Goal: Task Accomplishment & Management: Use online tool/utility

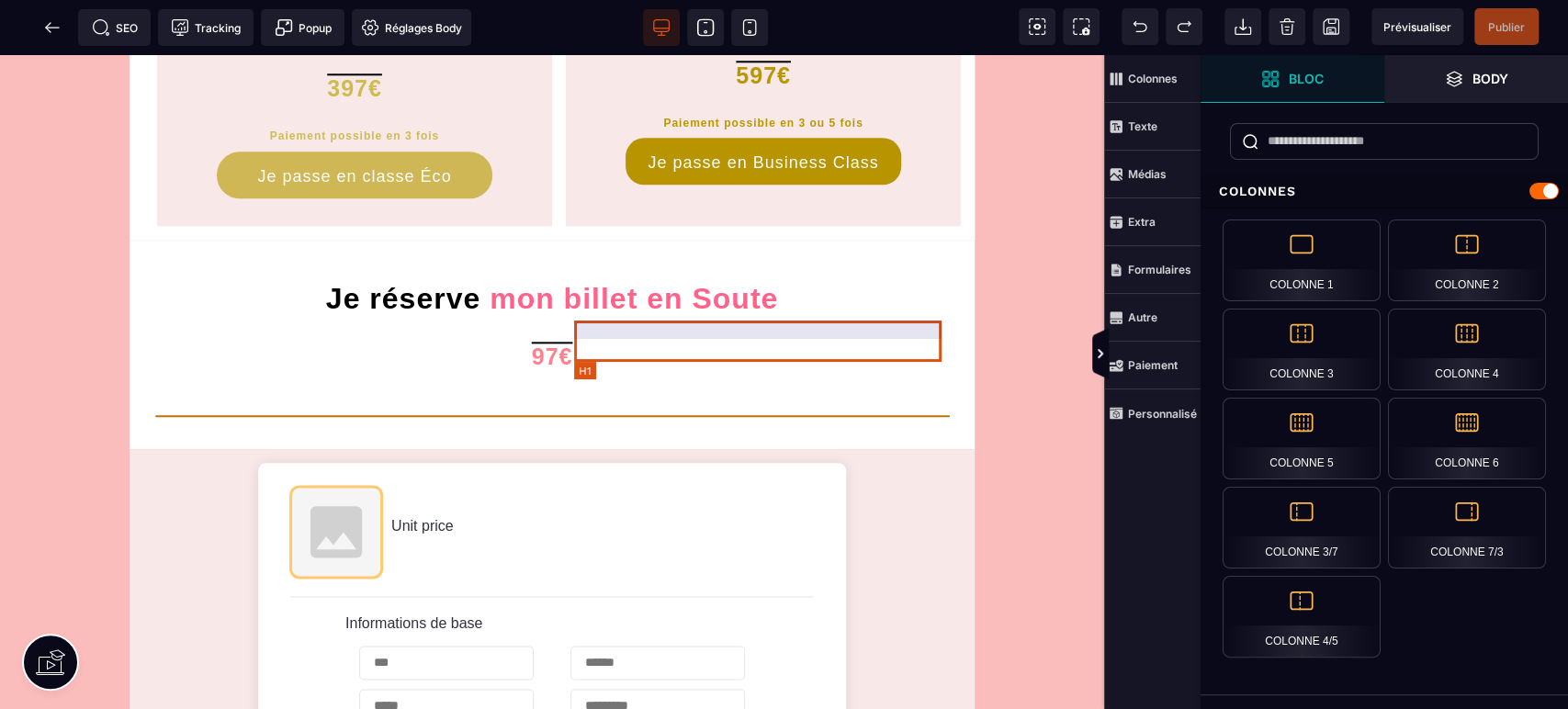
scroll to position [1088, 0]
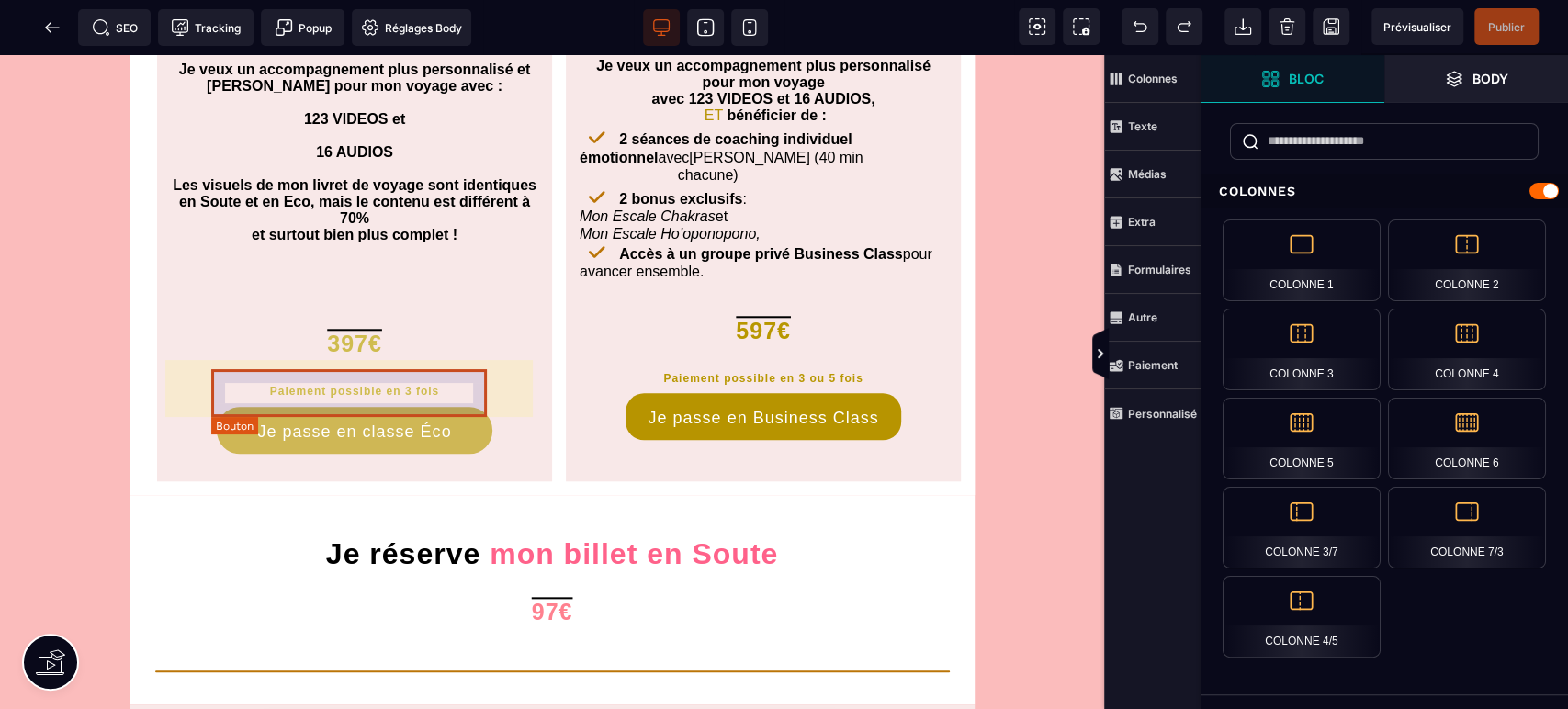
click at [414, 421] on div "Je passe en classe Éco" at bounding box center [354, 431] width 194 height 19
select select "*****"
select select "***"
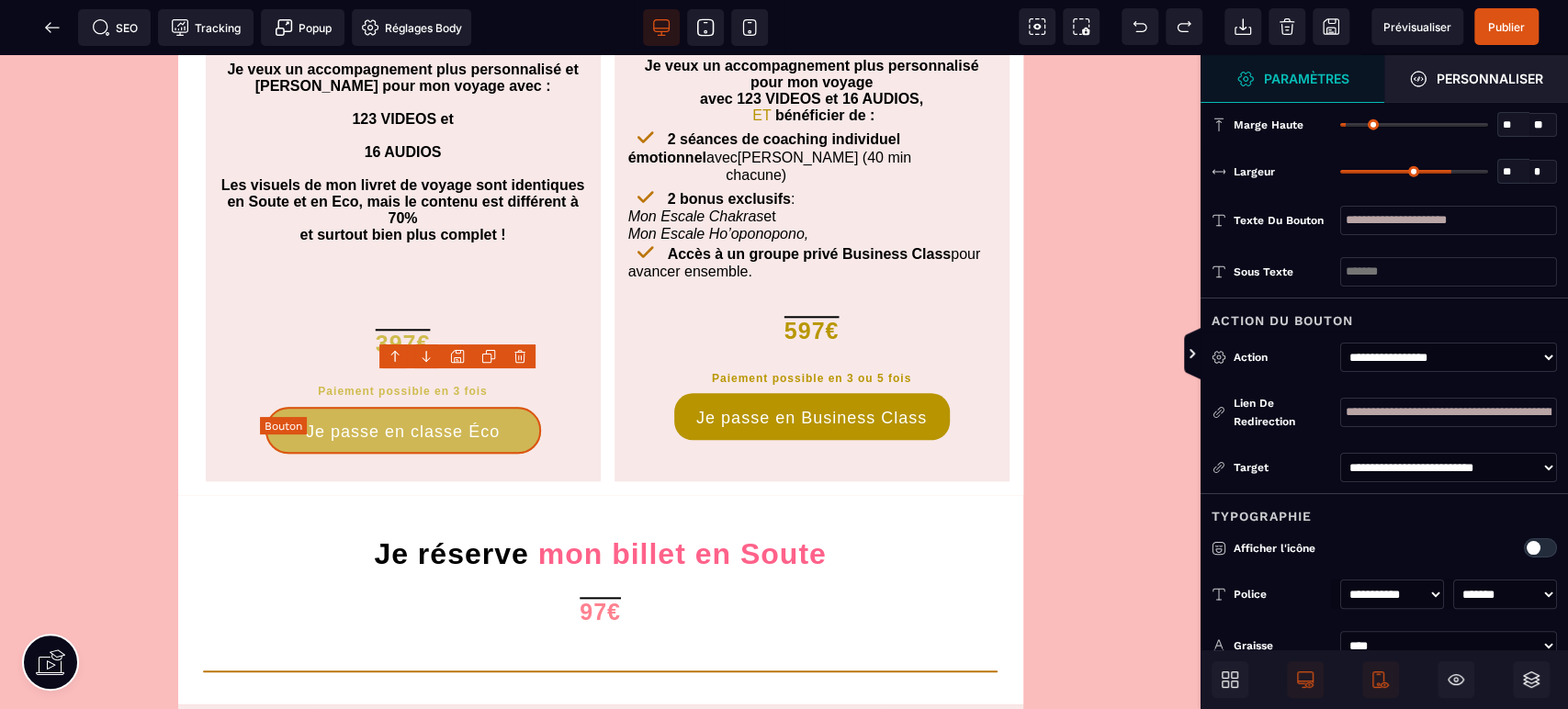
type input "**"
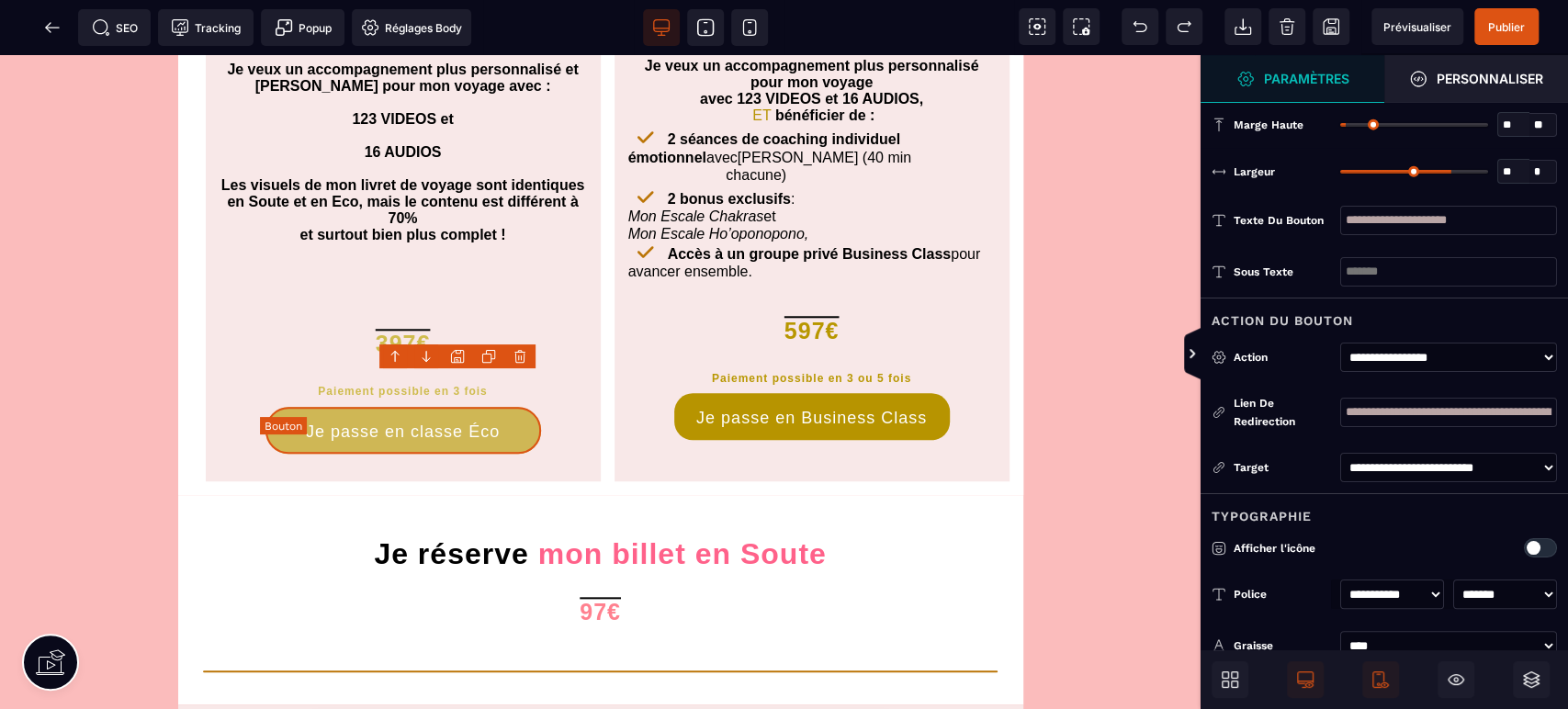
type input "**"
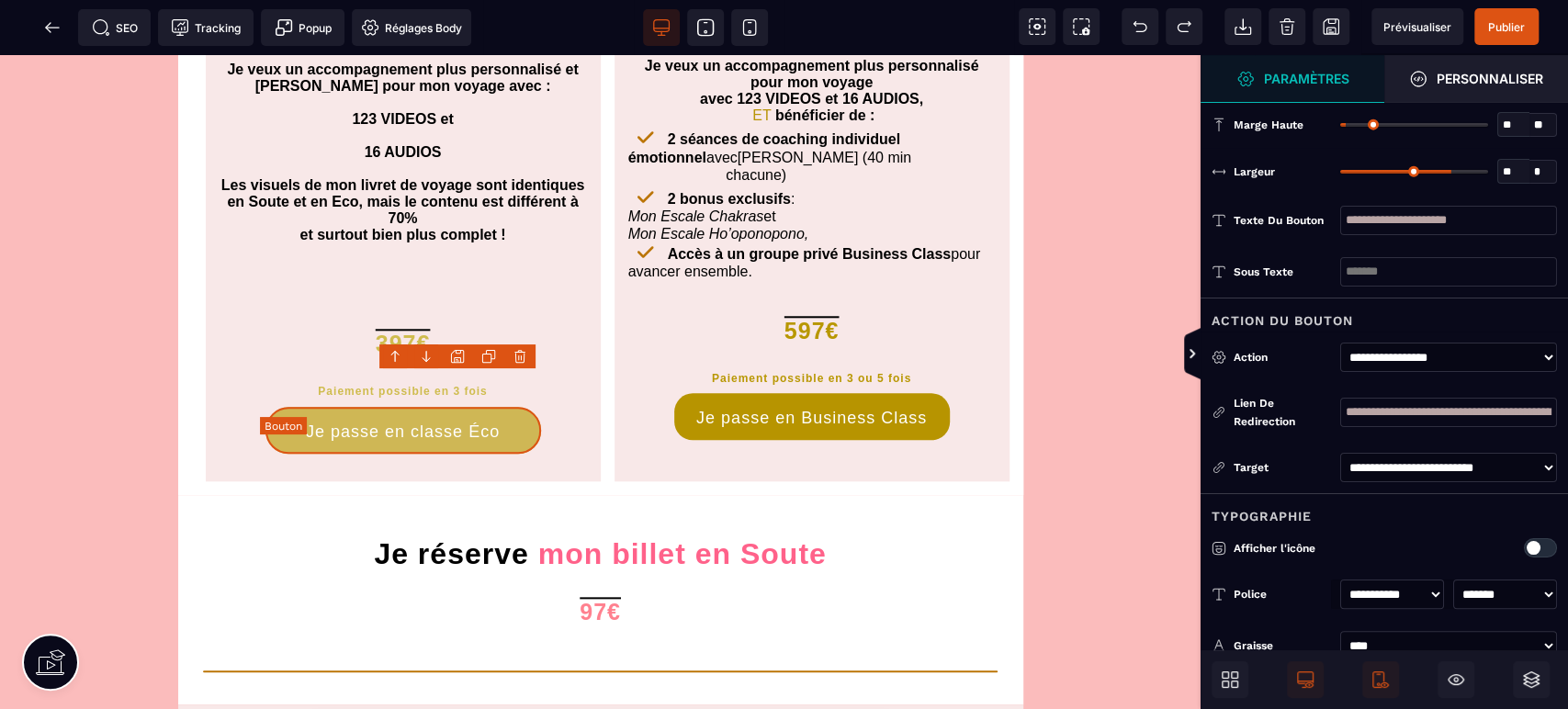
type input "**"
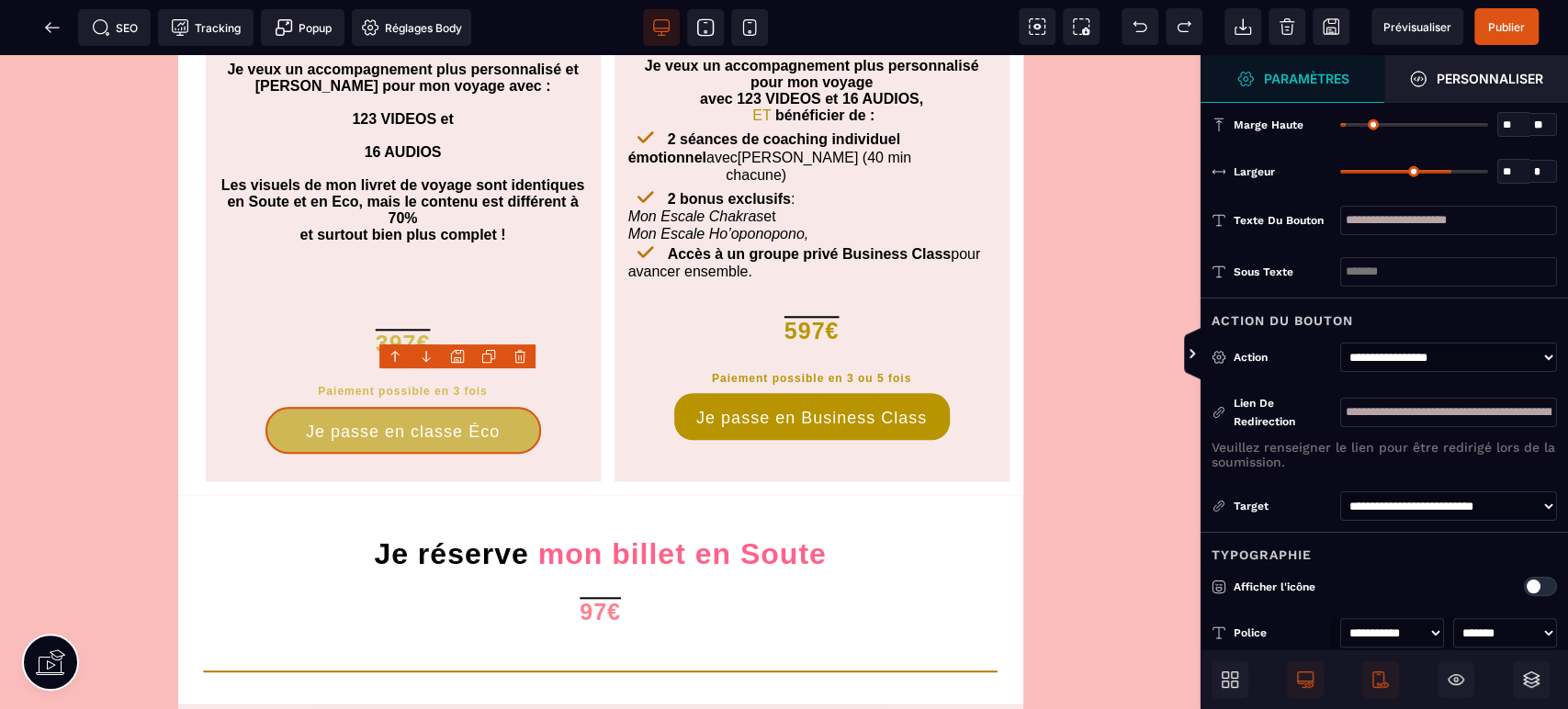
scroll to position [0, 254]
drag, startPoint x: 1452, startPoint y: 416, endPoint x: 1655, endPoint y: 419, distance: 203.0
click at [1567, 419] on html "B I U S A ******* H1" at bounding box center [784, 354] width 1568 height 709
click at [38, 31] on span at bounding box center [52, 27] width 37 height 37
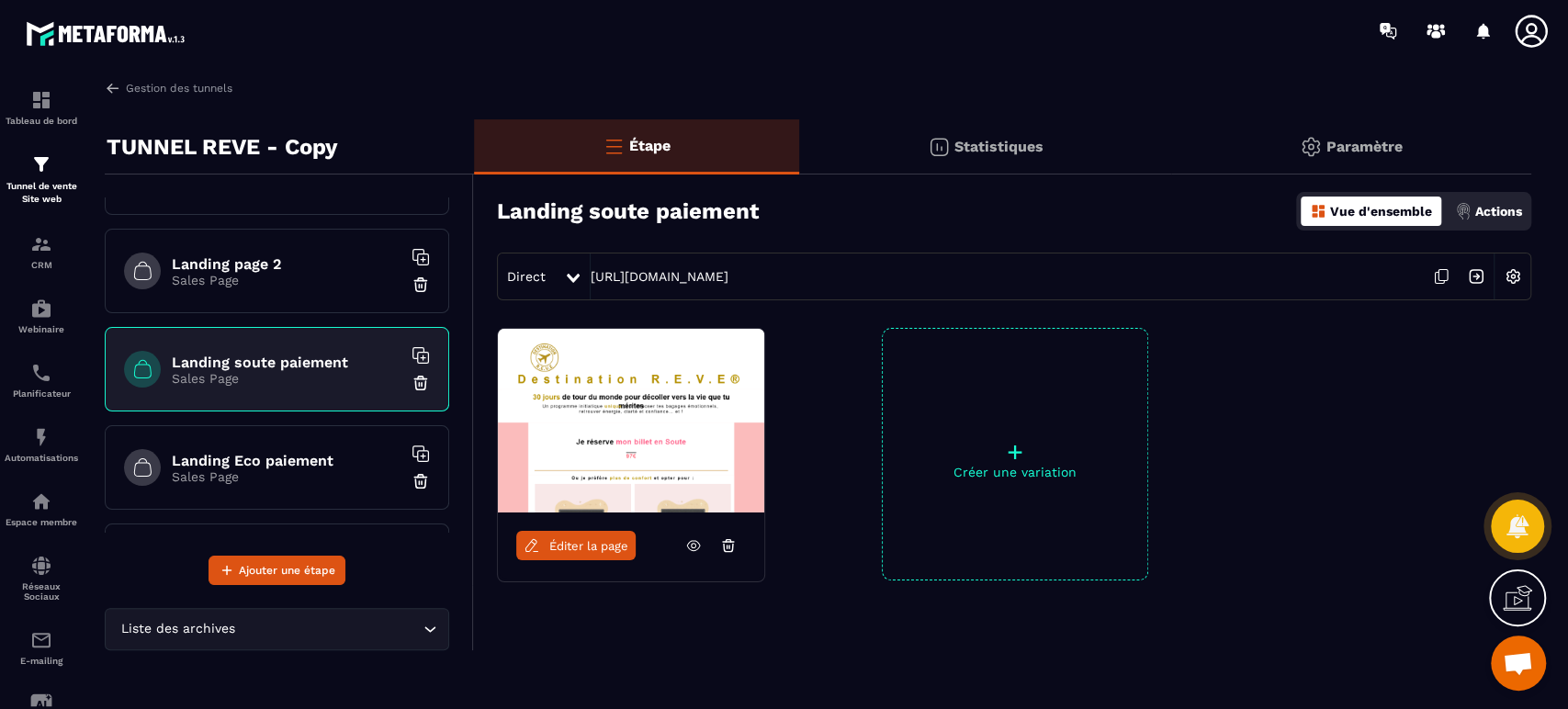
scroll to position [136, 0]
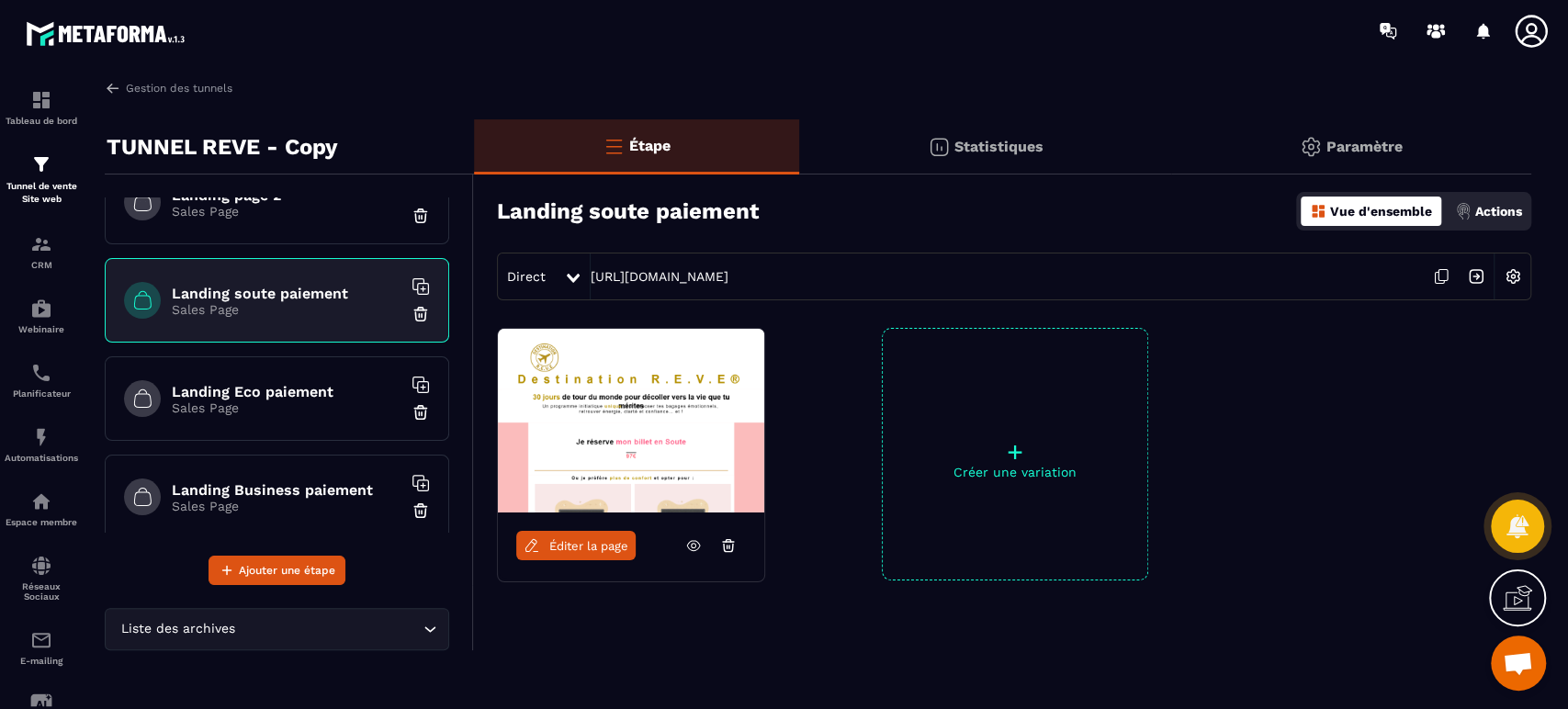
click at [308, 387] on h6 "Landing Eco paiement" at bounding box center [286, 392] width 230 height 17
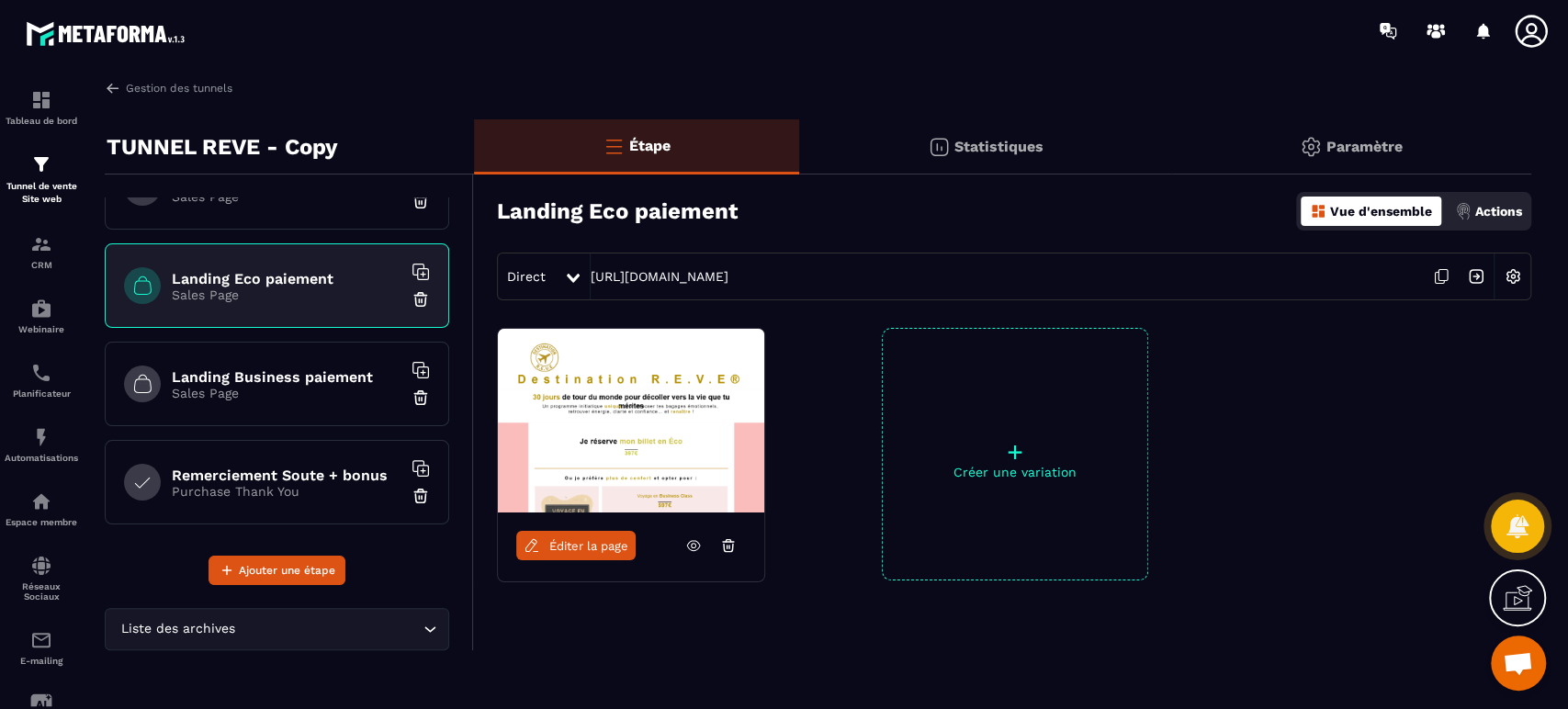
scroll to position [272, 0]
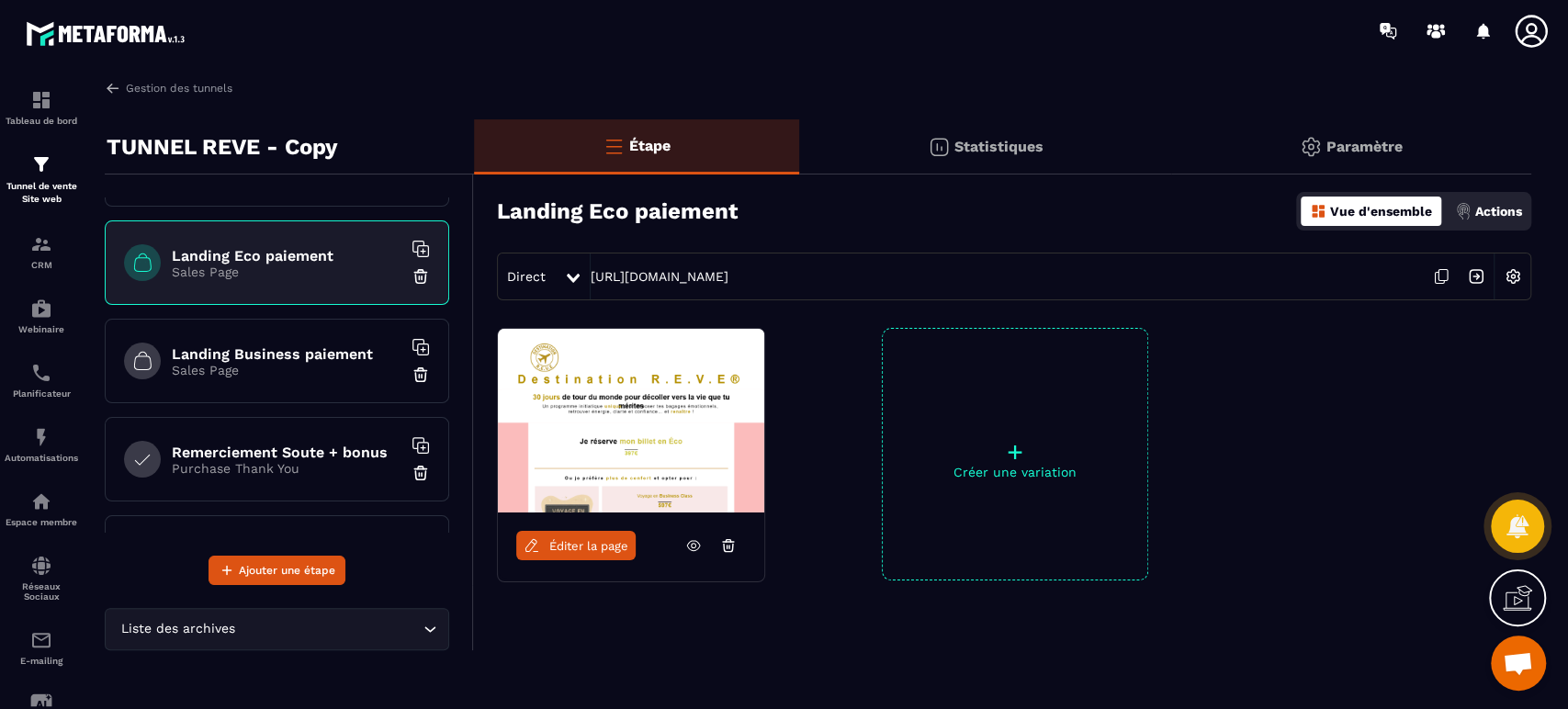
click at [306, 357] on h6 "Landing Business paiement" at bounding box center [286, 354] width 230 height 17
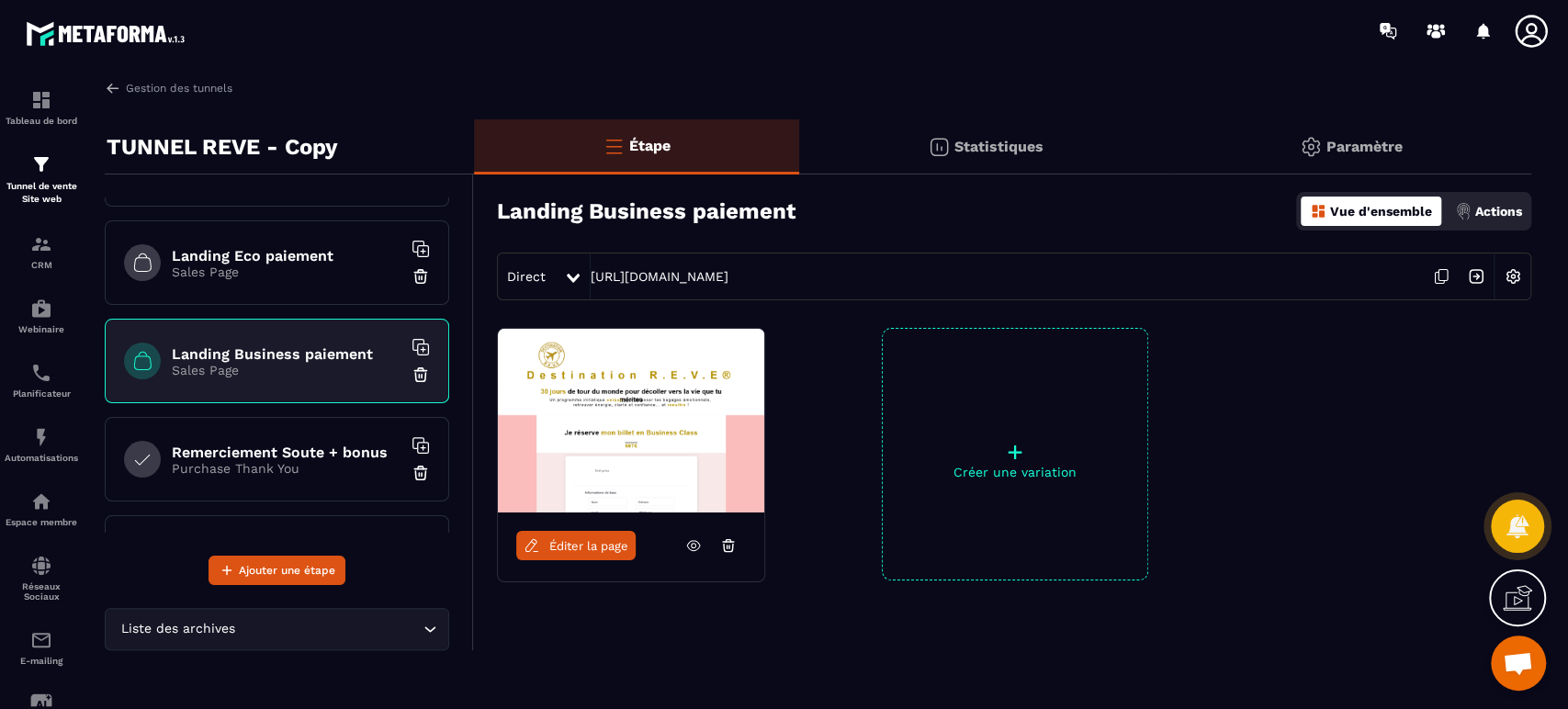
click at [761, 653] on div "Éditer la page + Créer une variation" at bounding box center [1003, 501] width 1058 height 345
click at [723, 617] on div "Éditer la page + Créer une variation" at bounding box center [1003, 501] width 1058 height 345
click at [650, 635] on div "Éditer la page + Créer une variation" at bounding box center [1003, 501] width 1058 height 345
click at [139, 94] on link "Gestion des tunnels" at bounding box center [169, 88] width 128 height 16
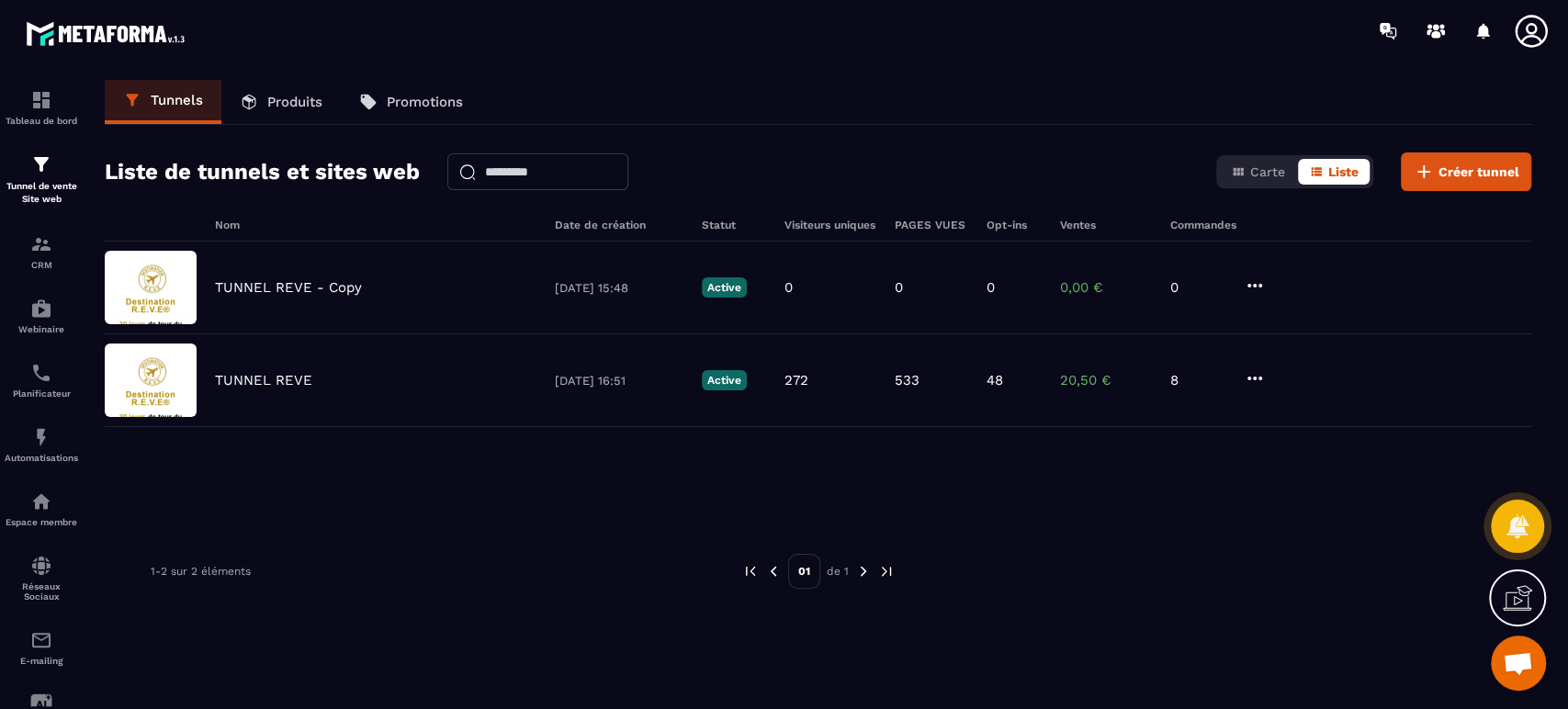
click at [402, 539] on div "Nom Date de création Statut Visiteurs uniques PAGES VUES Opt-ins Ventes Command…" at bounding box center [817, 481] width 1427 height 526
click at [1253, 286] on icon at bounding box center [1254, 286] width 15 height 4
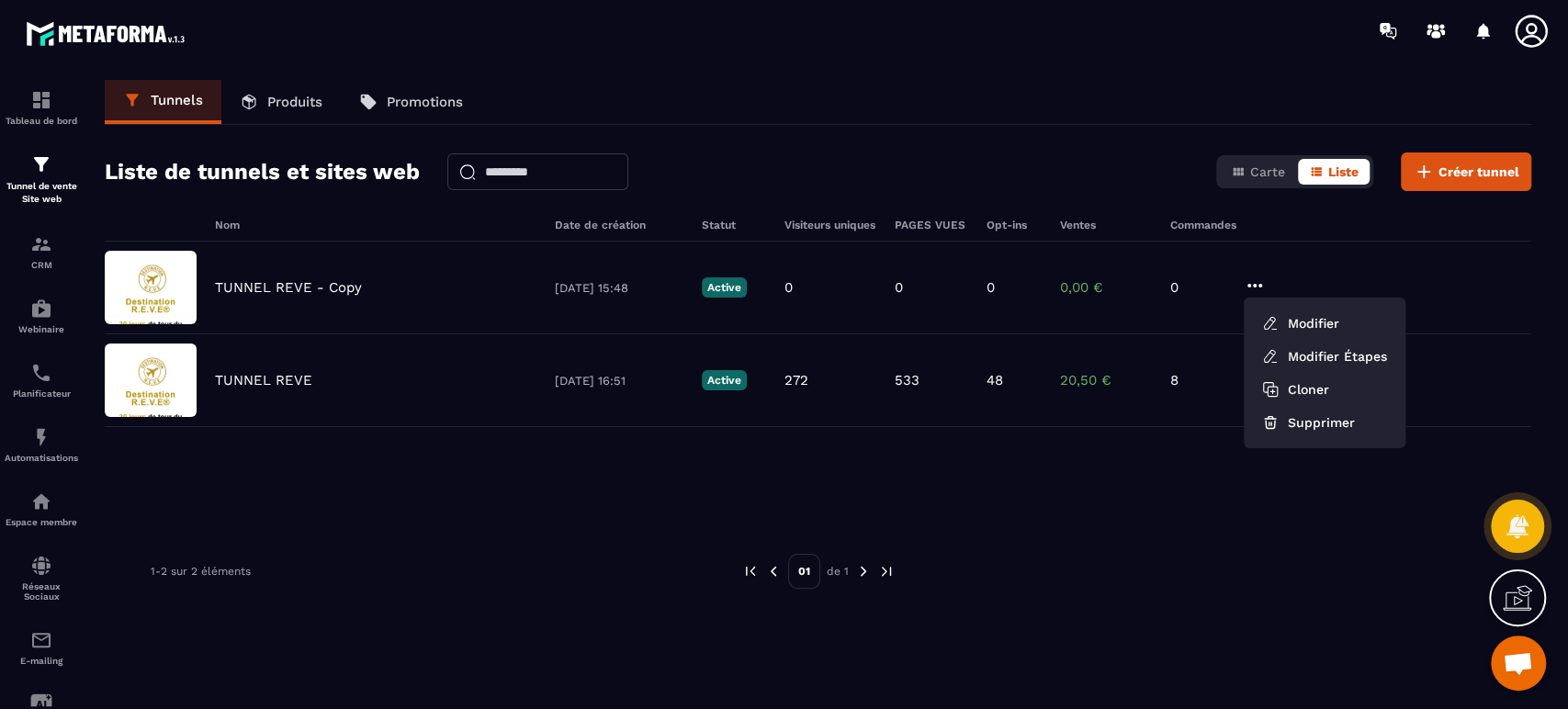
click at [1308, 318] on button "Modifier" at bounding box center [1325, 324] width 147 height 33
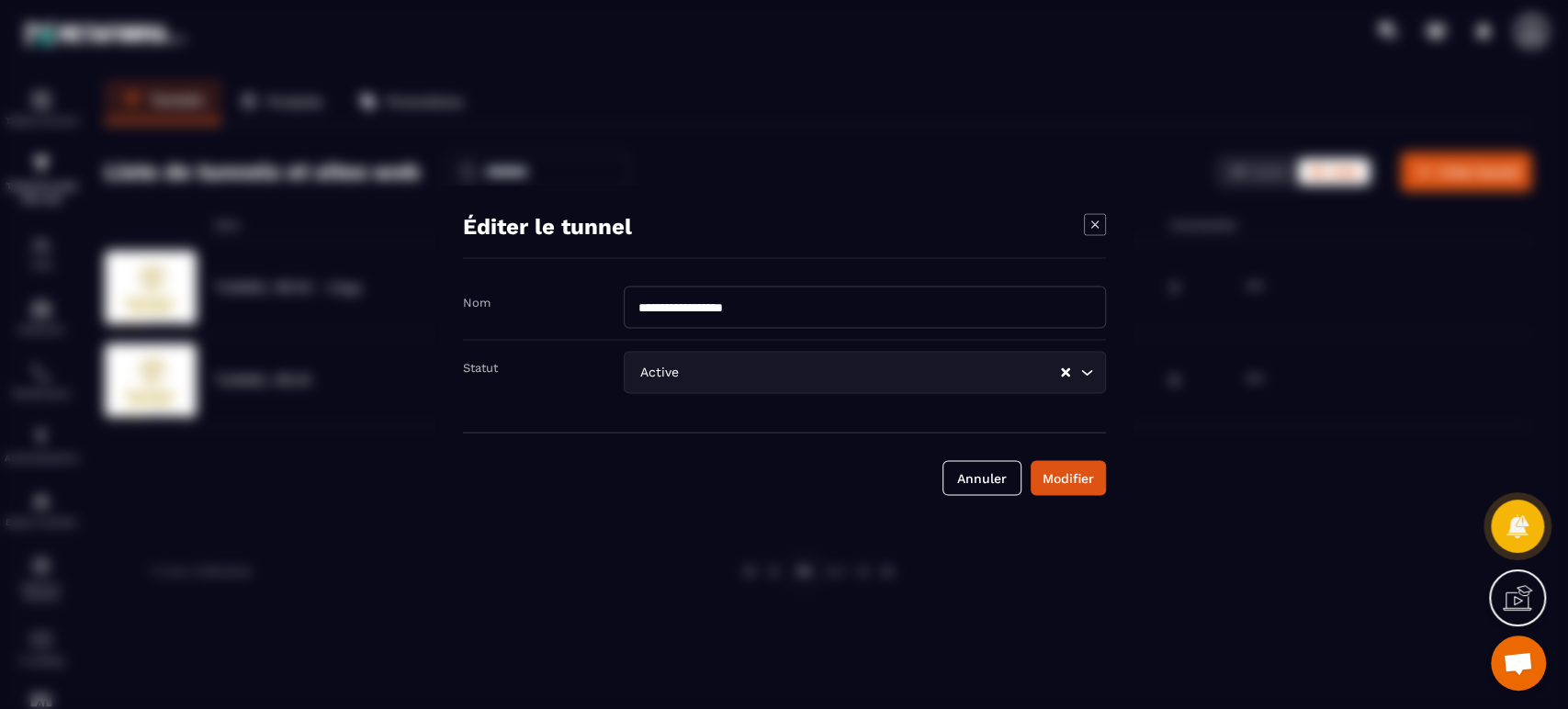
drag, startPoint x: 750, startPoint y: 313, endPoint x: 820, endPoint y: 313, distance: 70.0
click at [820, 313] on input "**********" at bounding box center [865, 308] width 482 height 43
type input "**********"
click at [1081, 474] on div "Modifier" at bounding box center [1068, 478] width 51 height 18
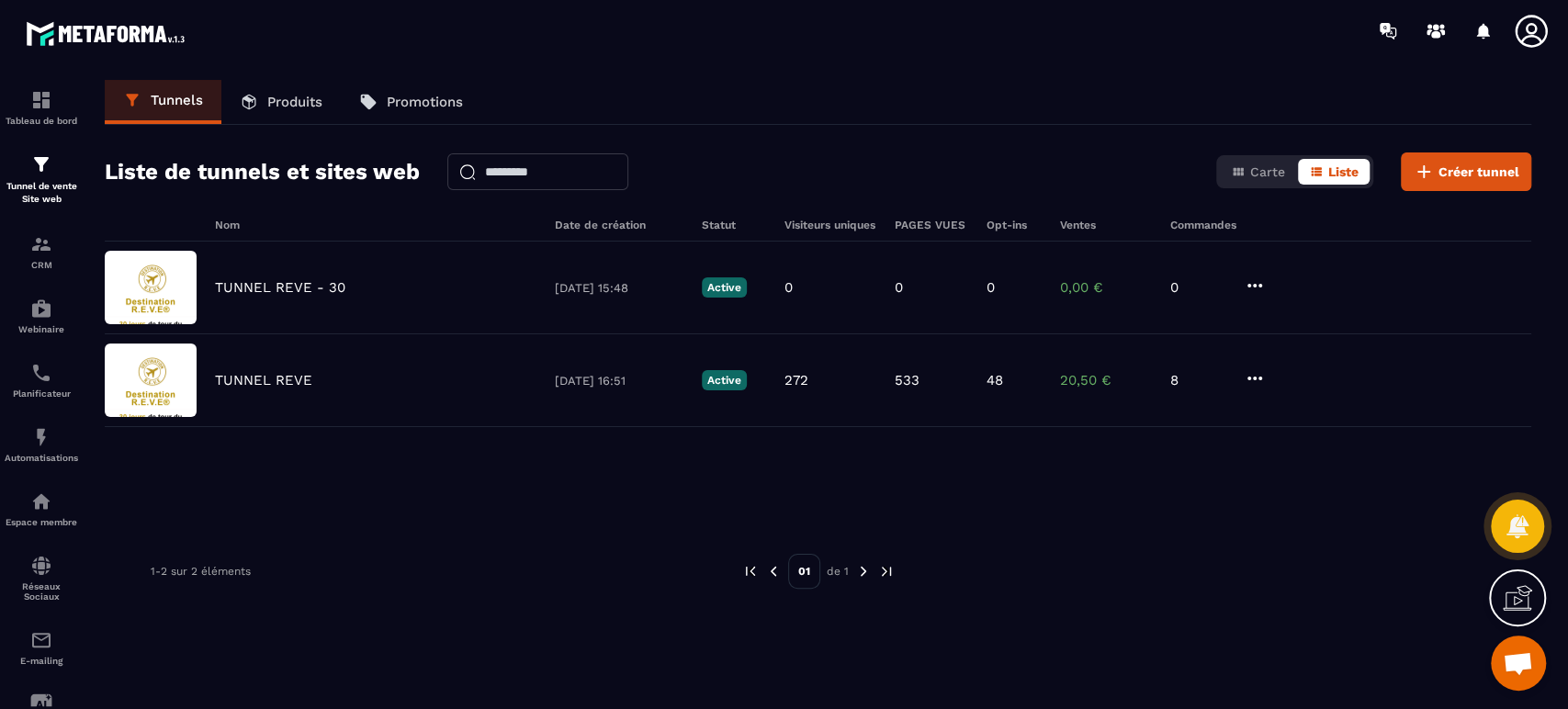
click at [593, 82] on div "Tunnels Produits Promotions" at bounding box center [817, 103] width 1427 height 45
click at [1262, 282] on icon at bounding box center [1254, 286] width 22 height 22
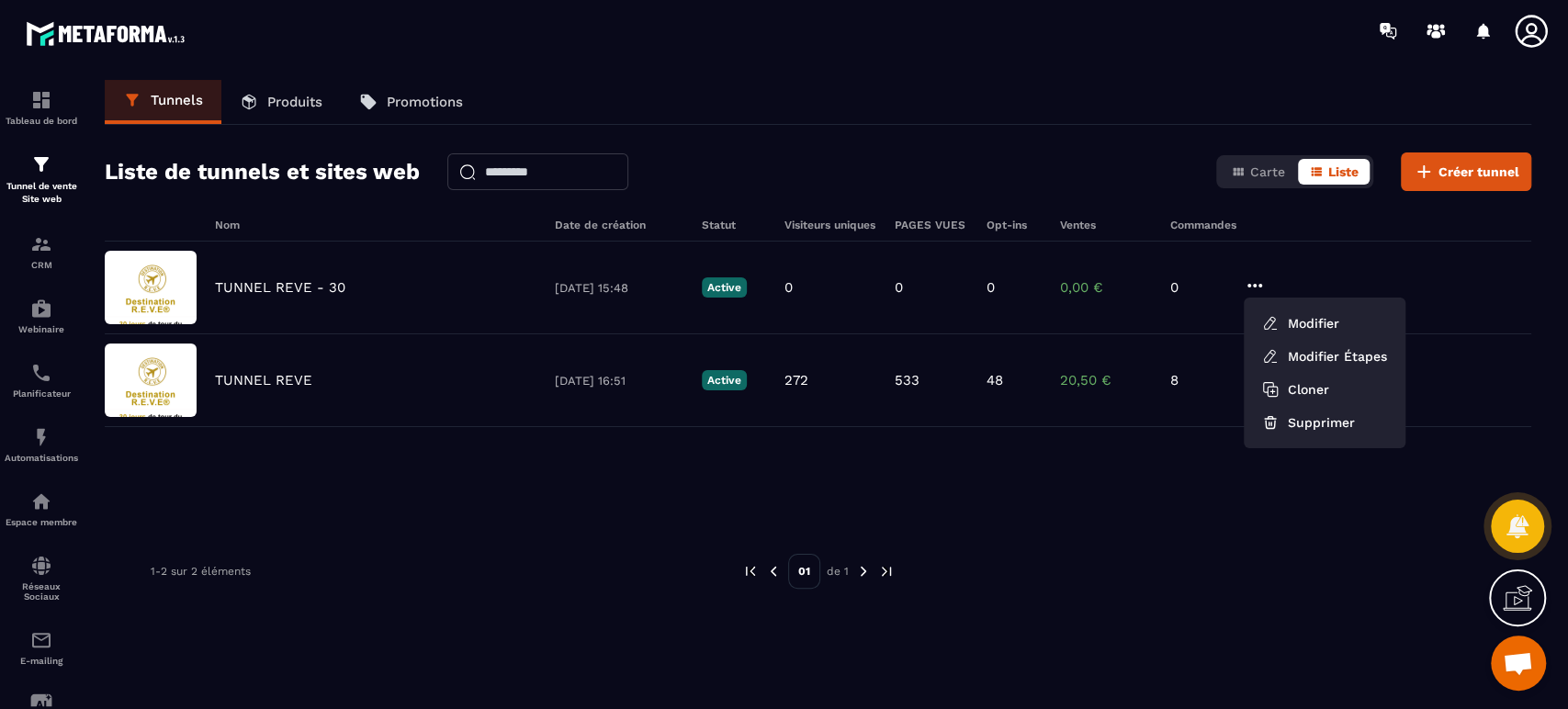
click at [1322, 422] on button "Supprimer" at bounding box center [1325, 422] width 147 height 33
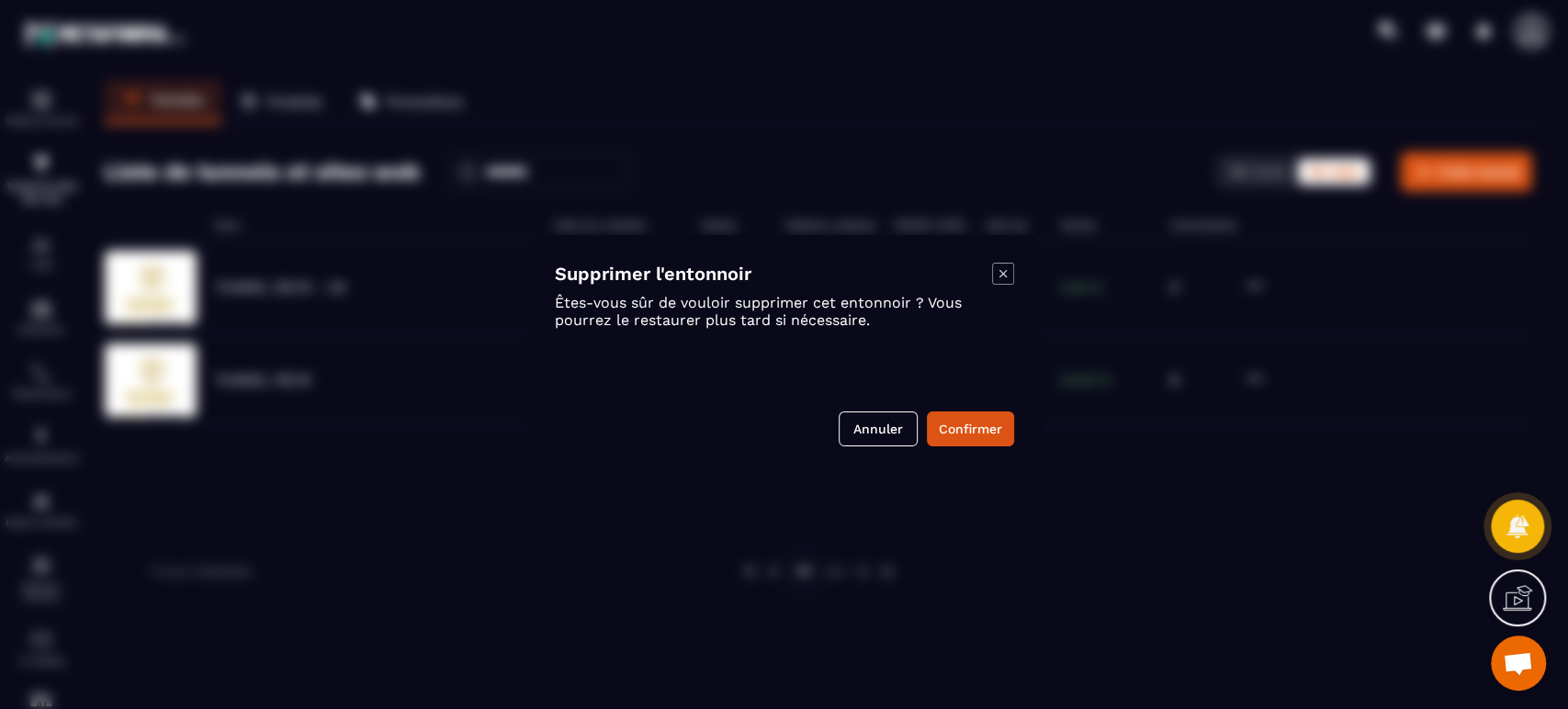
click at [876, 424] on button "Annuler" at bounding box center [878, 429] width 79 height 35
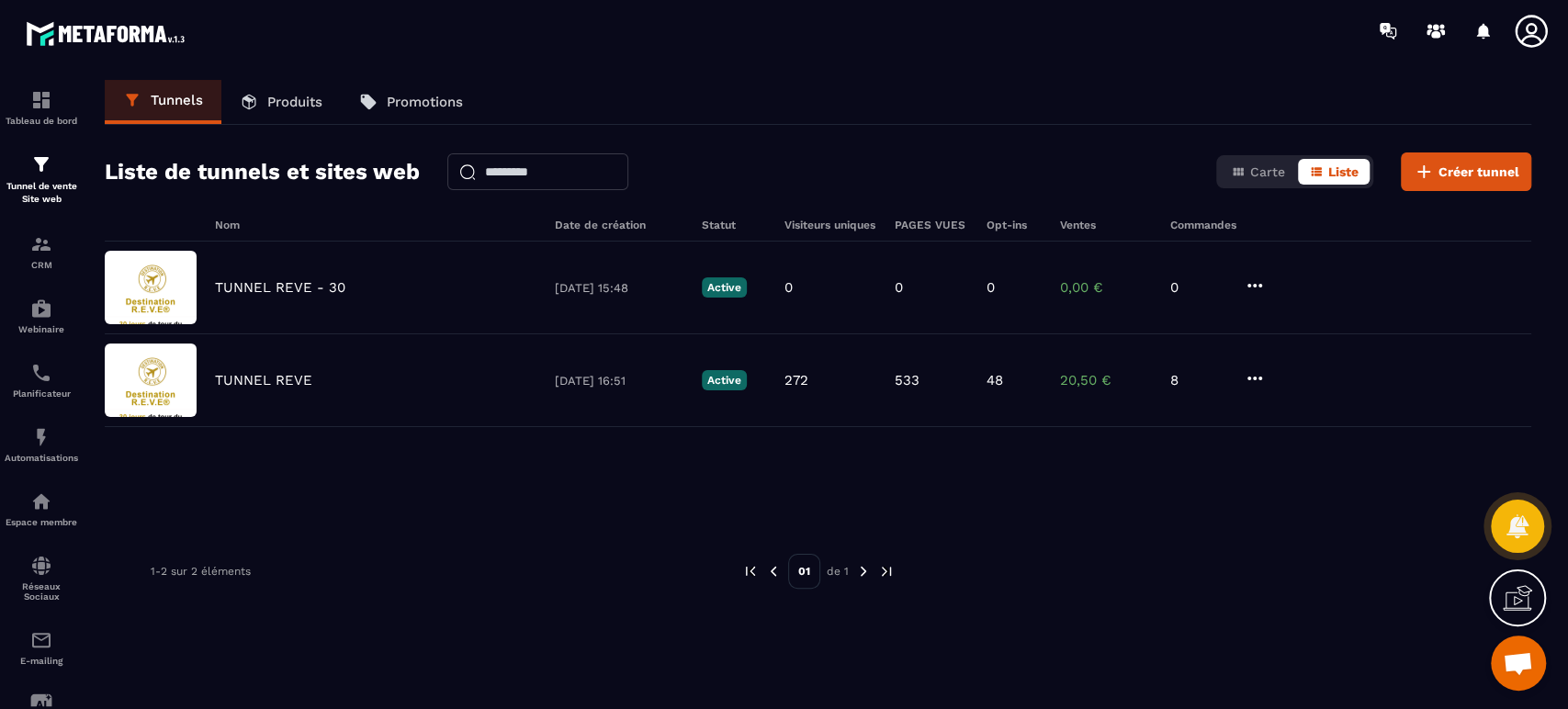
click at [1366, 277] on div "TUNNEL REVE - 30 [DATE] 15:48 Active 0 0 0 0,00 € 0" at bounding box center [817, 288] width 1427 height 93
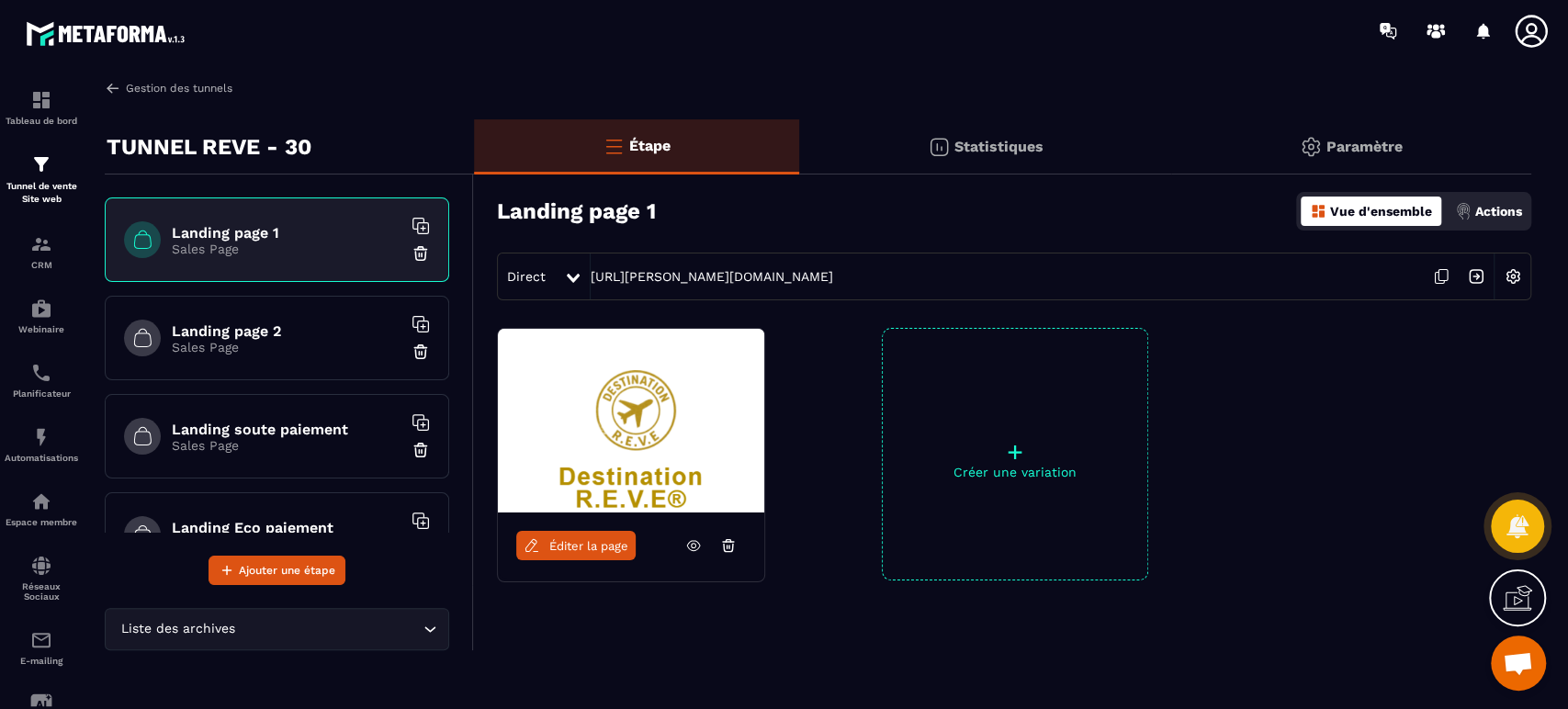
click at [106, 90] on img at bounding box center [112, 88] width 16 height 16
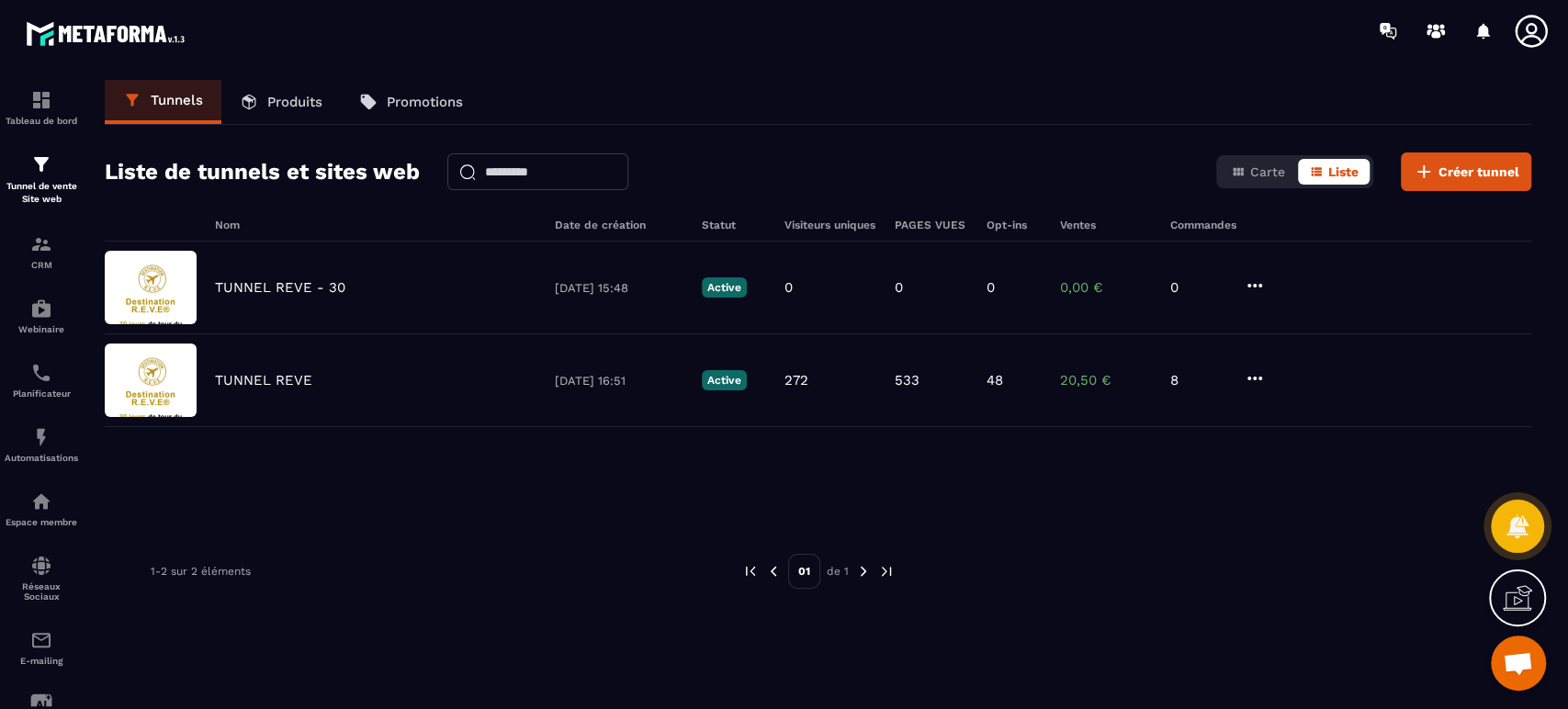
click at [1264, 281] on icon at bounding box center [1254, 286] width 22 height 22
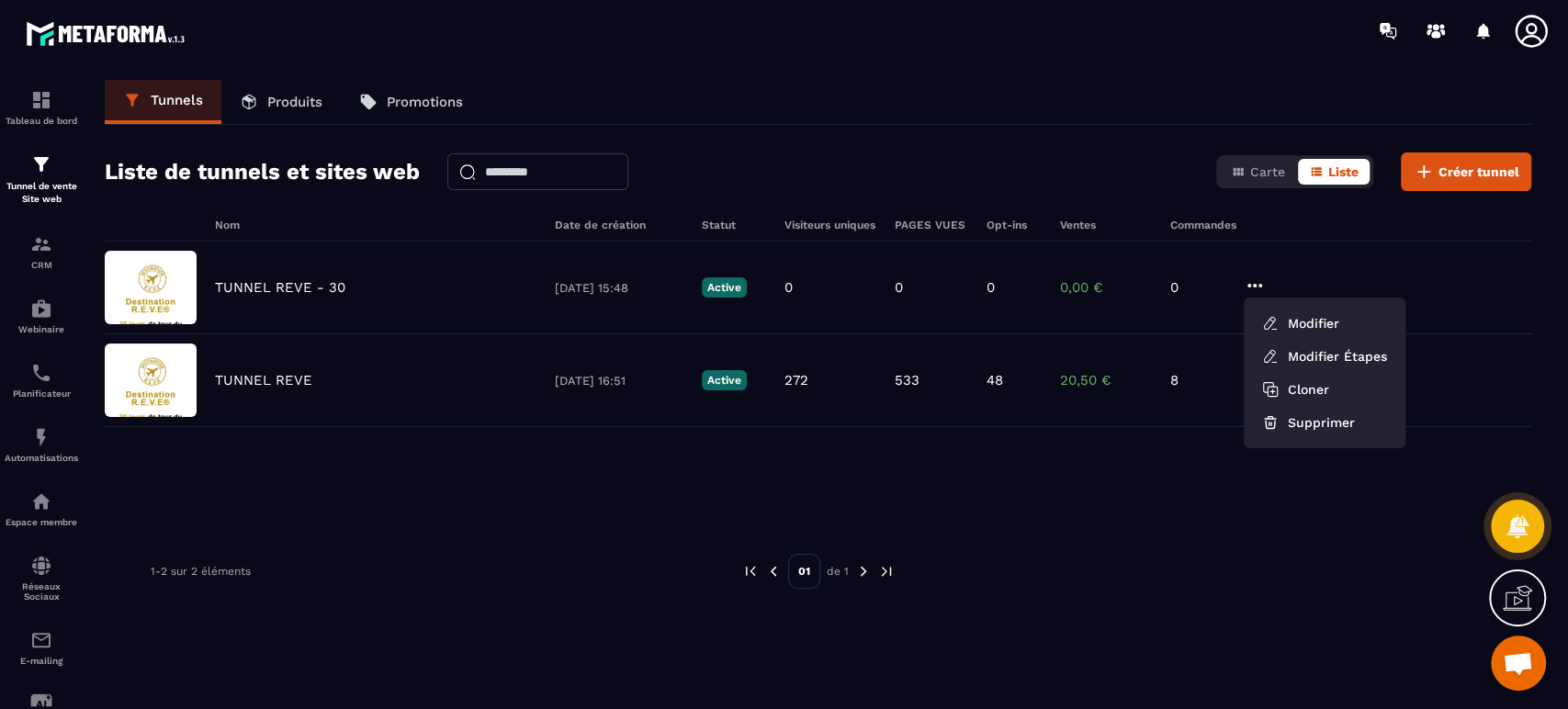
click at [1331, 430] on button "Supprimer" at bounding box center [1325, 422] width 147 height 33
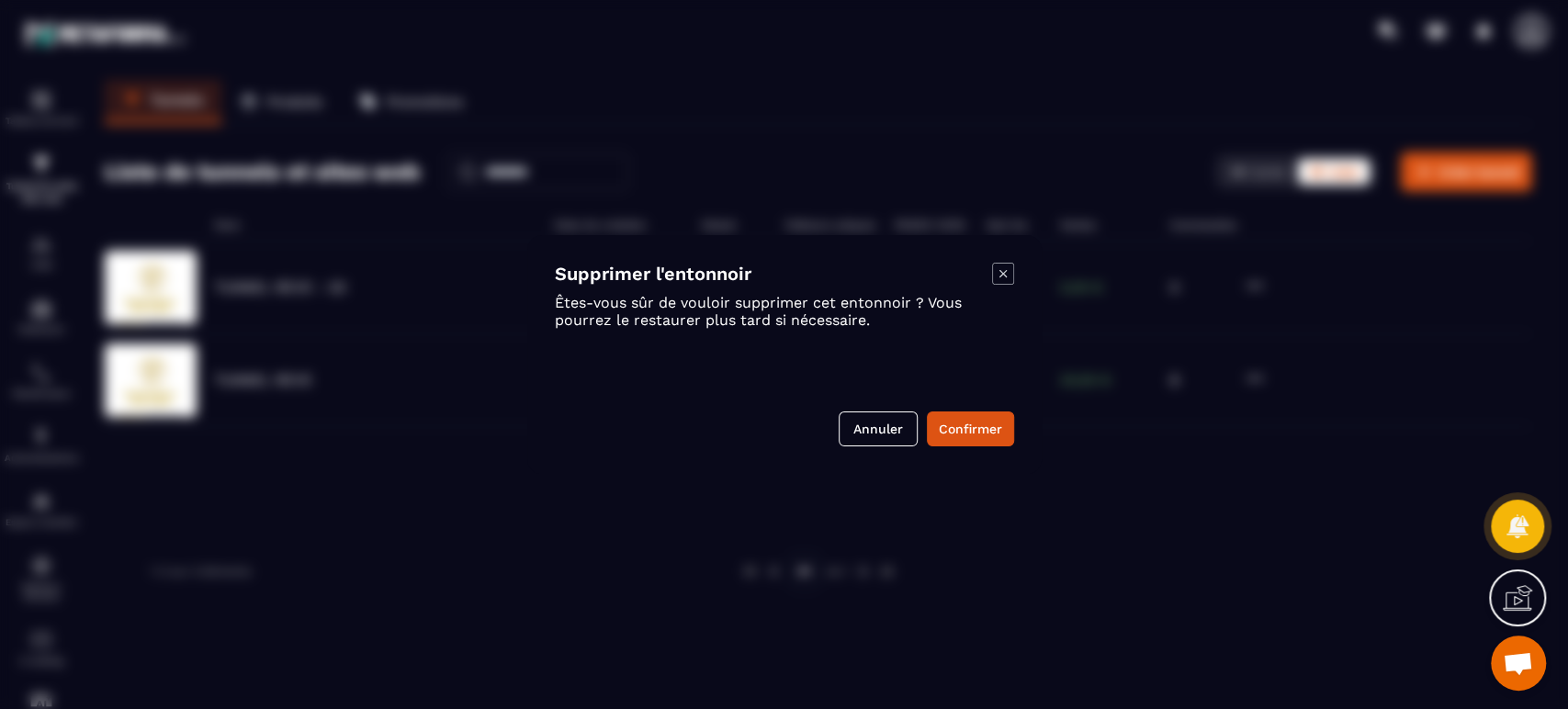
click at [979, 422] on button "Confirmer" at bounding box center [970, 429] width 87 height 35
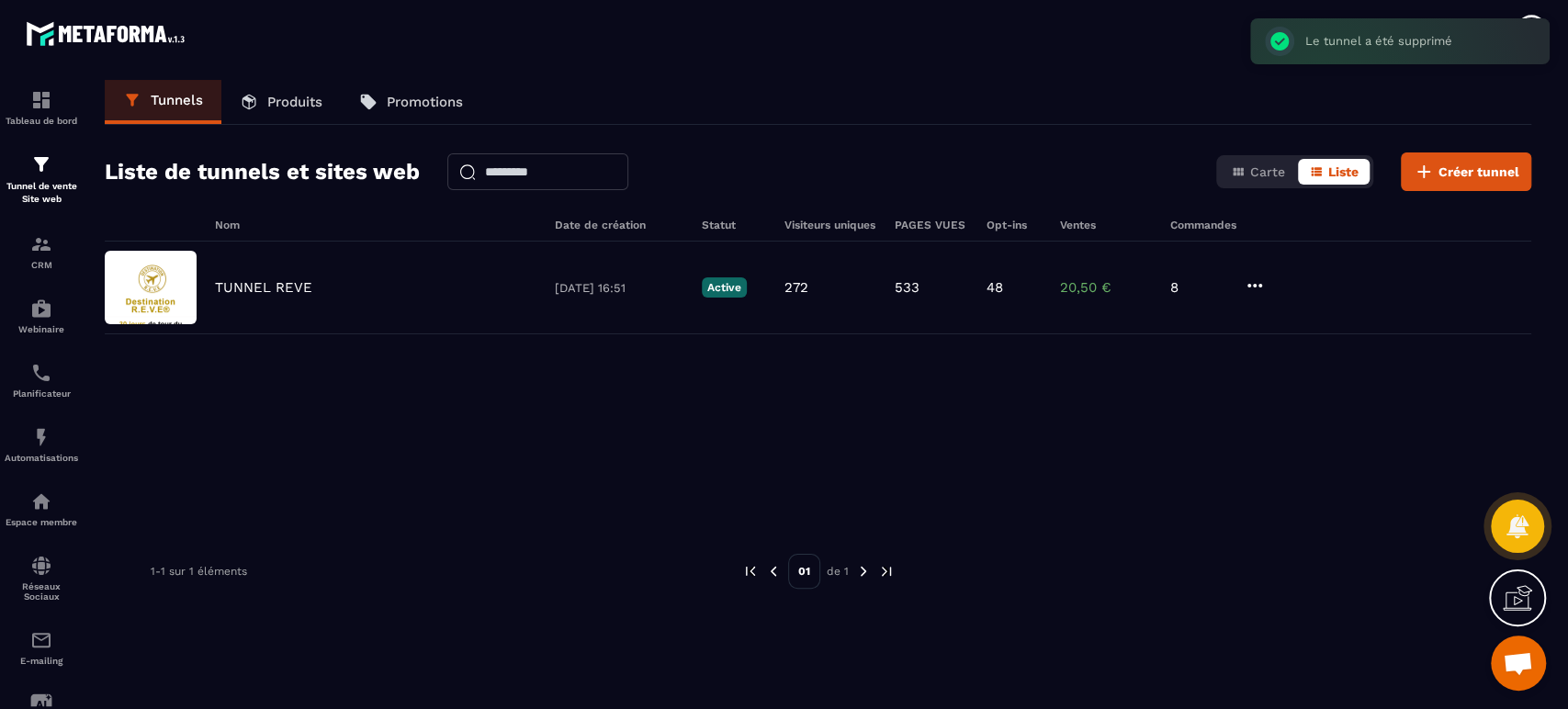
click at [301, 285] on p "TUNNEL REVE" at bounding box center [263, 287] width 98 height 16
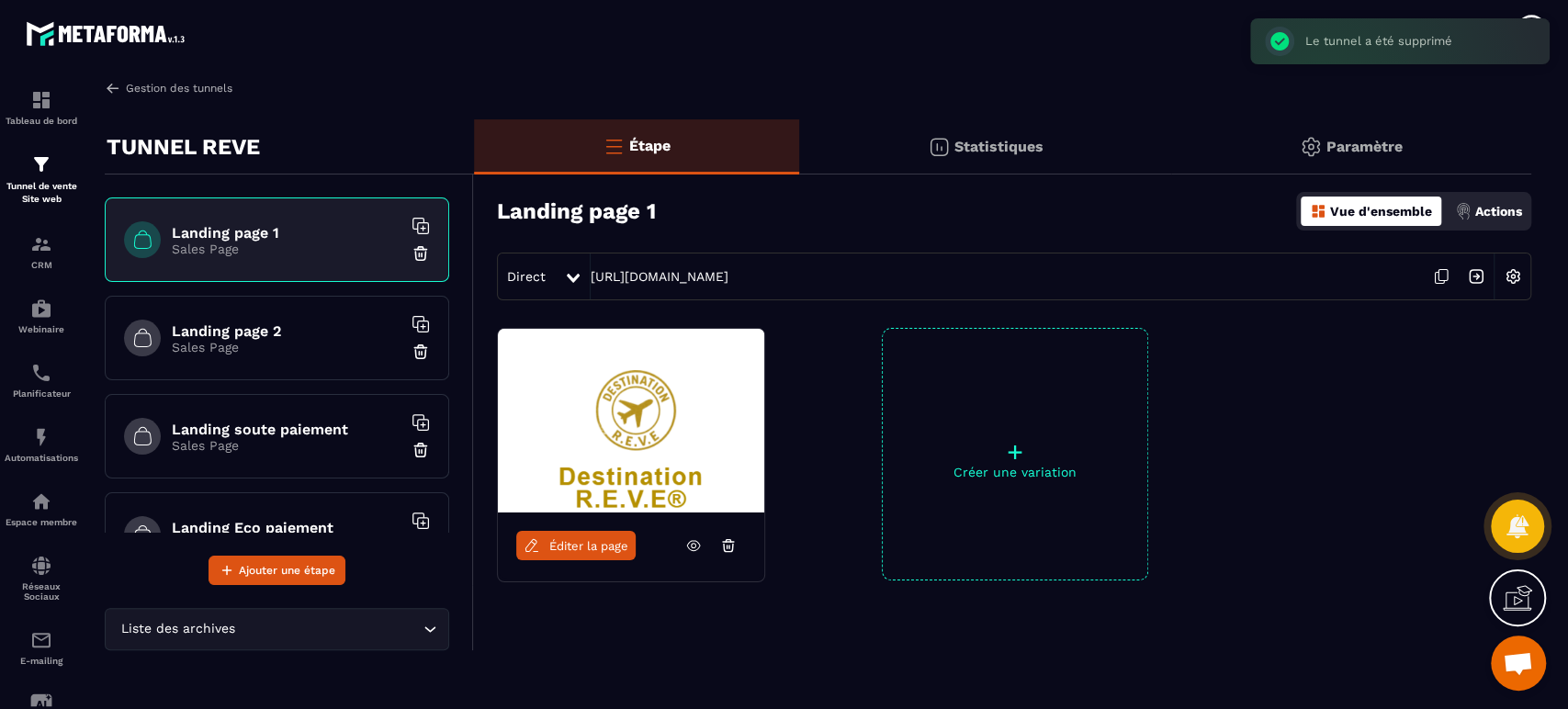
click at [161, 81] on link "Gestion des tunnels" at bounding box center [169, 88] width 128 height 16
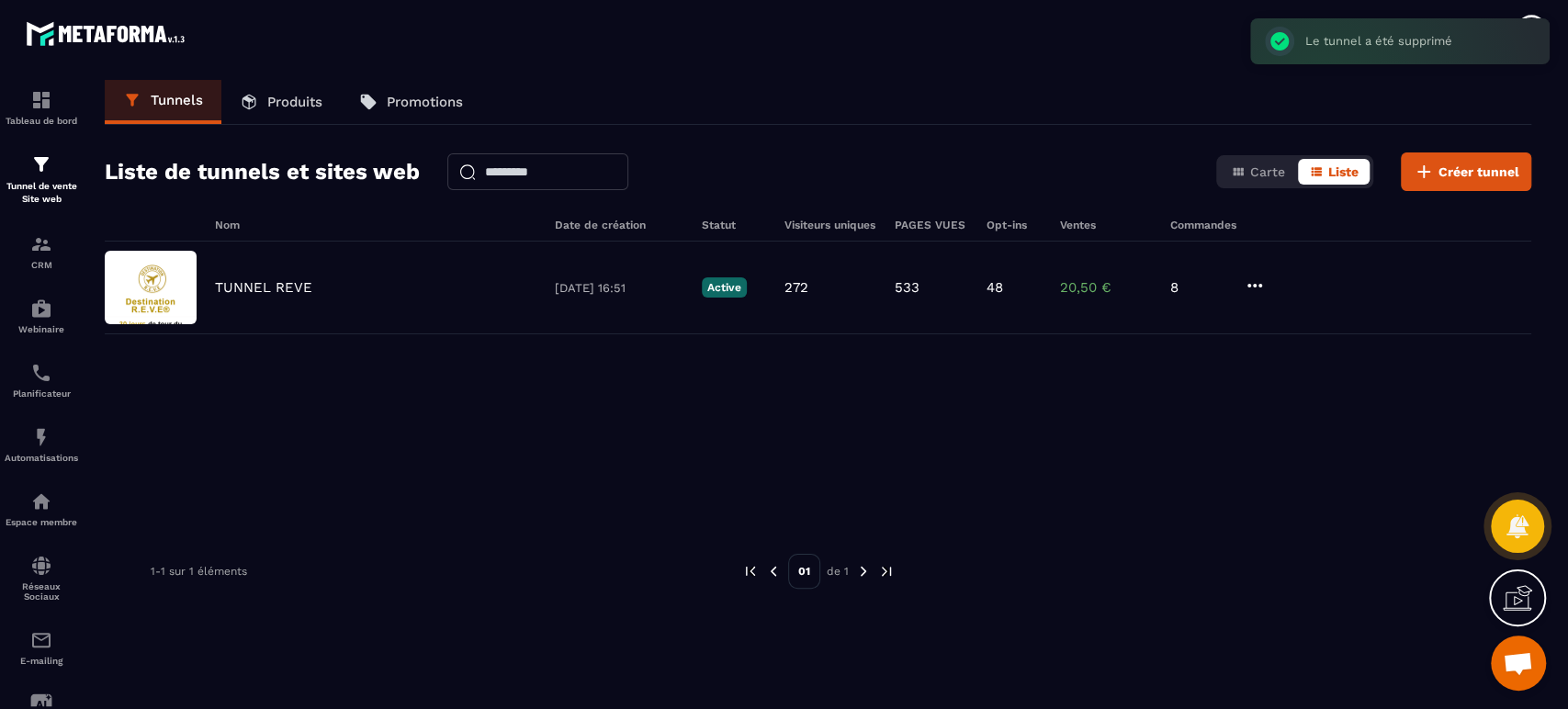
click at [311, 108] on p "Produits" at bounding box center [294, 102] width 55 height 16
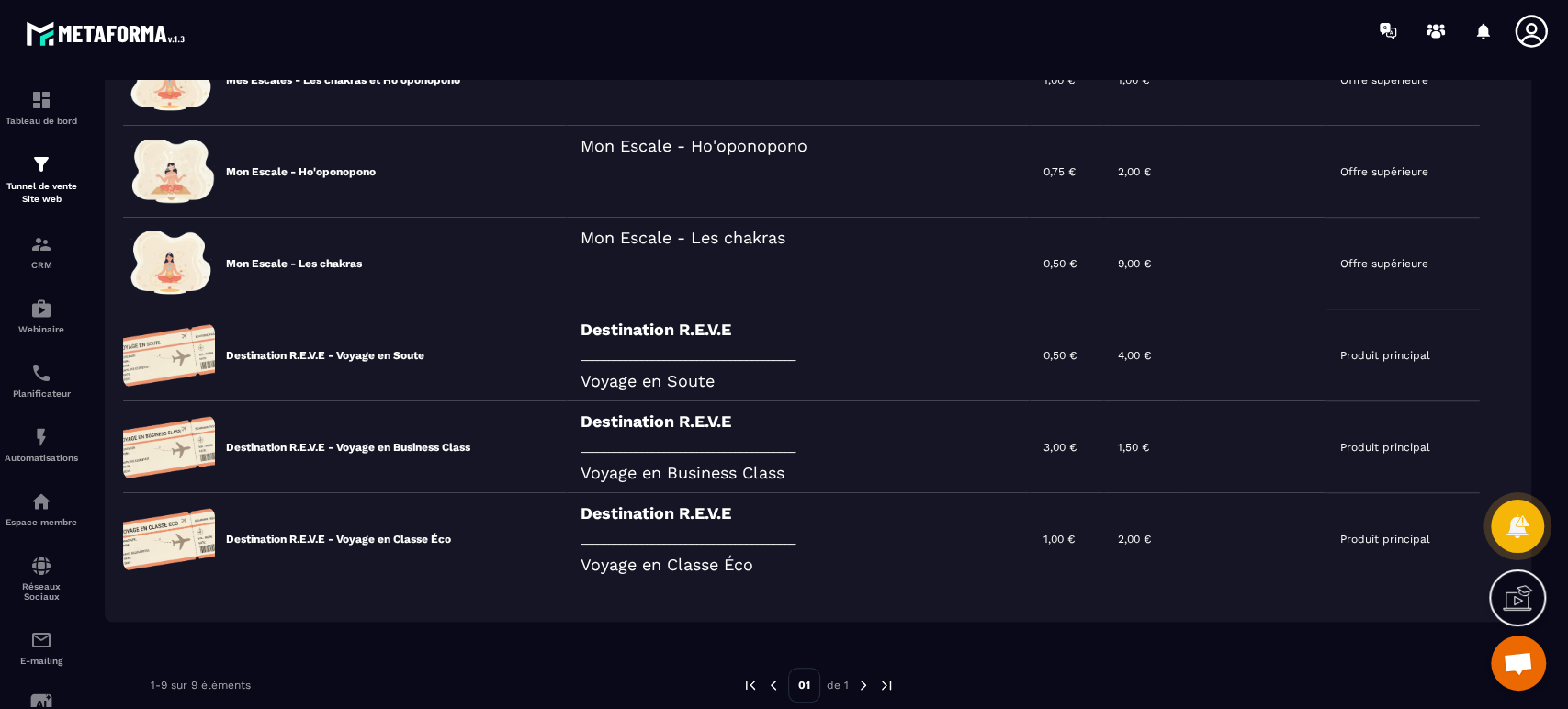
scroll to position [544, 0]
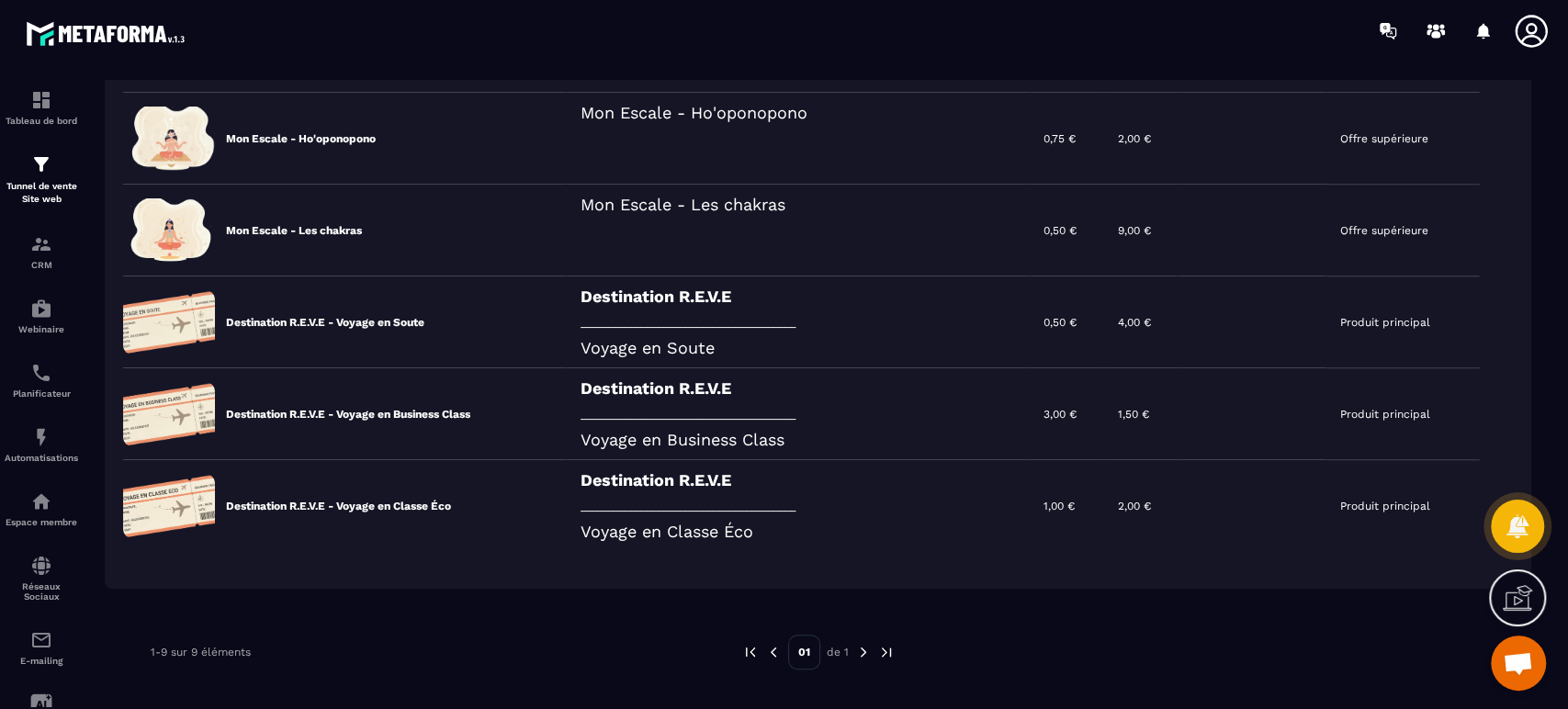
click at [757, 314] on div "Destination R.E.V.E _______________________________________ Voyage en Soute" at bounding box center [798, 323] width 463 height 92
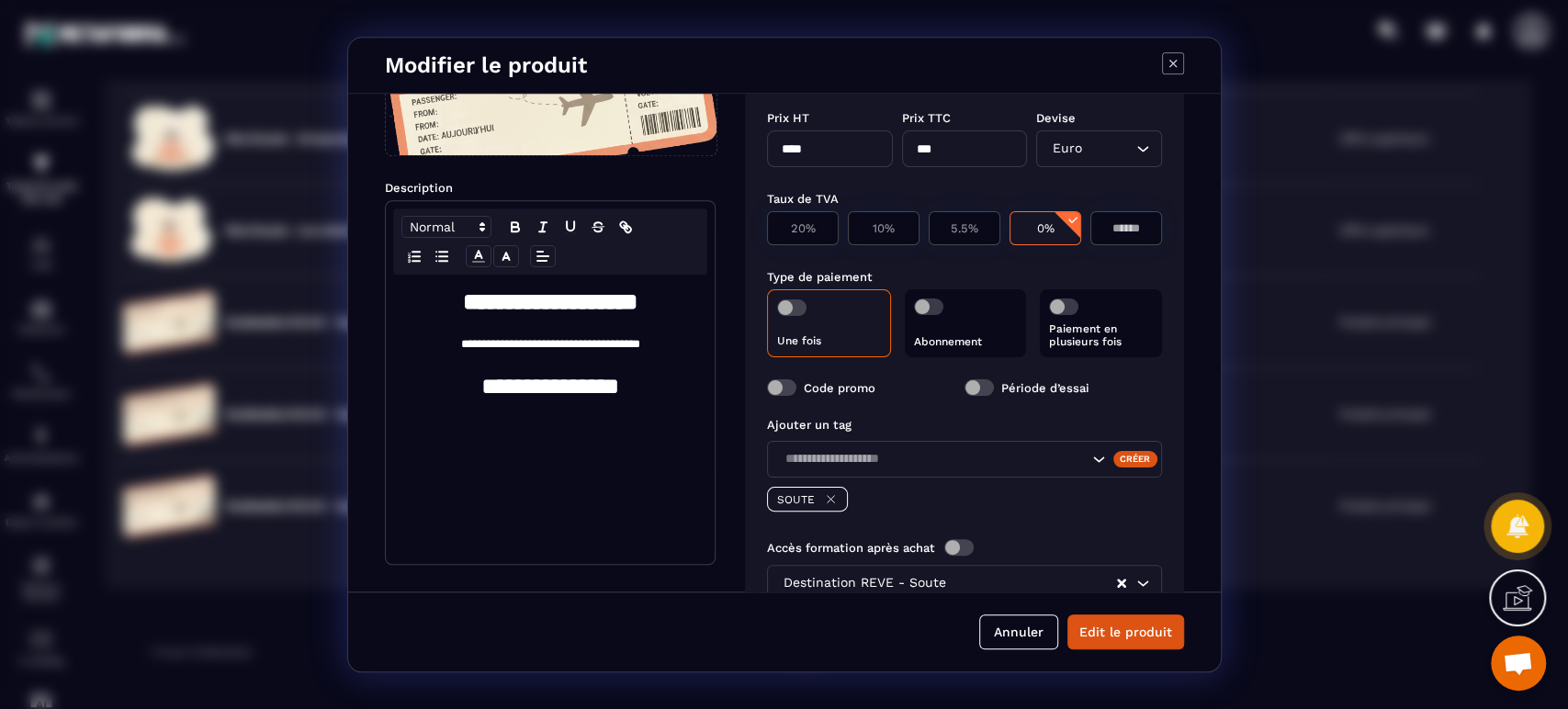
scroll to position [204, 0]
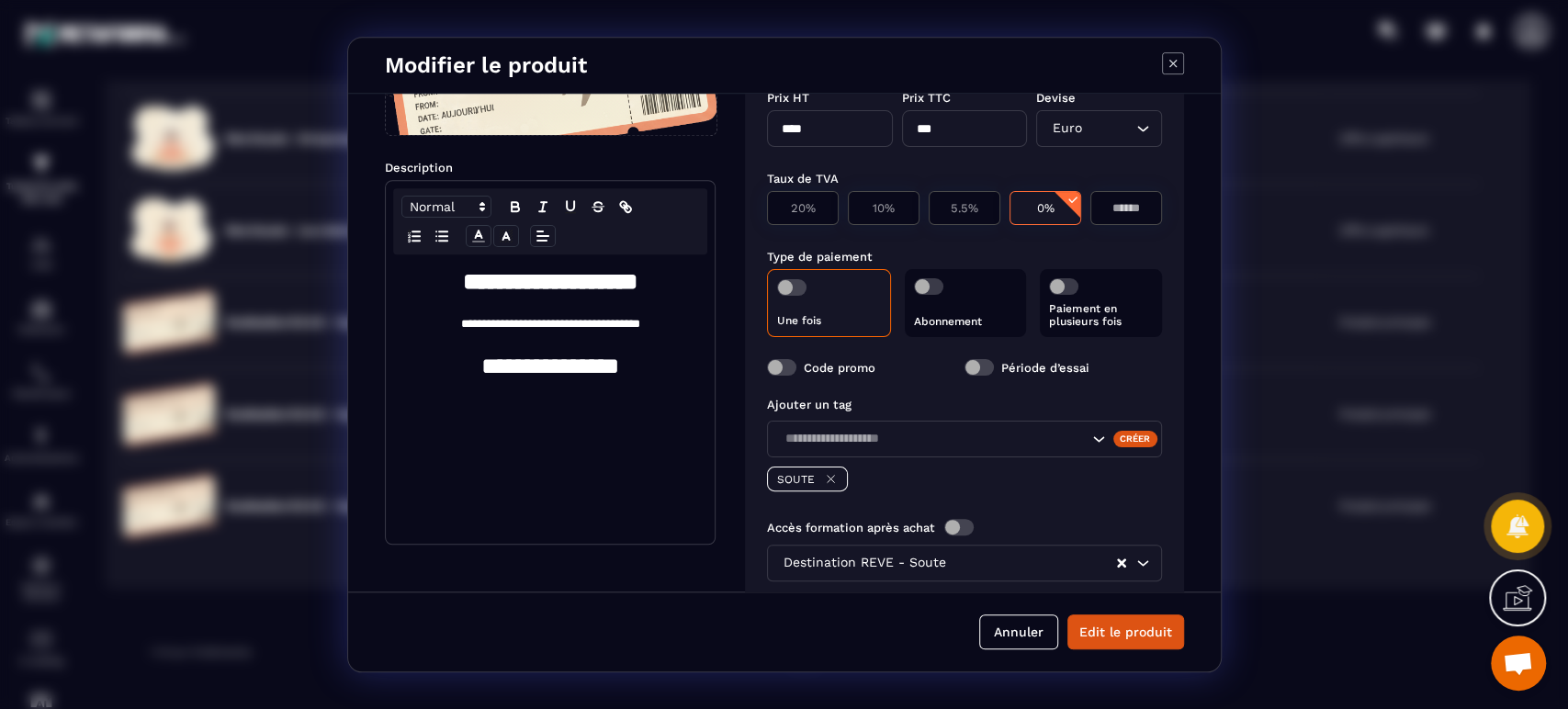
click at [774, 361] on span "Modal window" at bounding box center [782, 367] width 29 height 16
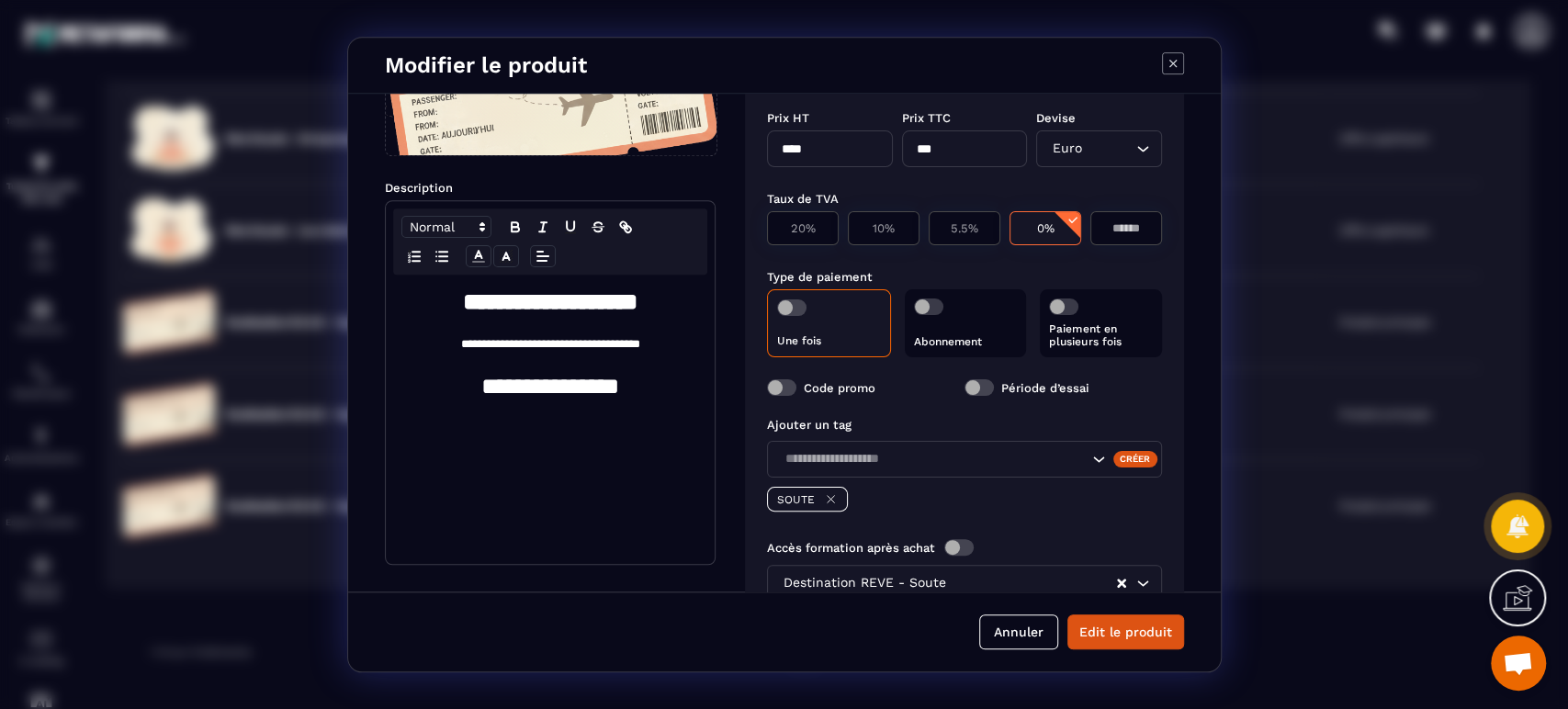
scroll to position [241, 0]
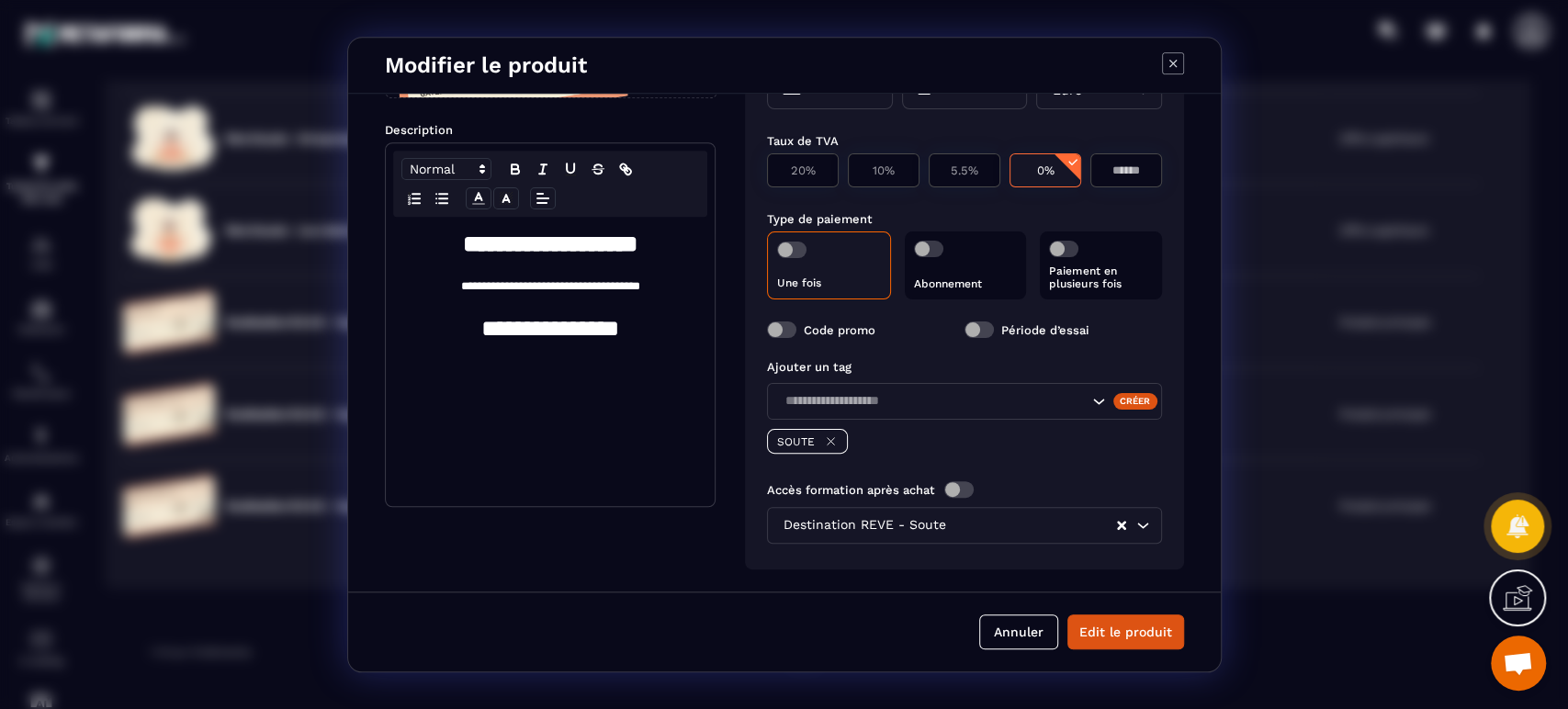
click at [939, 247] on span "Modal window" at bounding box center [928, 249] width 29 height 16
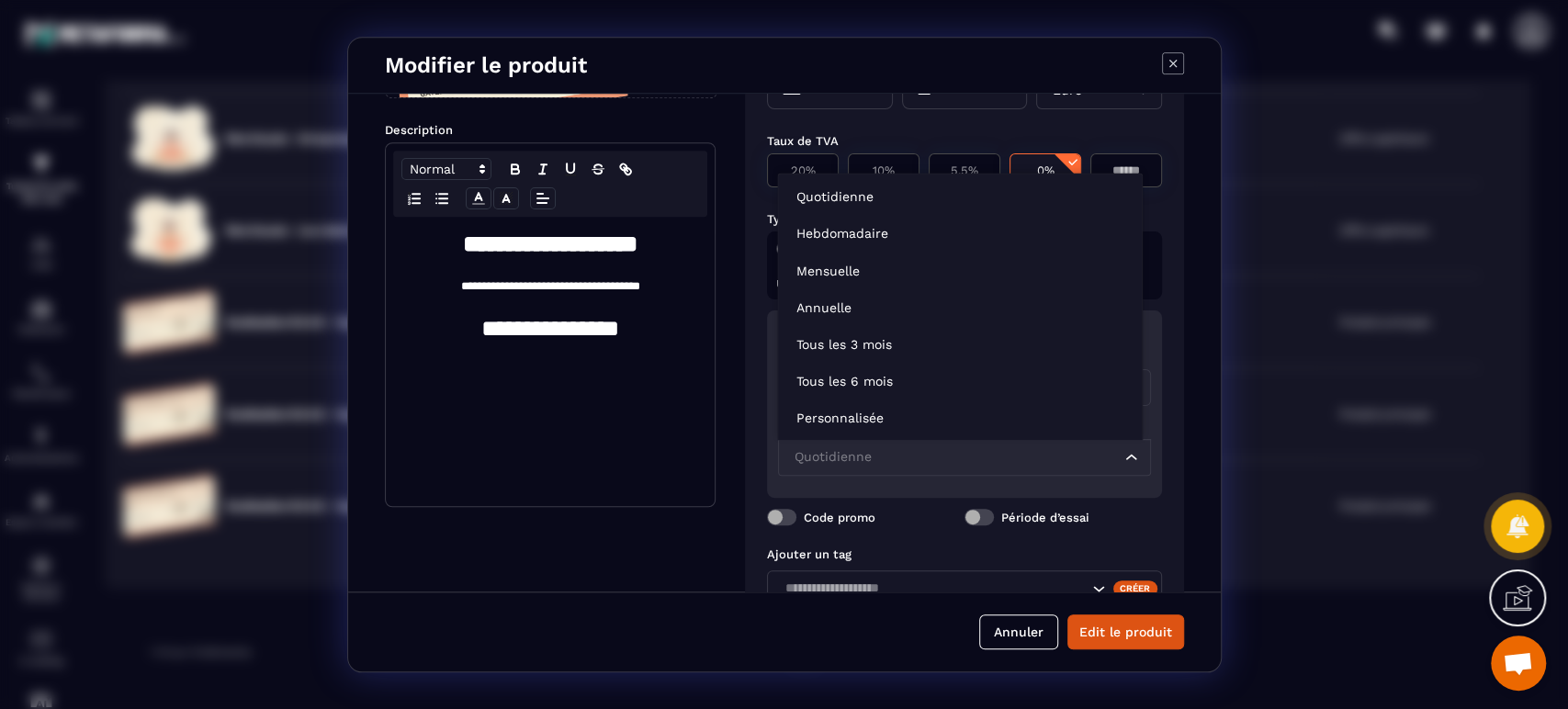
click at [915, 462] on input "Search for option" at bounding box center [956, 457] width 331 height 20
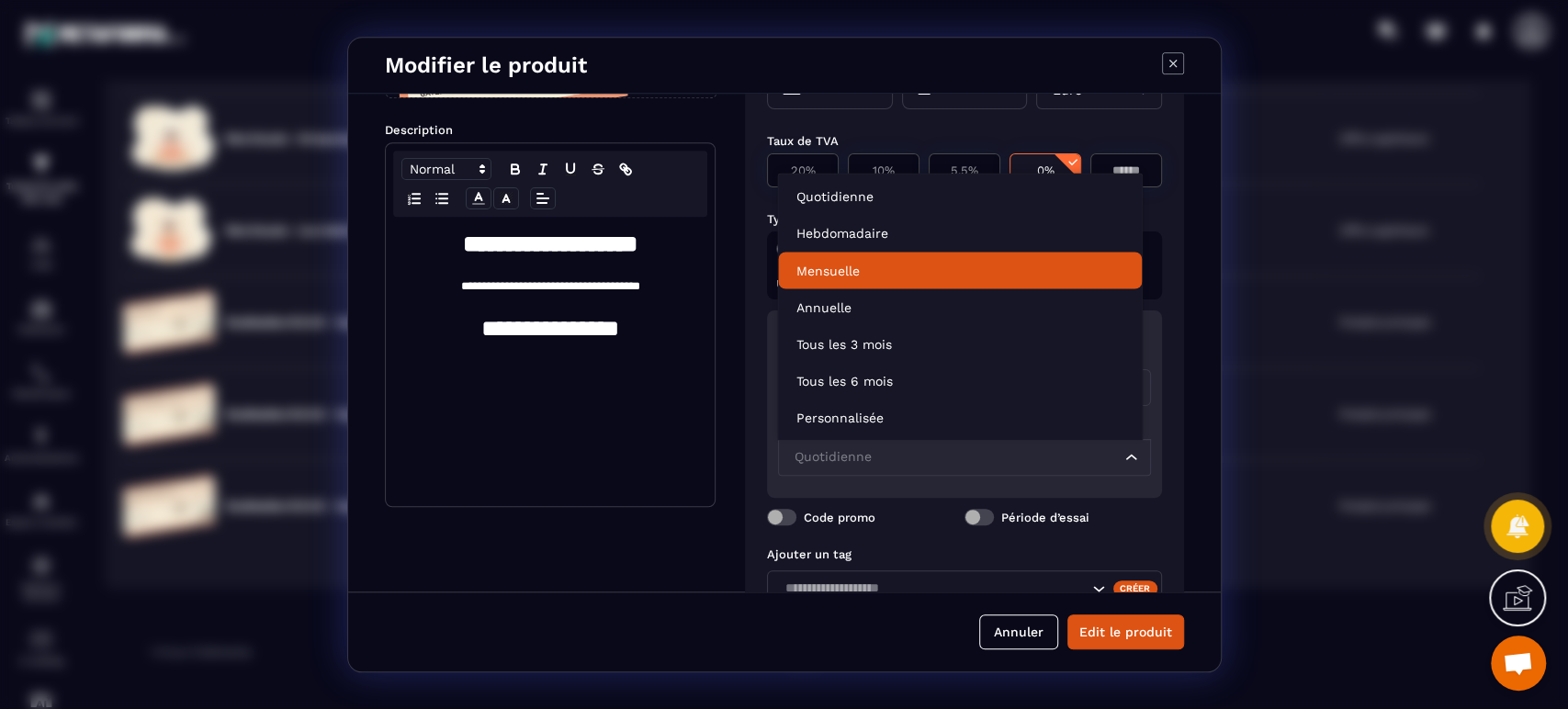
click at [882, 268] on p "Mensuelle" at bounding box center [960, 269] width 327 height 18
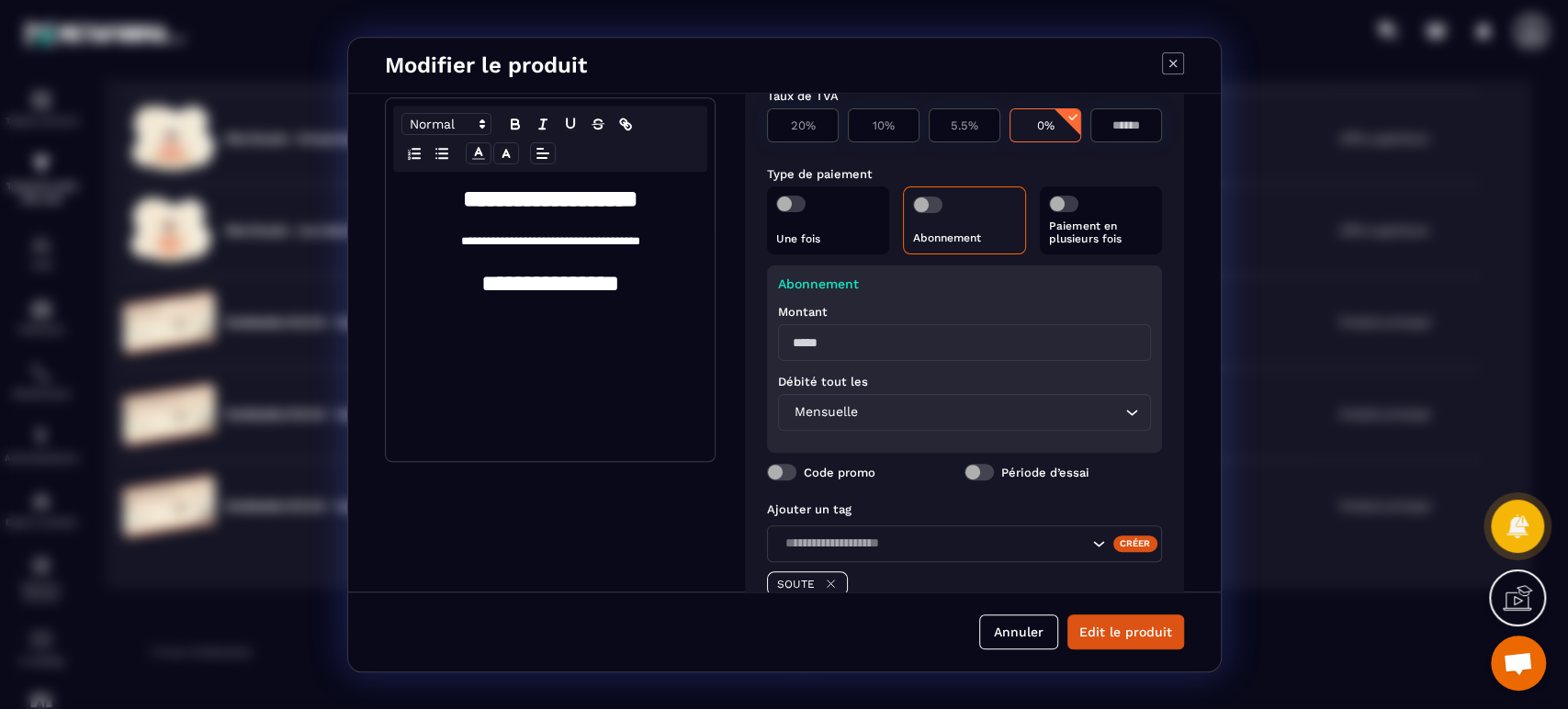
scroll to position [309, 0]
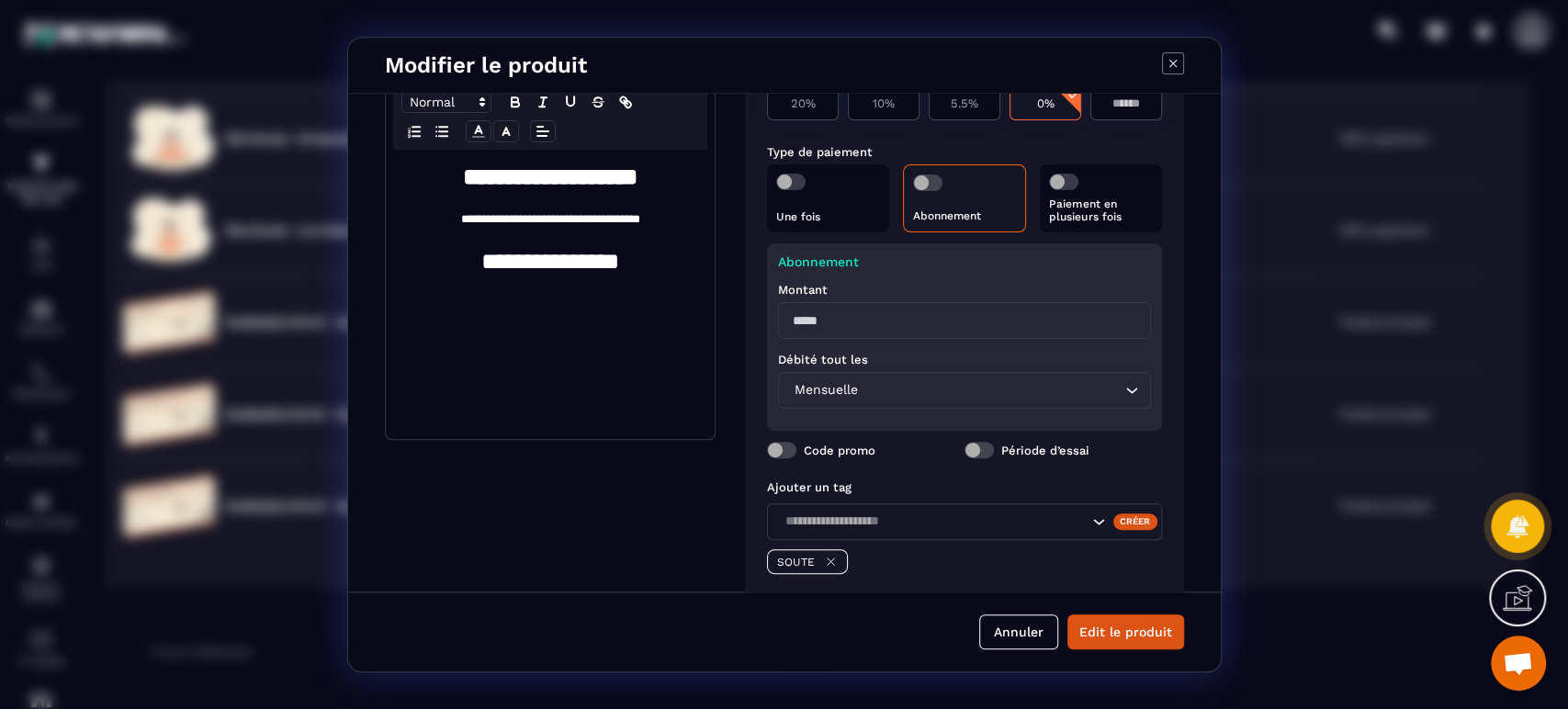
click at [851, 307] on input "Modal window" at bounding box center [965, 321] width 373 height 37
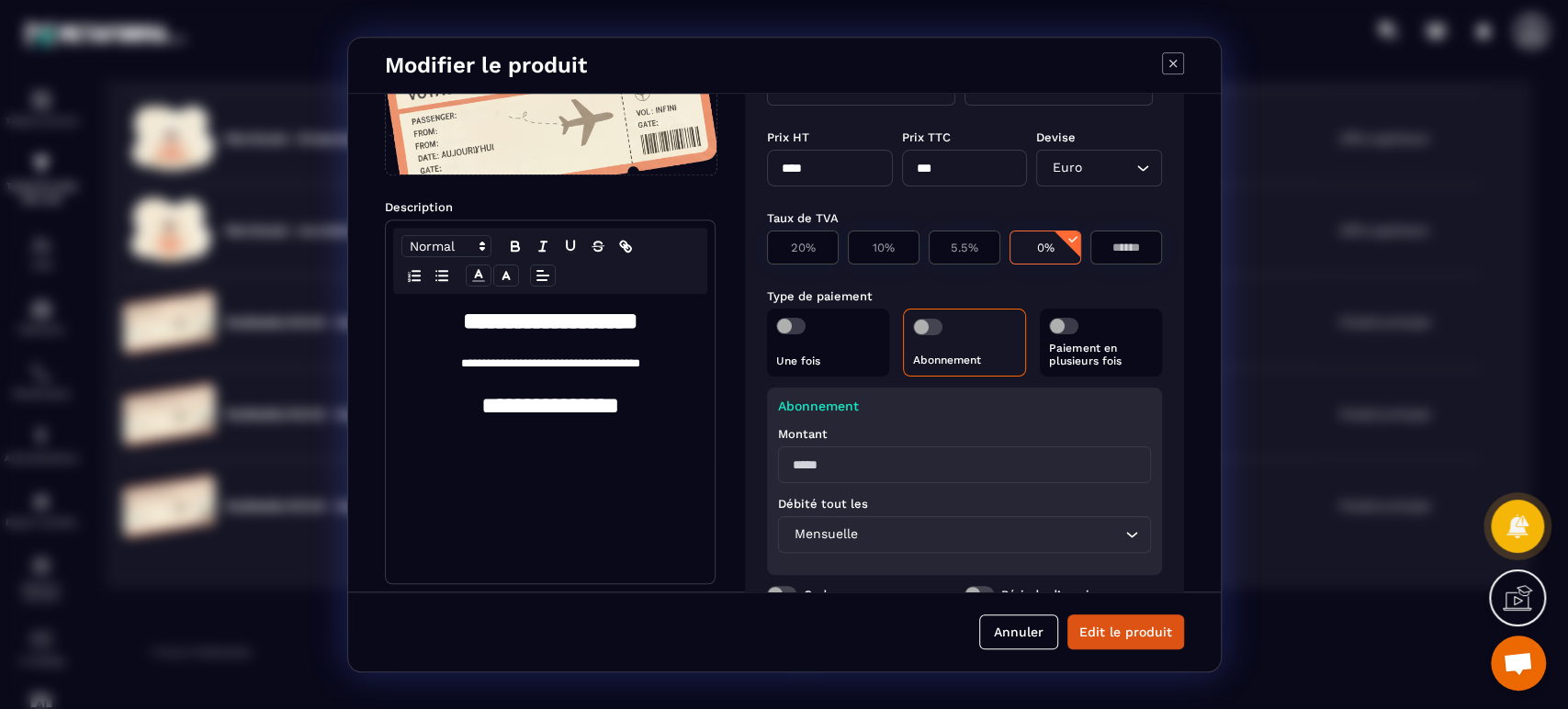
scroll to position [173, 0]
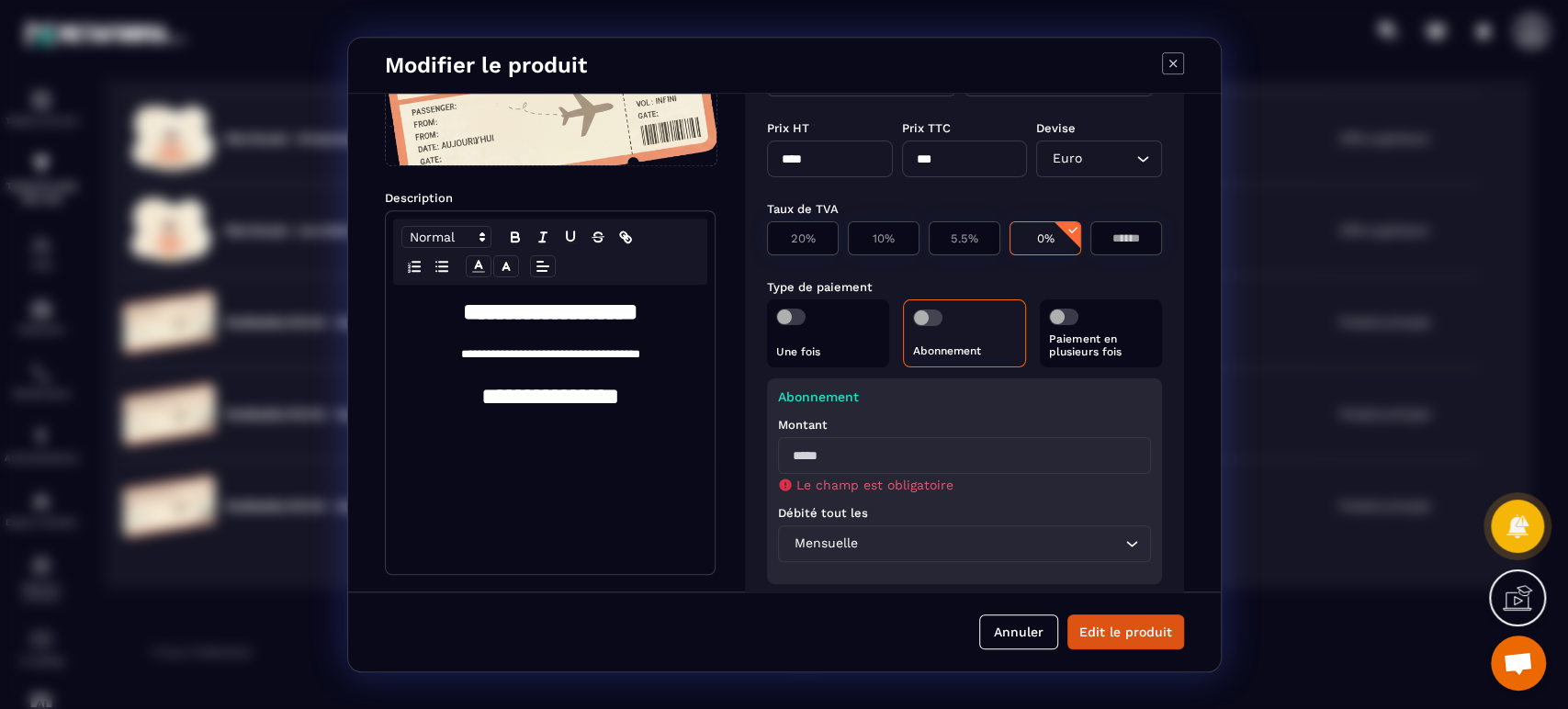
click at [924, 318] on span "Modal window" at bounding box center [927, 318] width 29 height 16
click at [1024, 631] on button "Annuler" at bounding box center [1019, 632] width 79 height 35
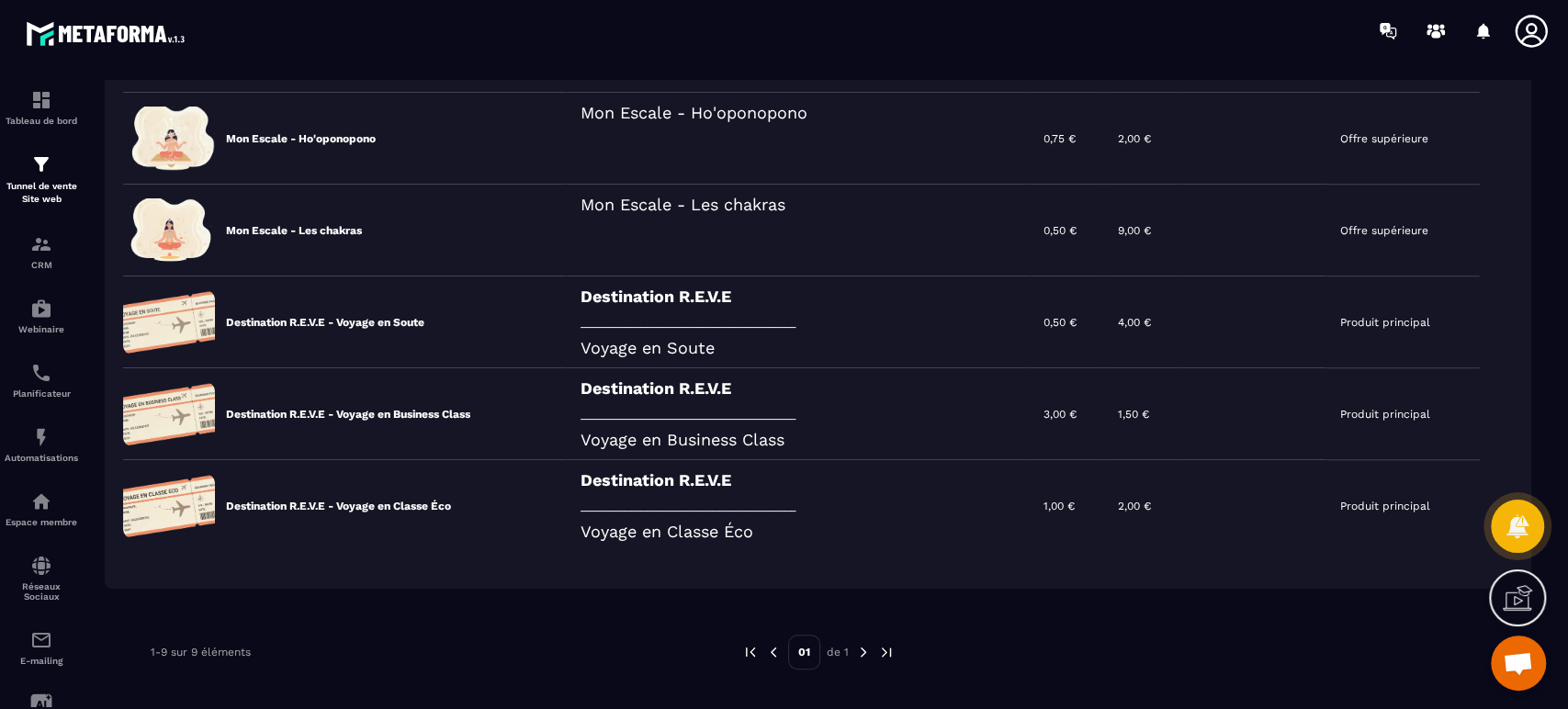
click at [757, 442] on div "Destination R.E.V.E _______________________________________ Voyage en Business …" at bounding box center [798, 414] width 463 height 92
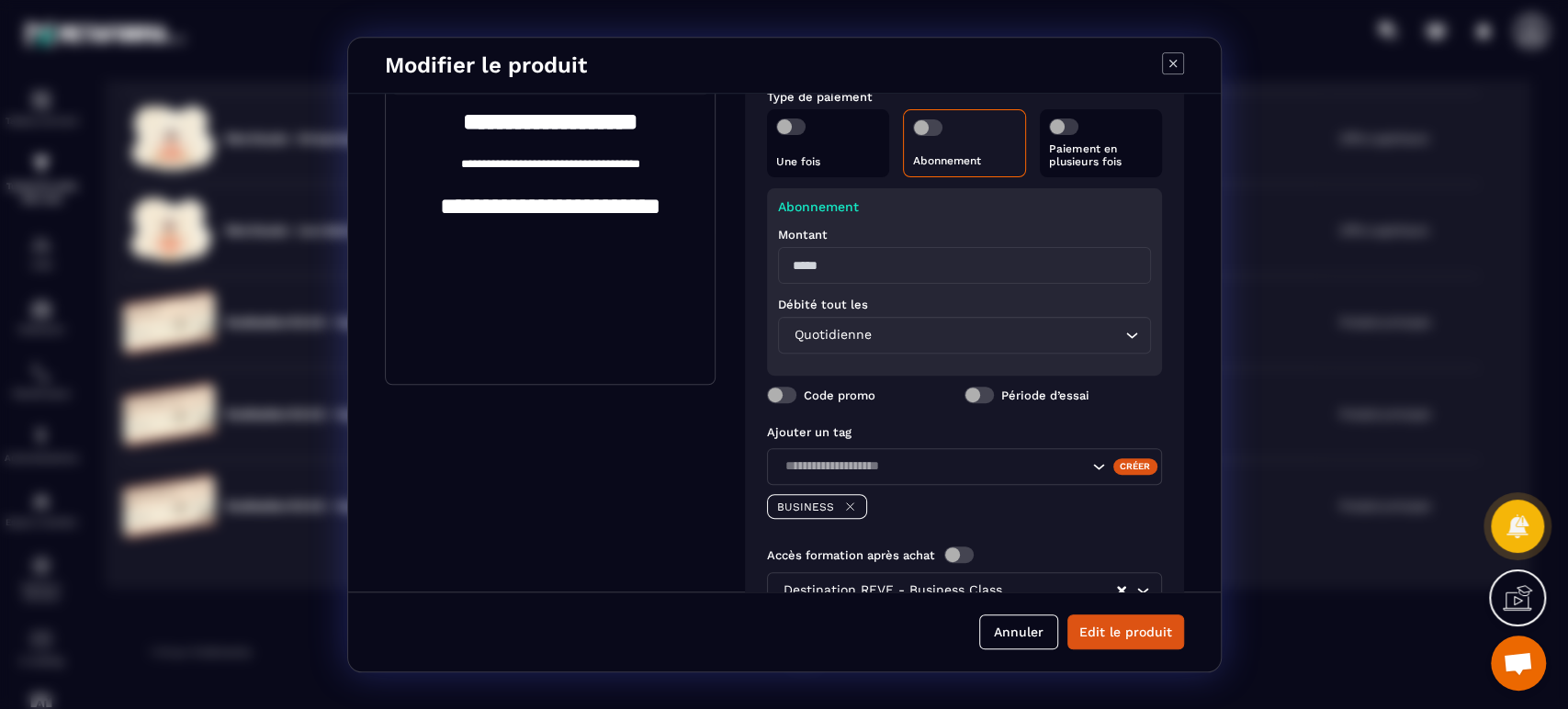
scroll to position [340, 0]
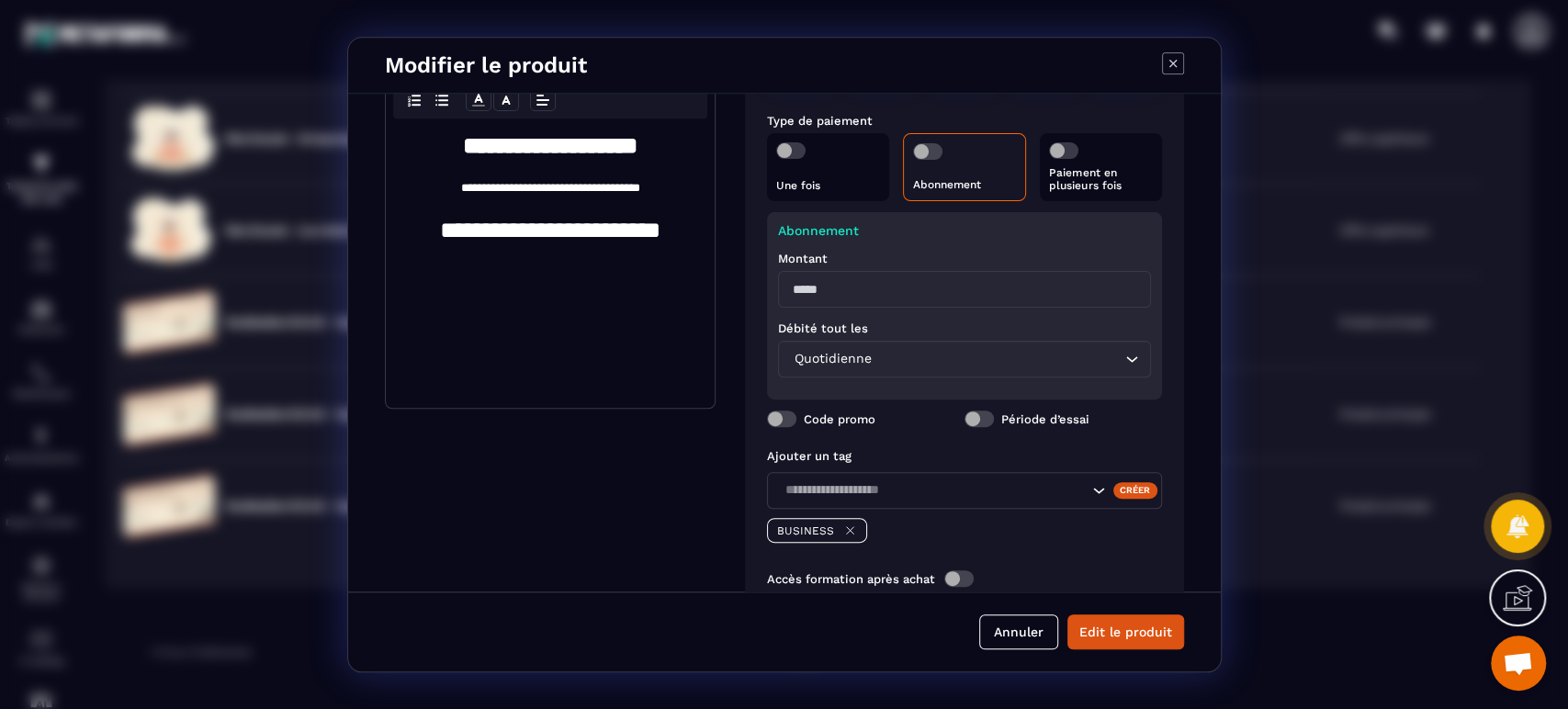
click at [931, 152] on span "Modal window" at bounding box center [927, 151] width 29 height 16
click at [1058, 152] on span "Modal window" at bounding box center [1063, 150] width 29 height 16
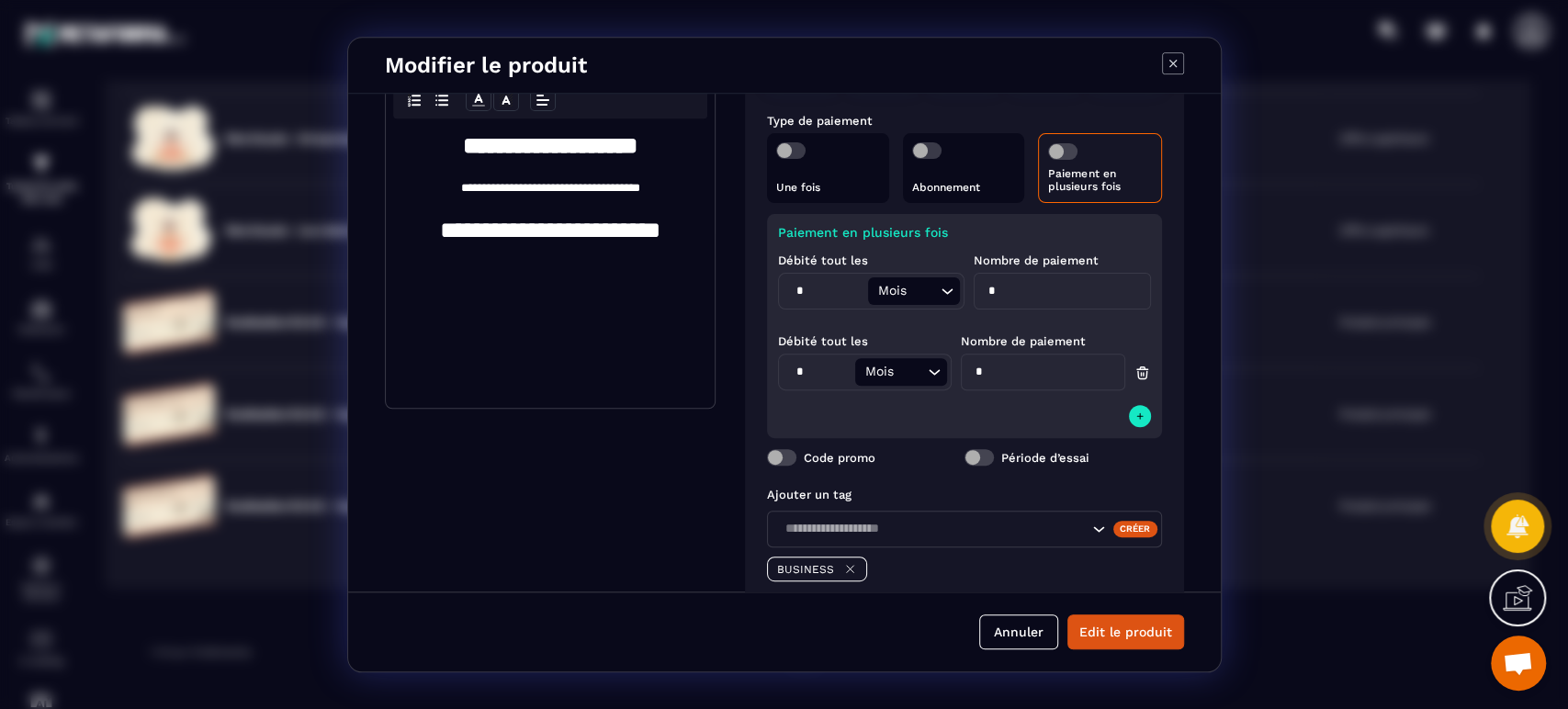
click at [965, 184] on p "Abonnement" at bounding box center [963, 187] width 104 height 13
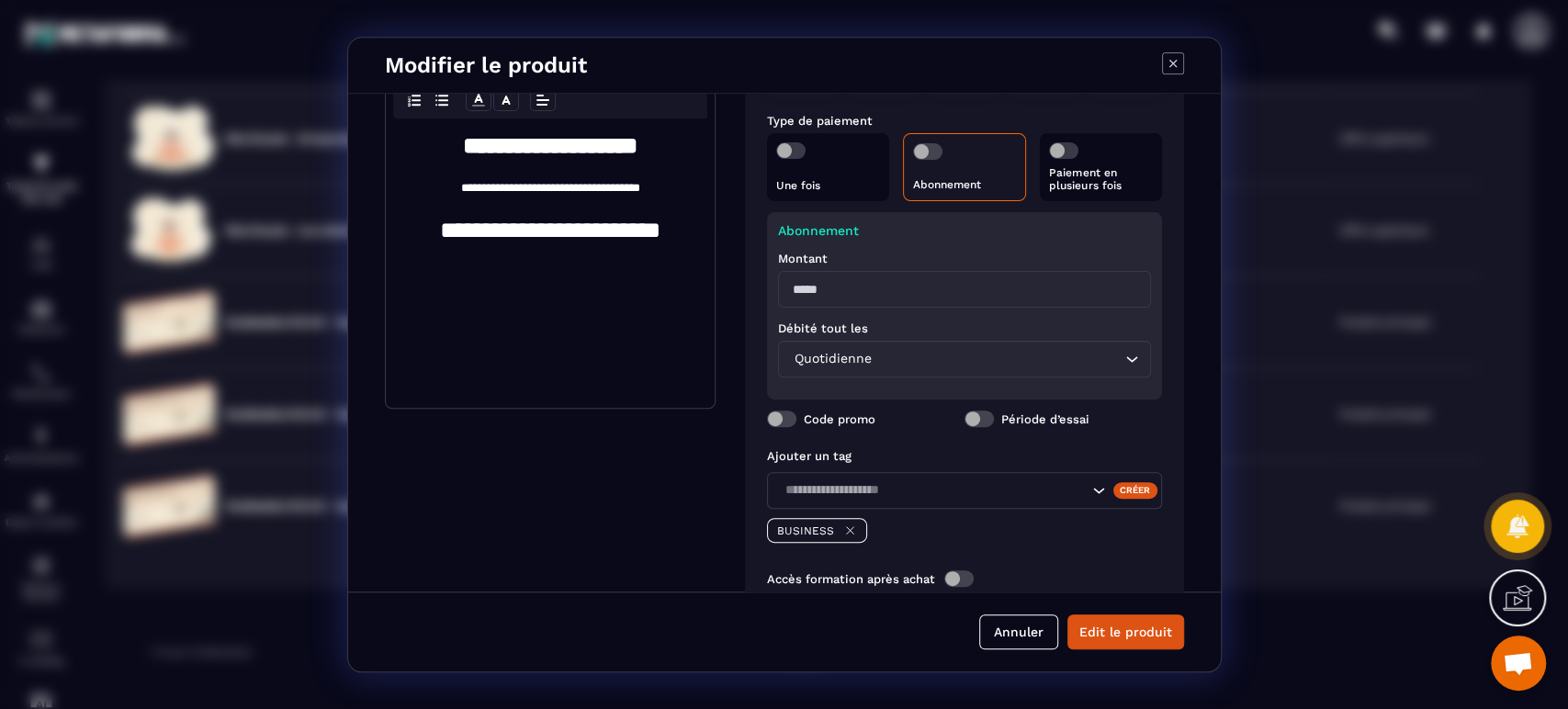
click at [1110, 184] on p "Paiement en plusieurs fois" at bounding box center [1100, 179] width 104 height 26
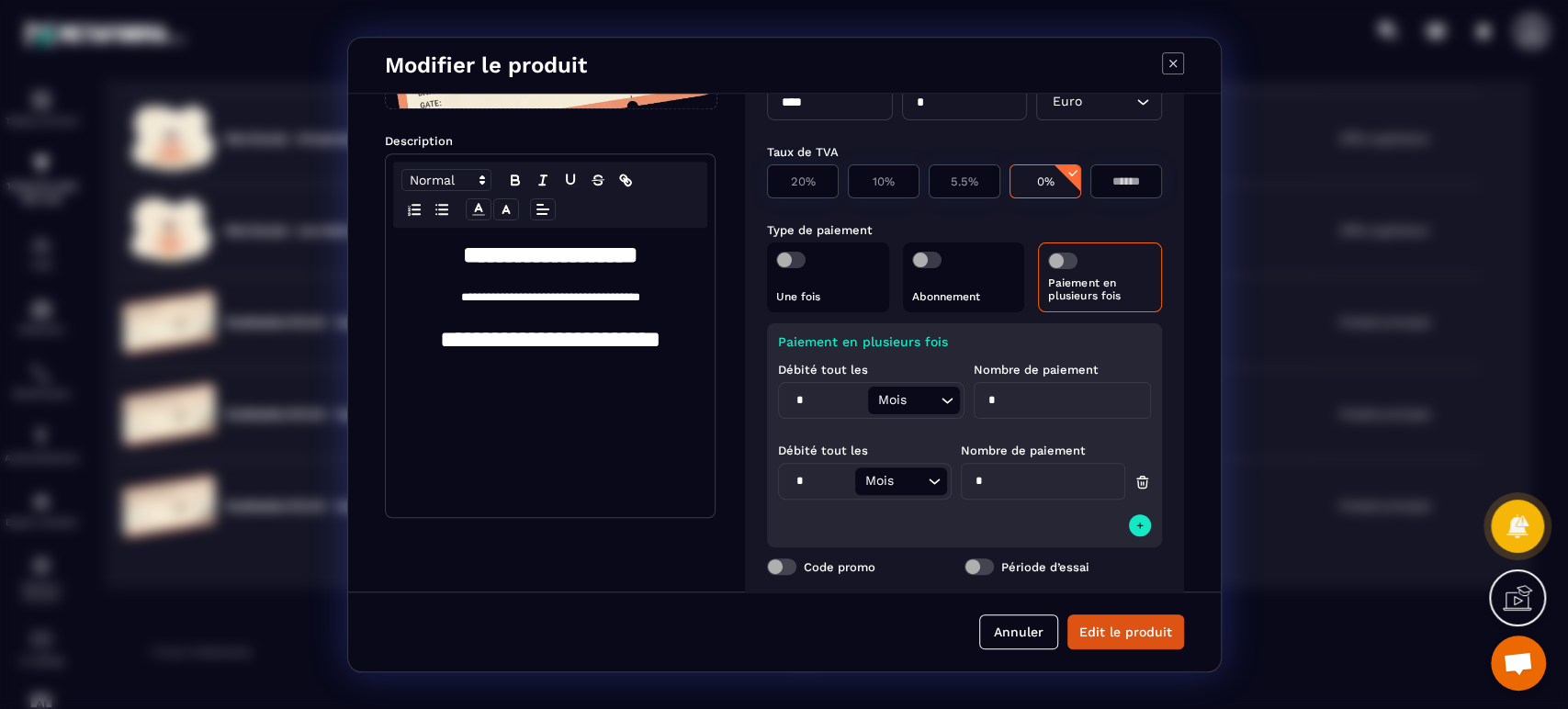
scroll to position [204, 0]
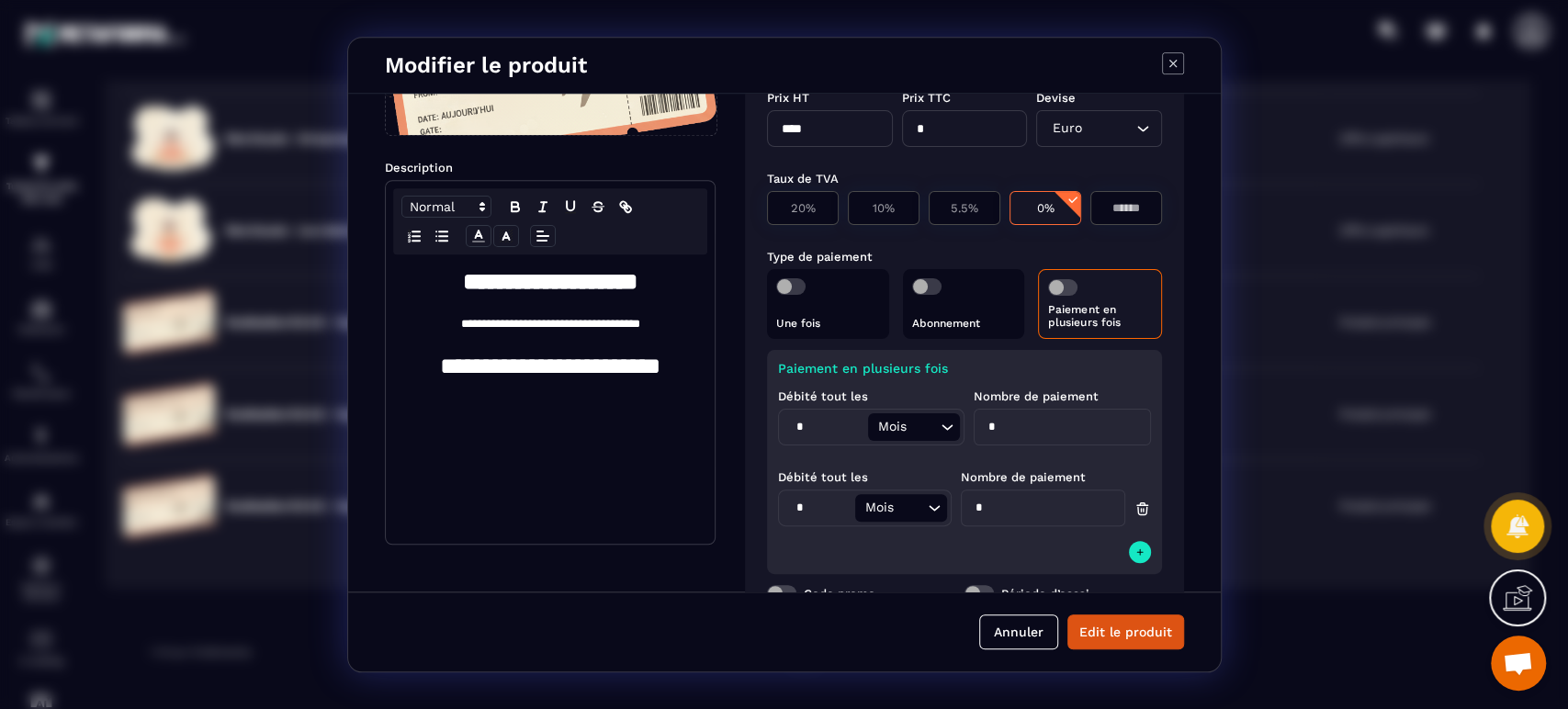
click at [980, 301] on div "Abonnement" at bounding box center [964, 304] width 122 height 70
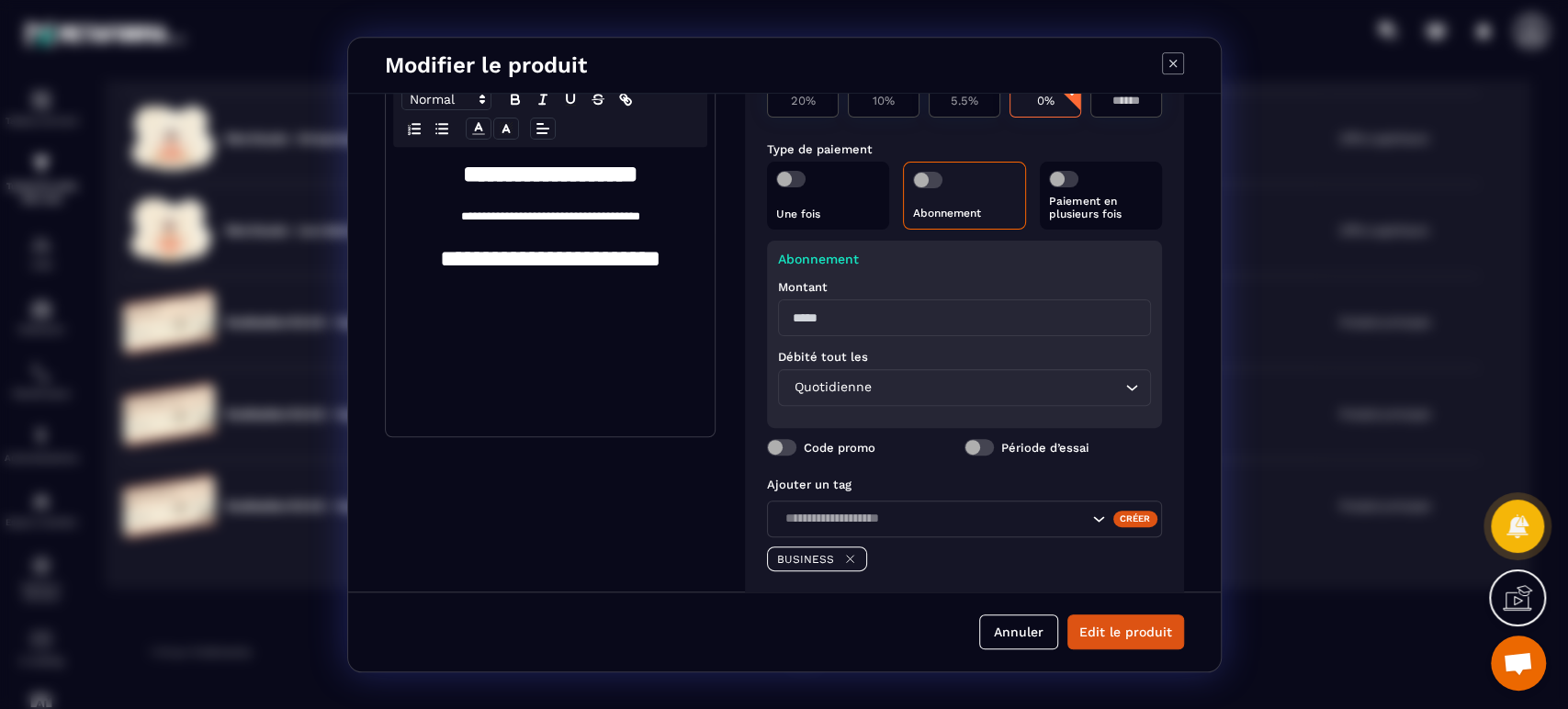
scroll to position [340, 0]
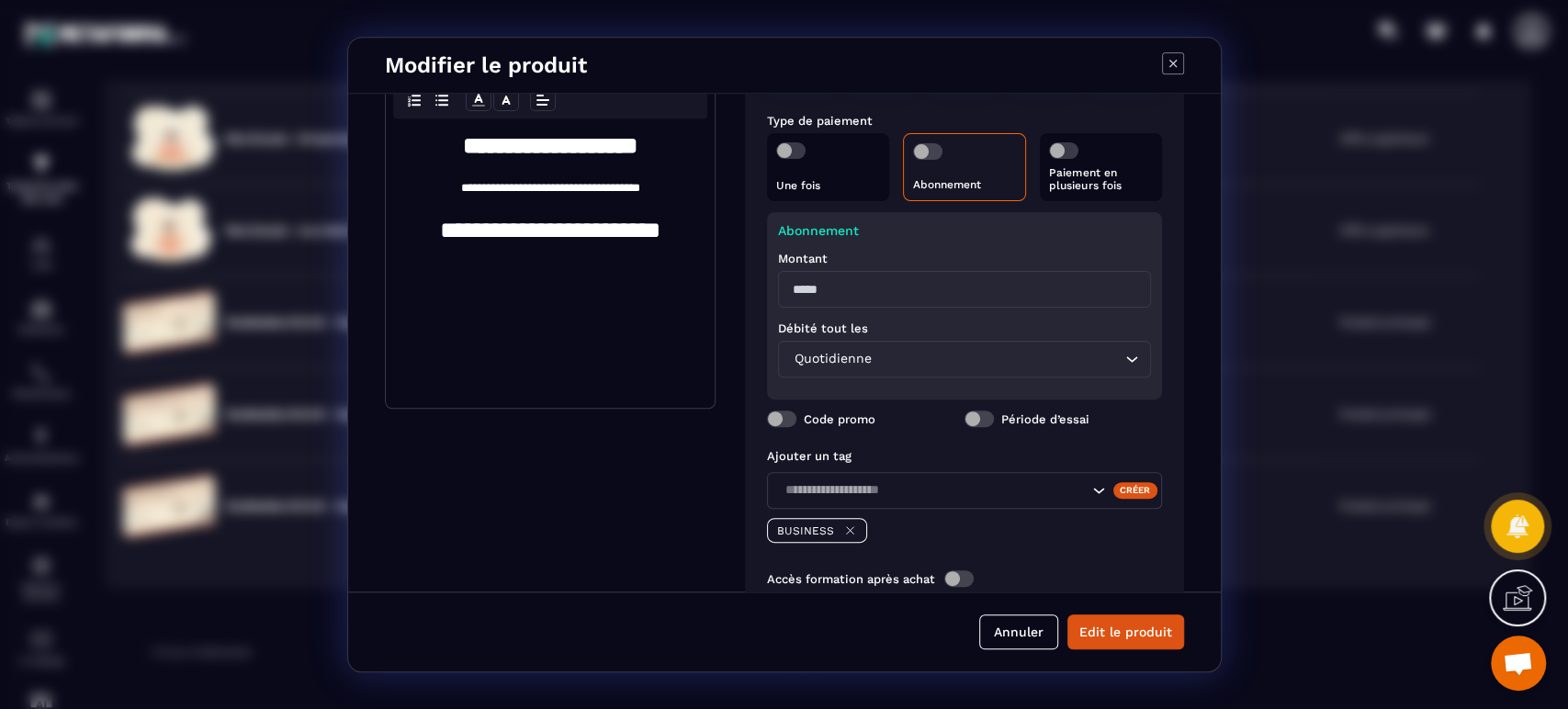
click at [889, 284] on input "Modal window" at bounding box center [965, 290] width 373 height 37
type input "*"
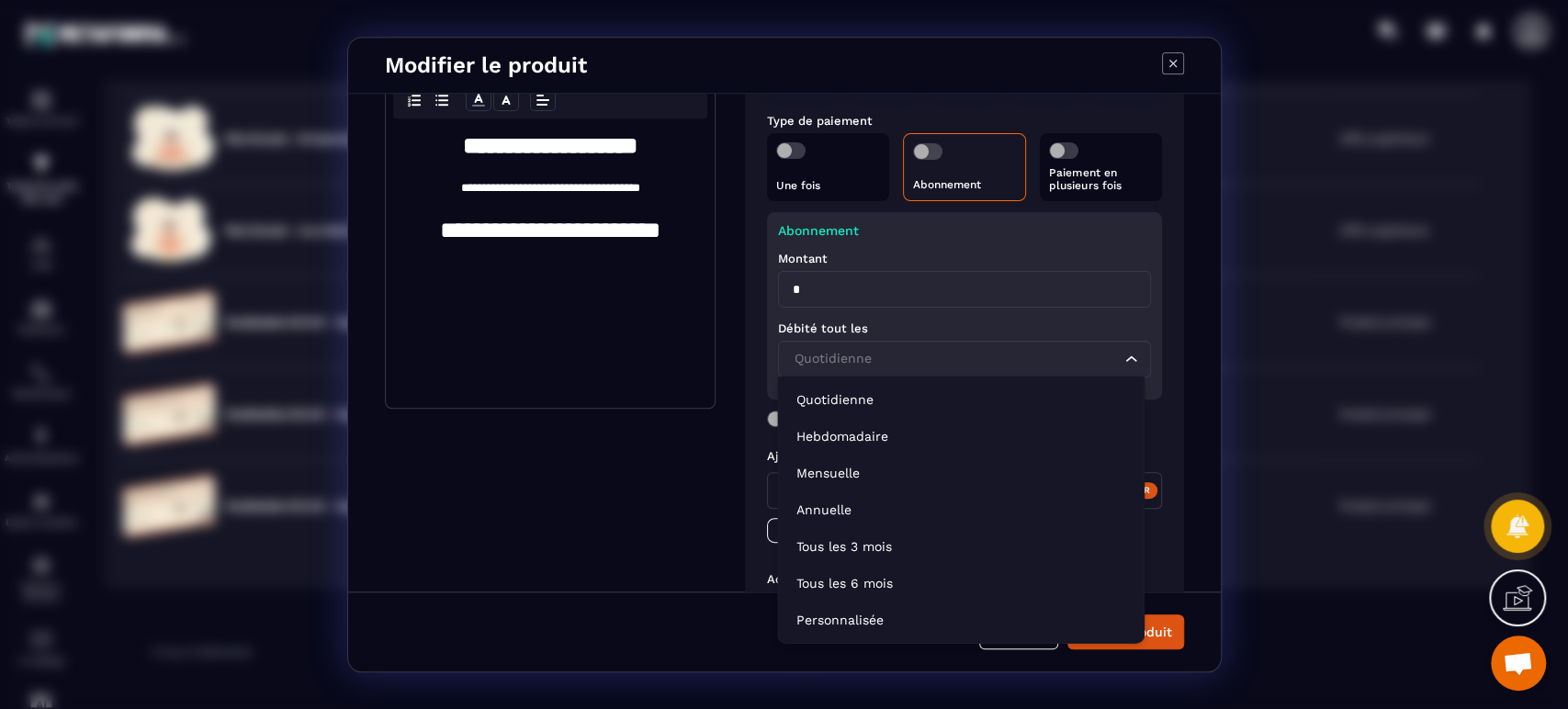
click at [891, 357] on input "Search for option" at bounding box center [956, 358] width 331 height 20
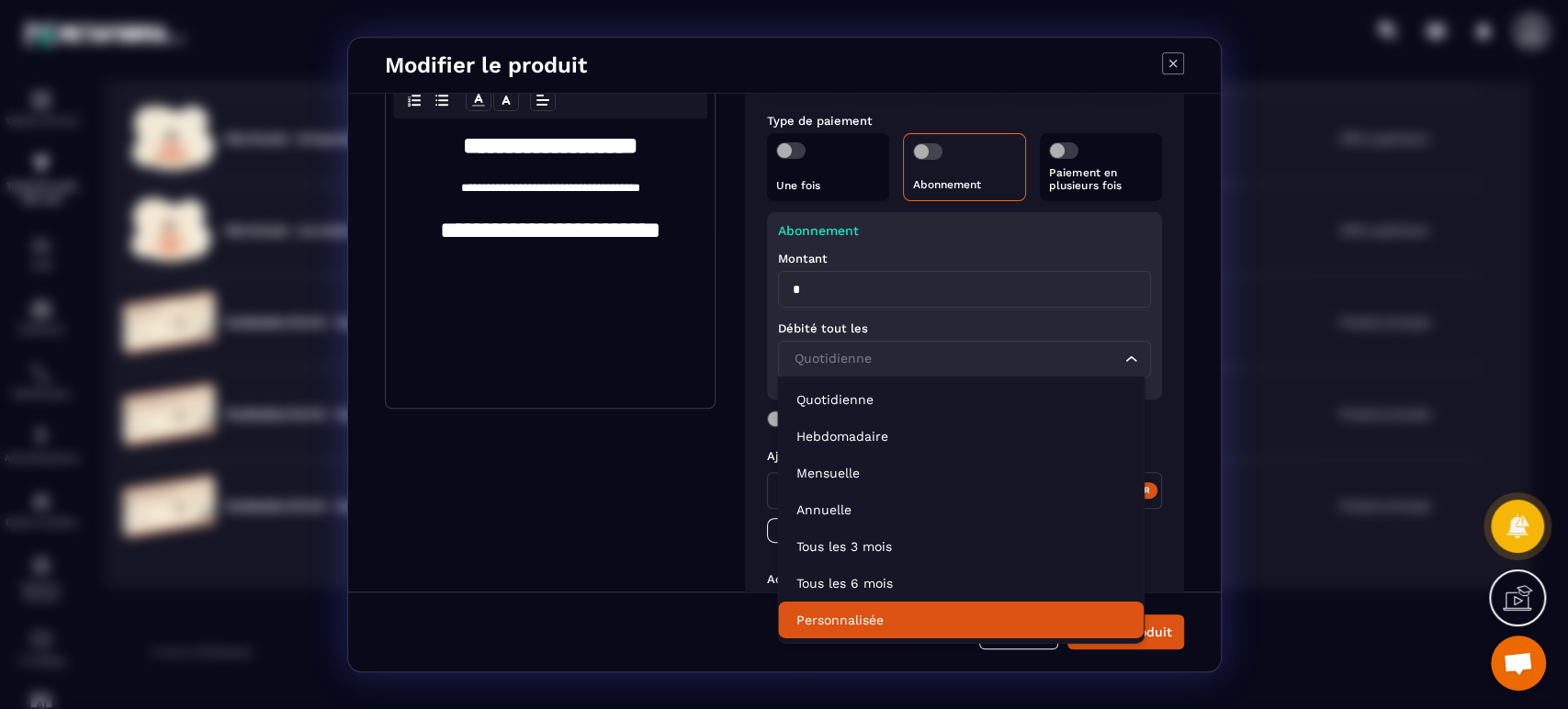
click at [910, 614] on p "Personnalisée" at bounding box center [961, 620] width 329 height 18
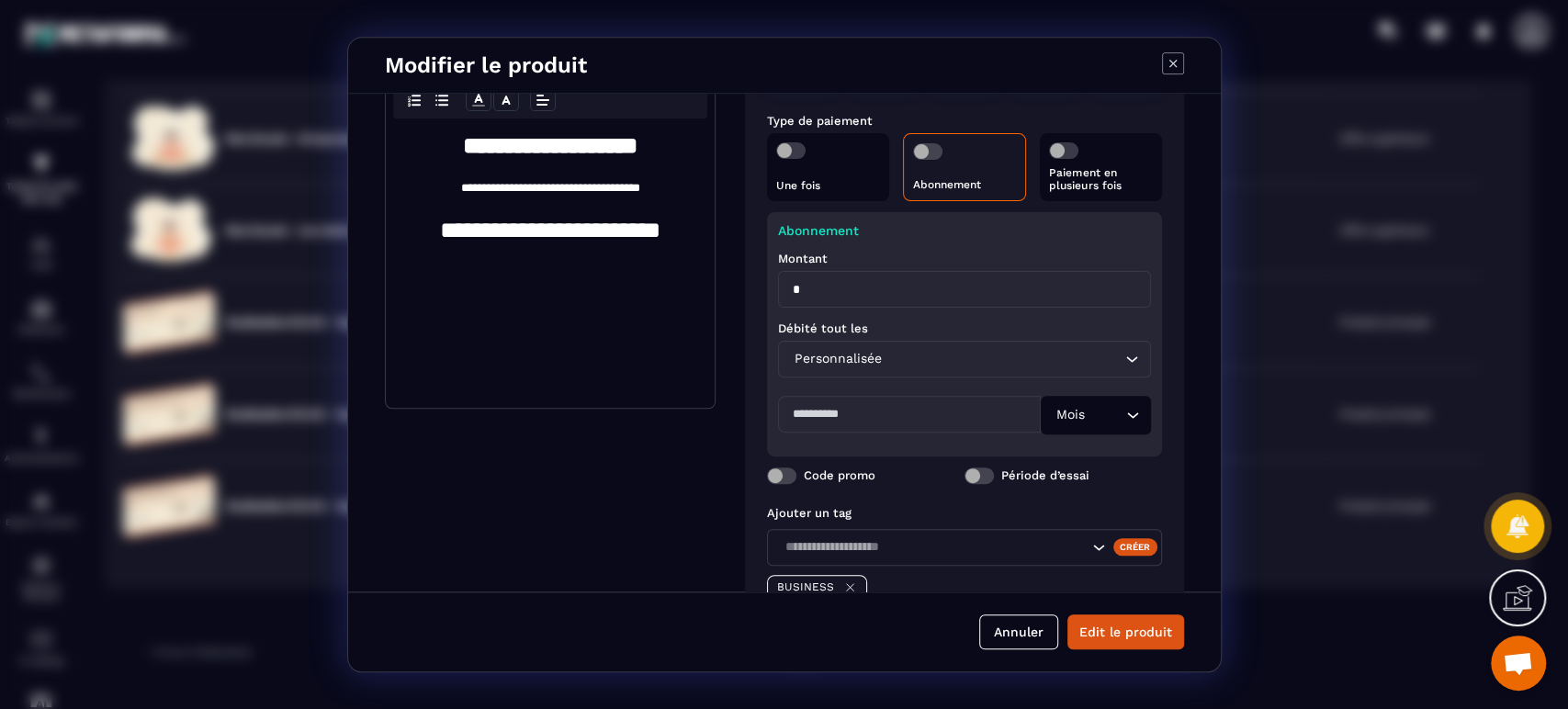
click at [905, 408] on input "Modal window" at bounding box center [909, 415] width 262 height 37
type input "*"
click at [1091, 424] on div "Mois Loading..." at bounding box center [1096, 416] width 110 height 39
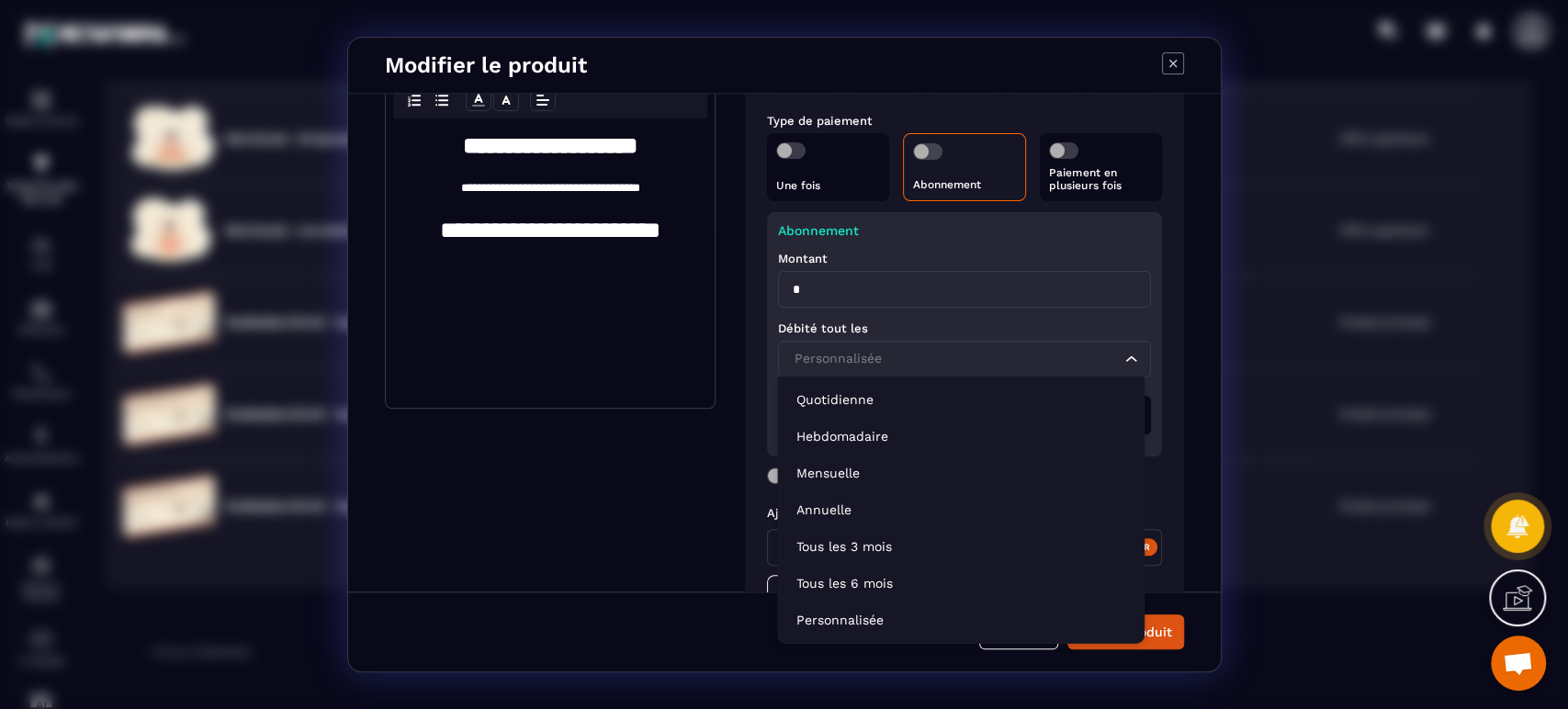
click at [885, 356] on input "Search for option" at bounding box center [956, 358] width 331 height 20
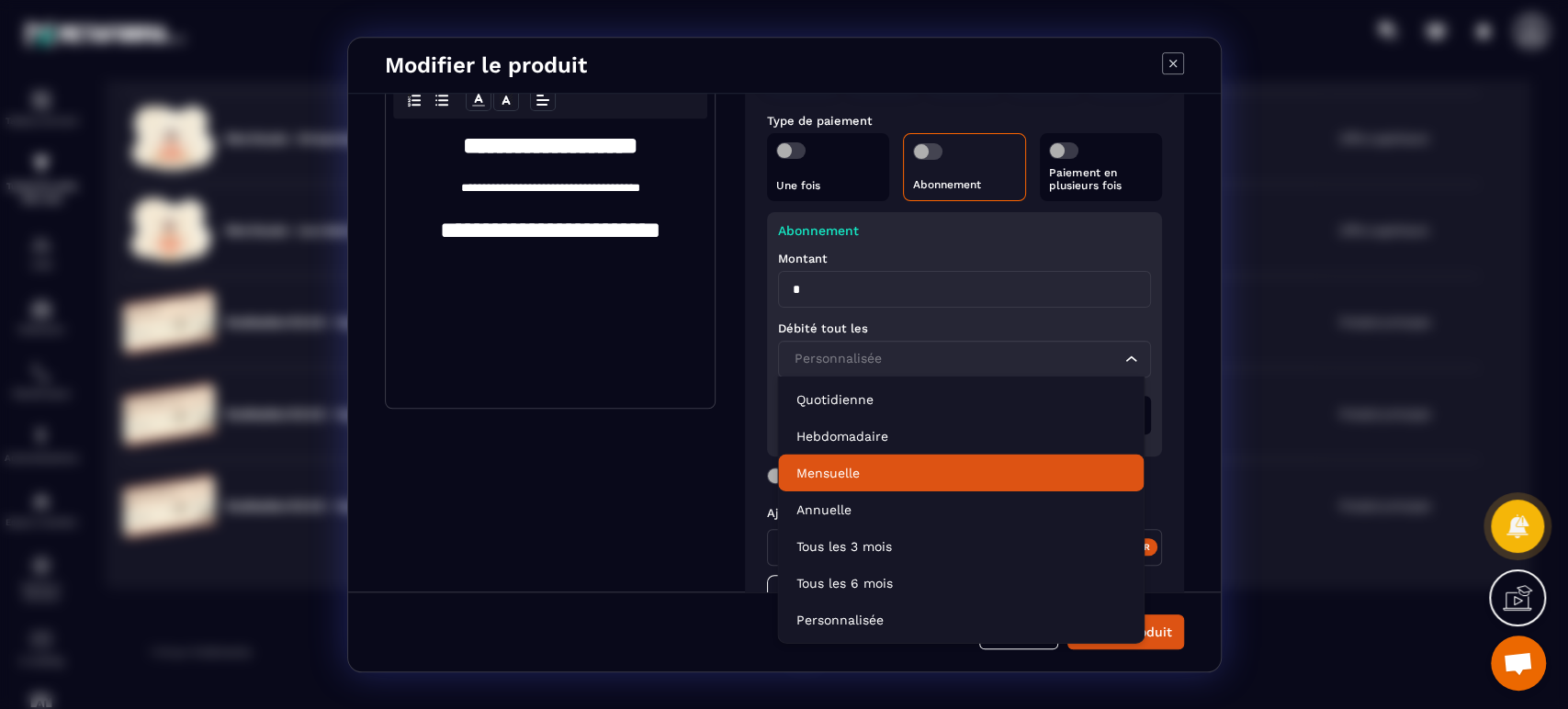
click at [850, 479] on p "Mensuelle" at bounding box center [961, 473] width 329 height 18
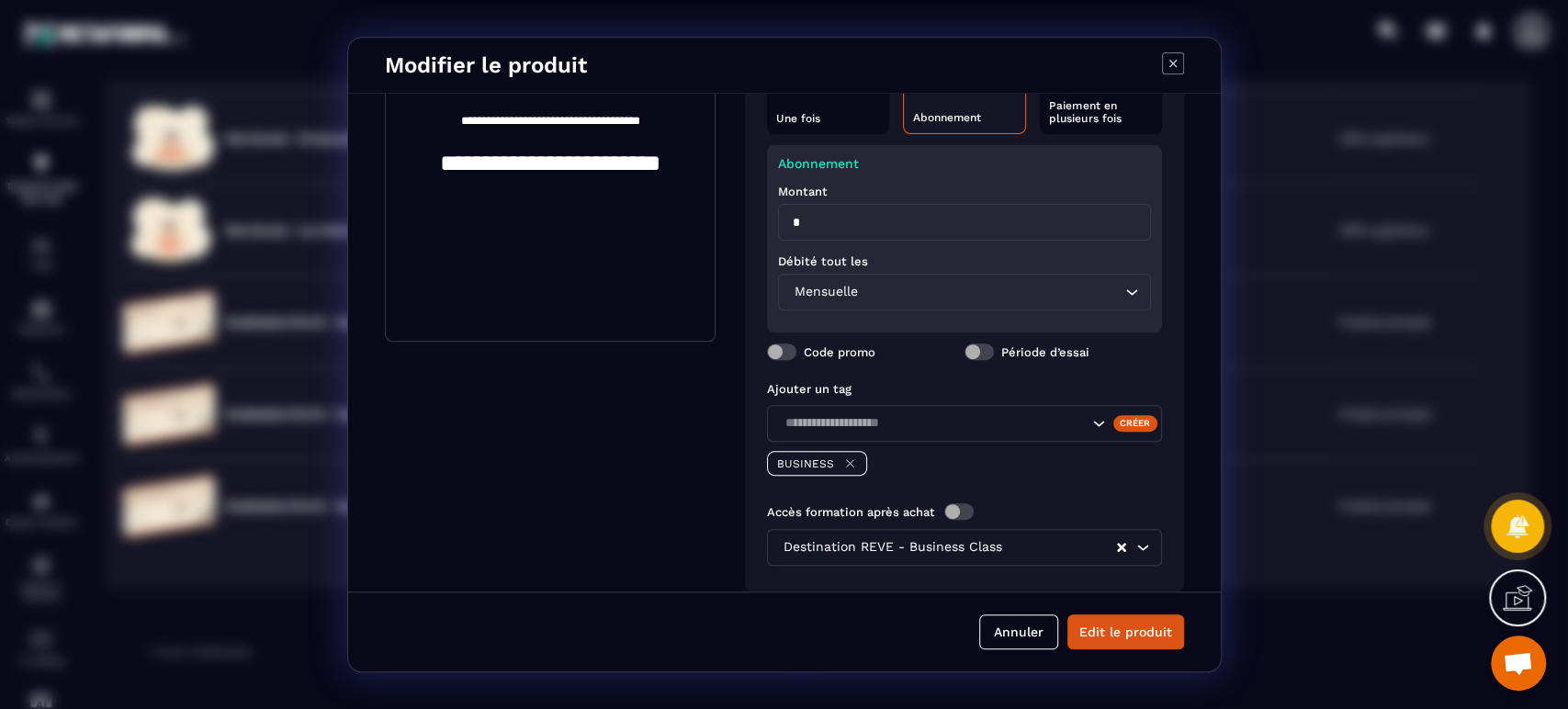
scroll to position [377, 0]
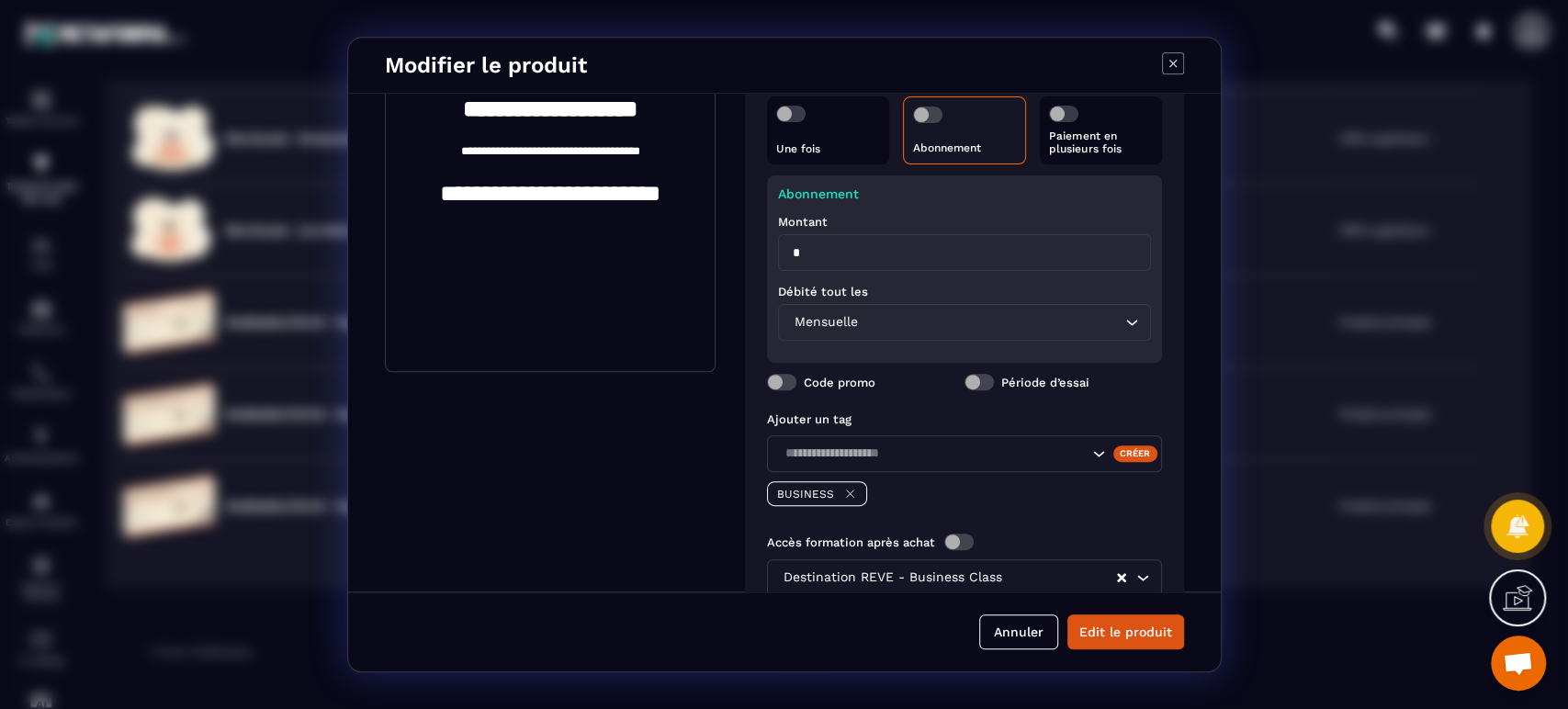
click at [1130, 630] on button "Edit le produit" at bounding box center [1125, 632] width 116 height 35
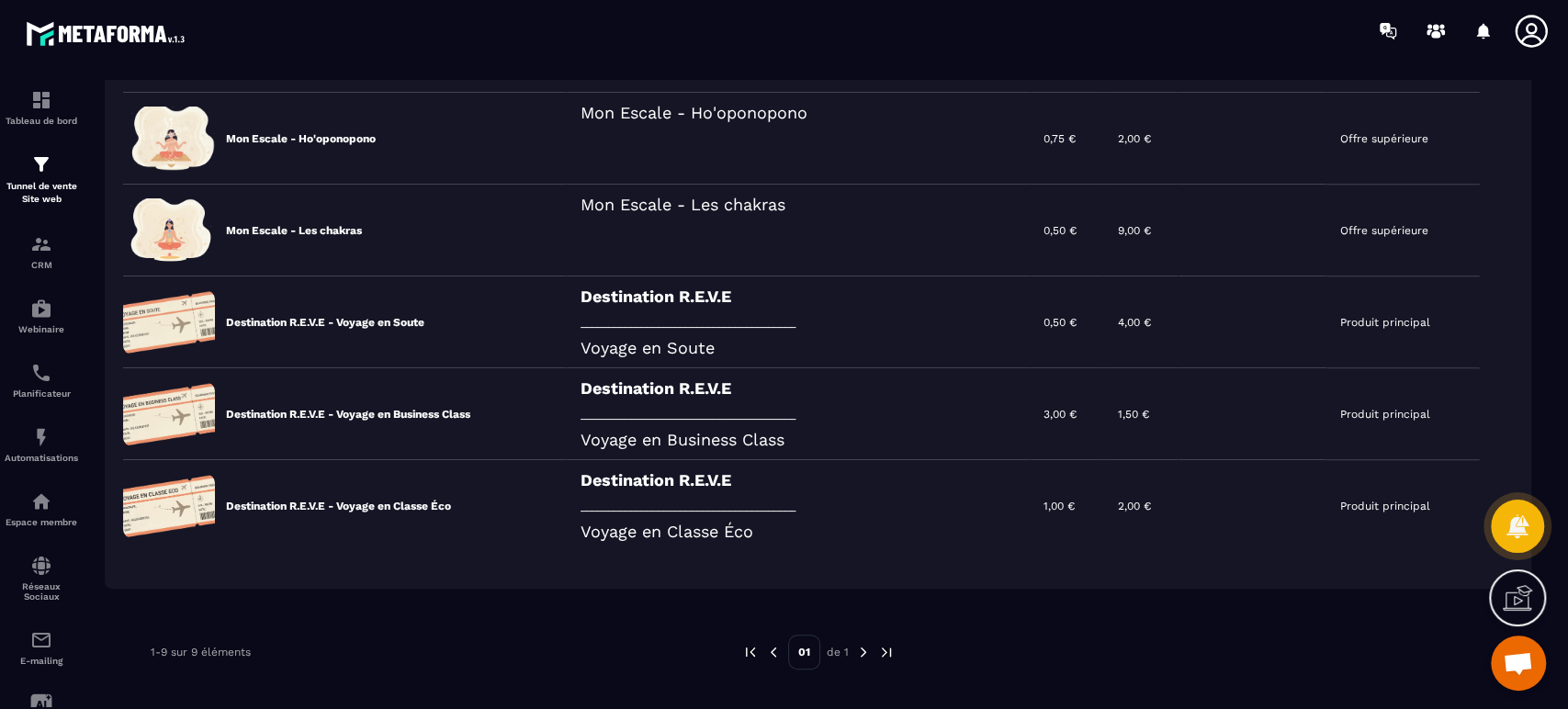
click at [641, 413] on div "Destination R.E.V.E _______________________________________ Voyage en Business …" at bounding box center [798, 414] width 463 height 92
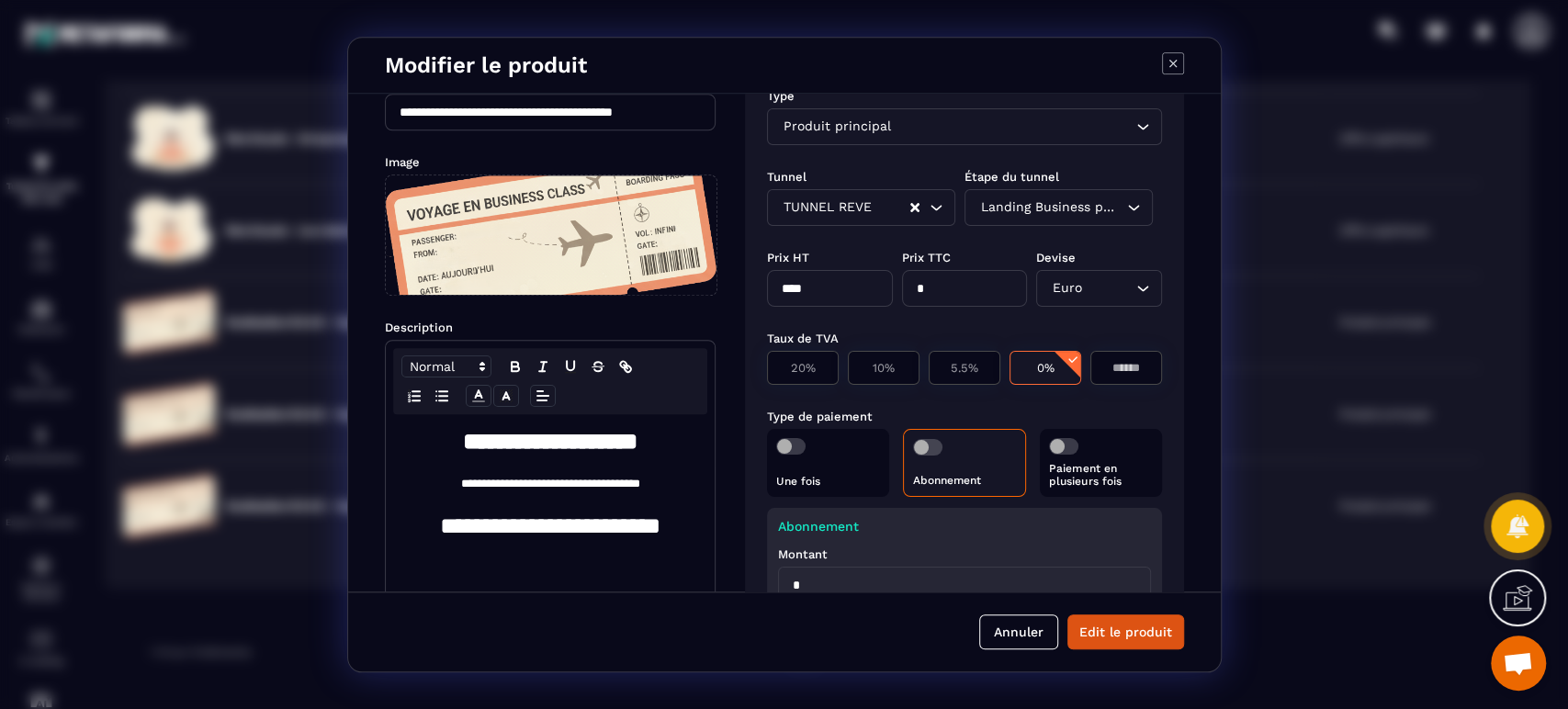
scroll to position [67, 0]
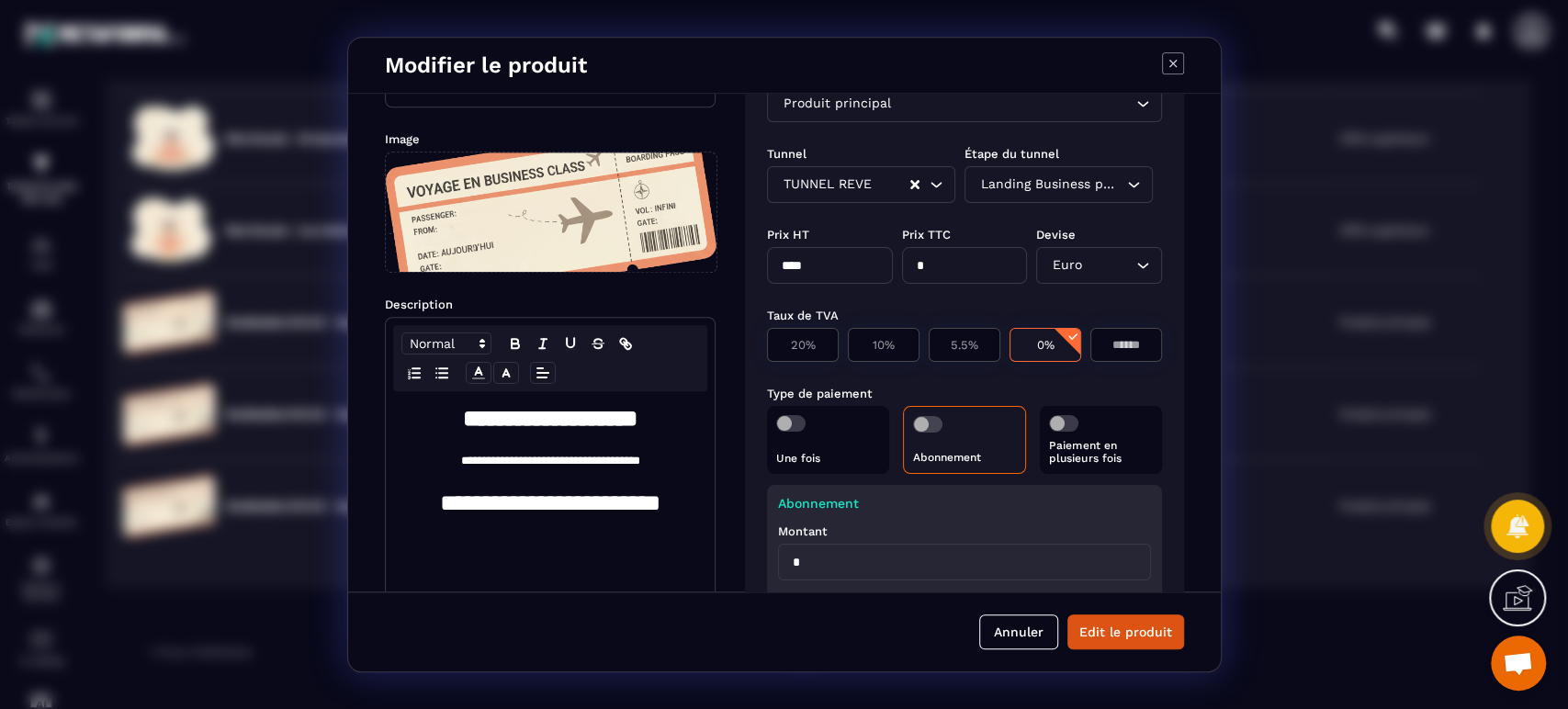
click at [934, 433] on div "Abonnement" at bounding box center [965, 440] width 124 height 68
click at [918, 423] on span "Modal window" at bounding box center [927, 424] width 29 height 16
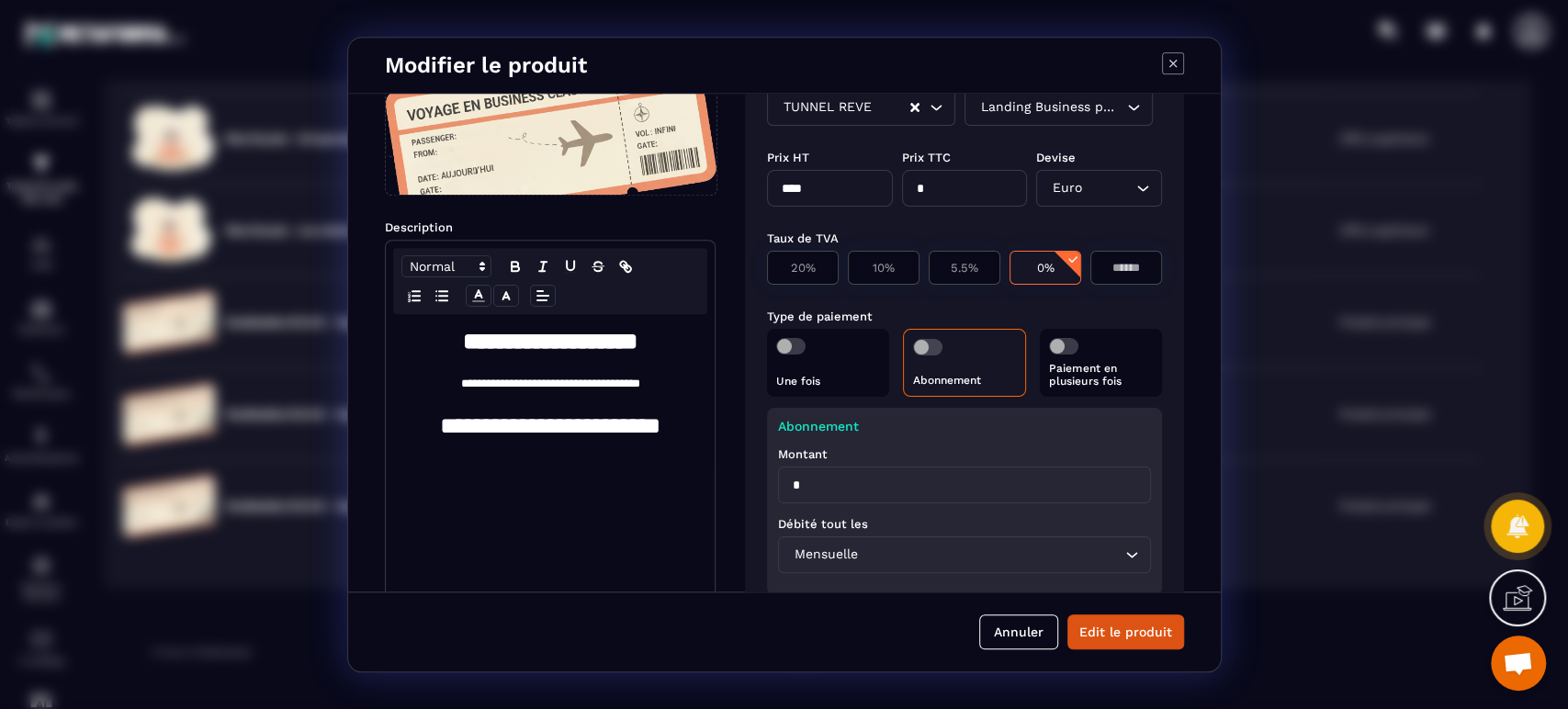
scroll to position [204, 0]
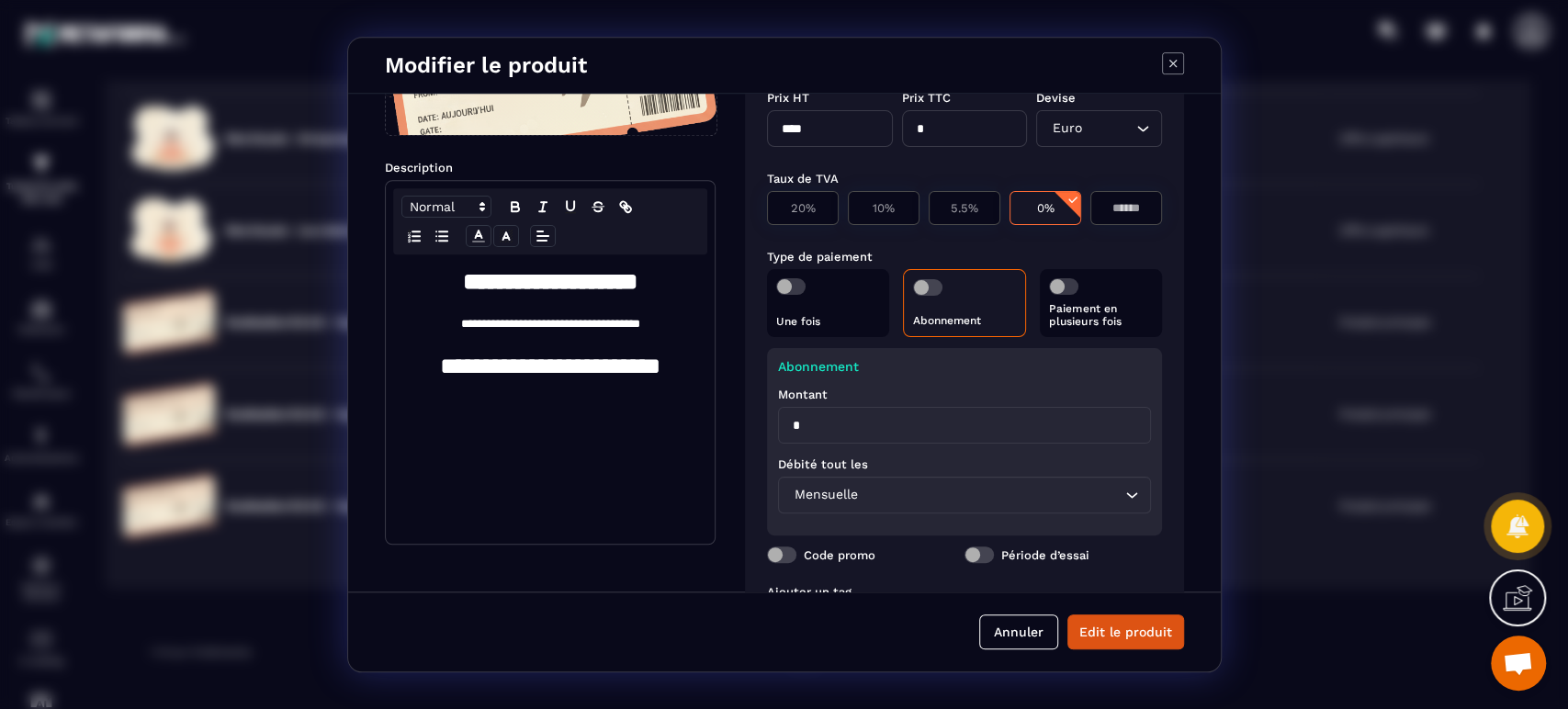
click at [1060, 293] on span "Modal window" at bounding box center [1063, 286] width 29 height 16
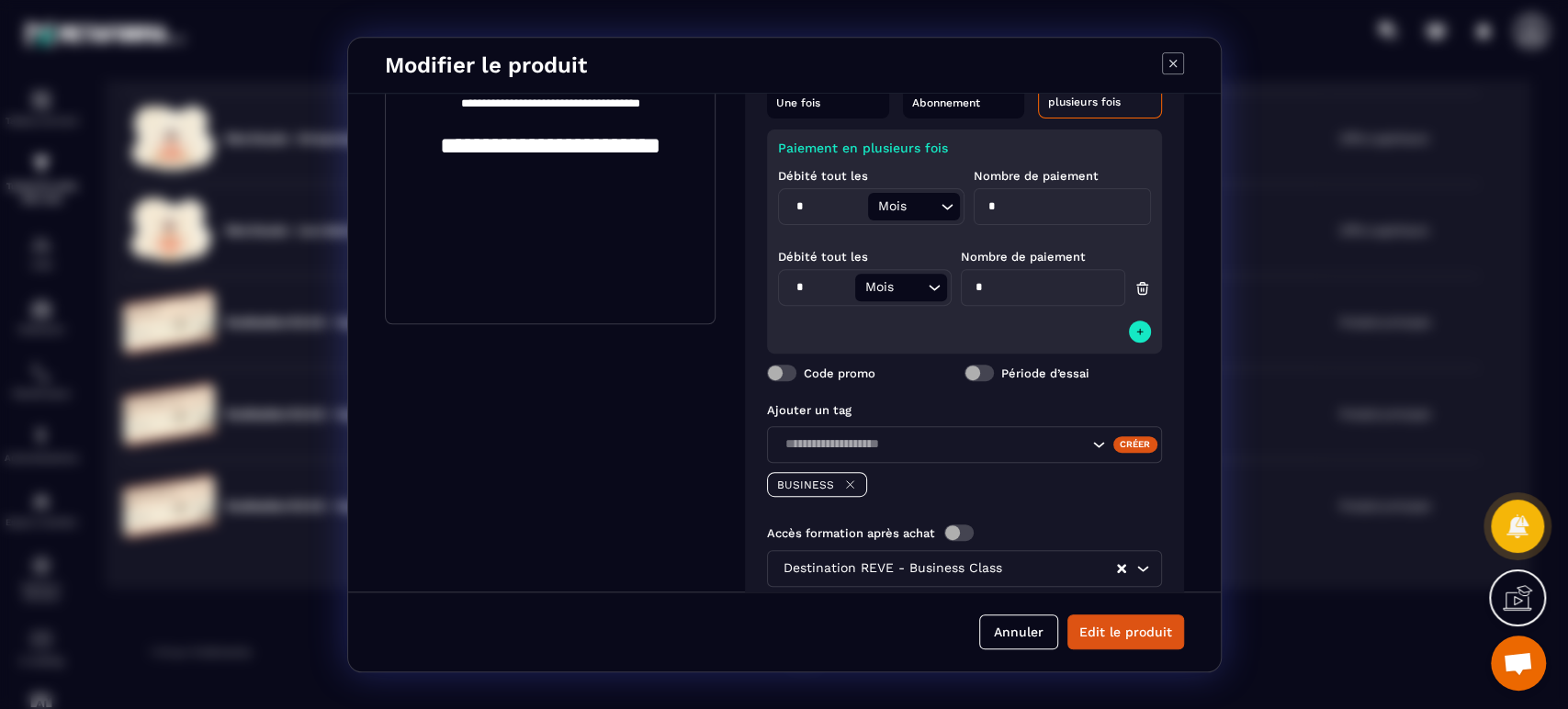
scroll to position [476, 0]
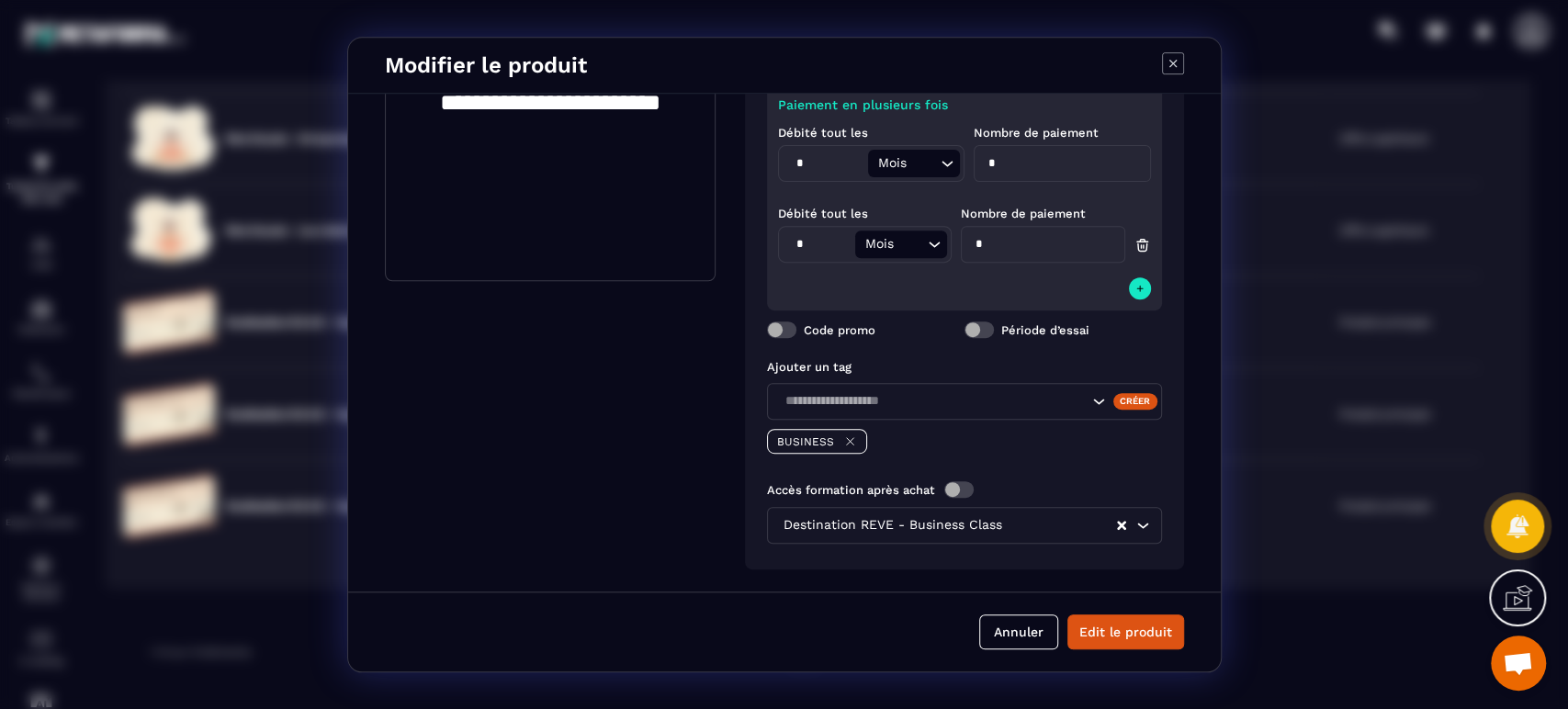
click at [1102, 632] on button "Edit le produit" at bounding box center [1125, 632] width 116 height 35
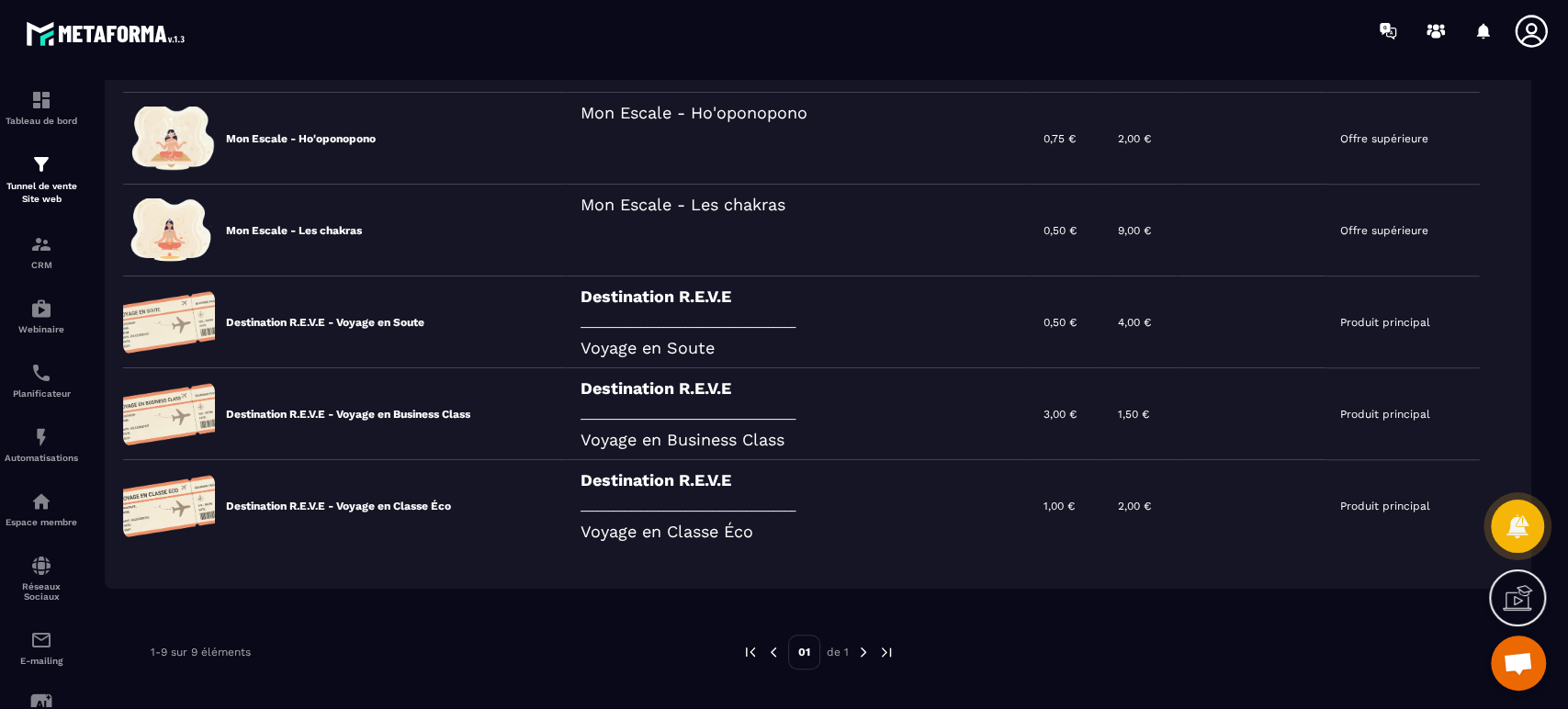
click at [45, 263] on p "CRM" at bounding box center [42, 264] width 74 height 10
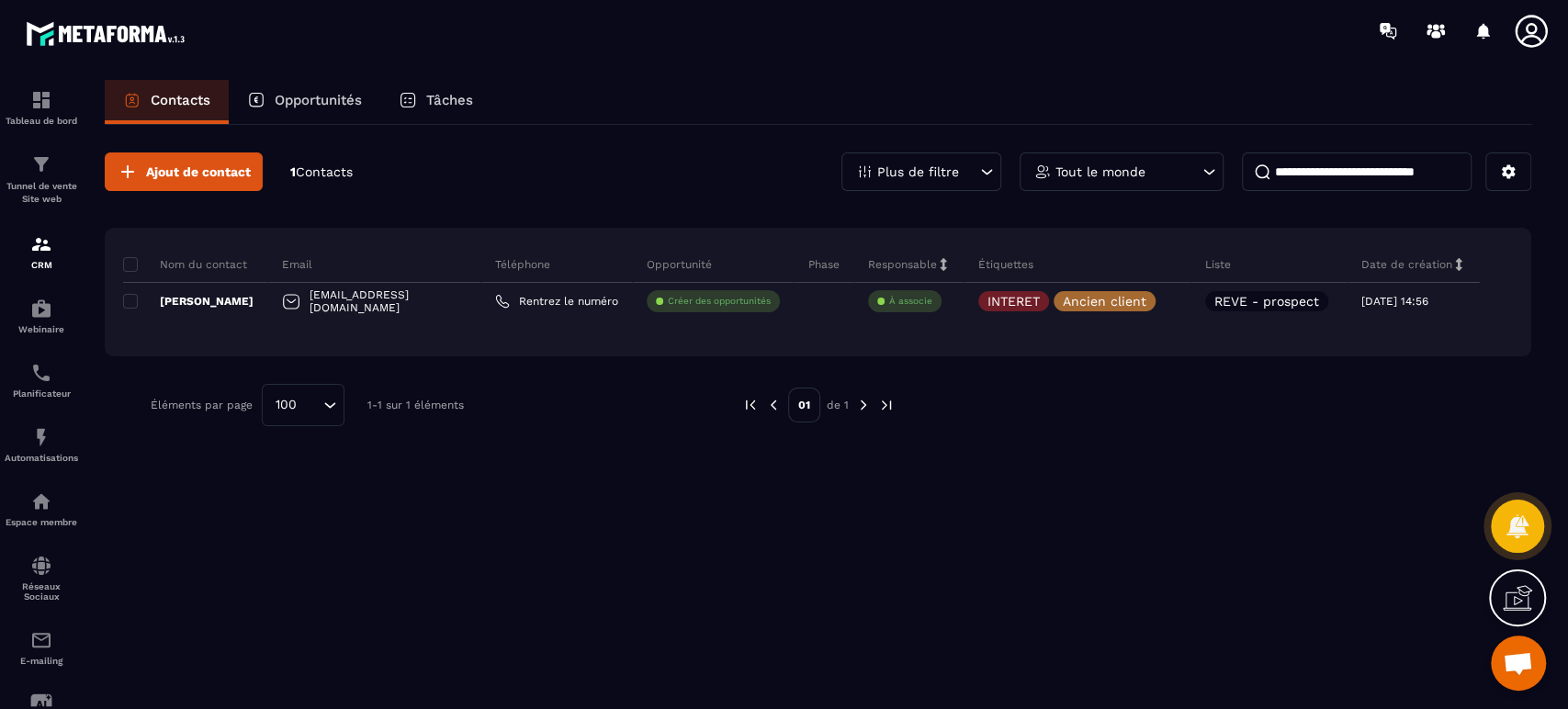
click at [52, 188] on p "Tunnel de vente Site web" at bounding box center [42, 193] width 74 height 26
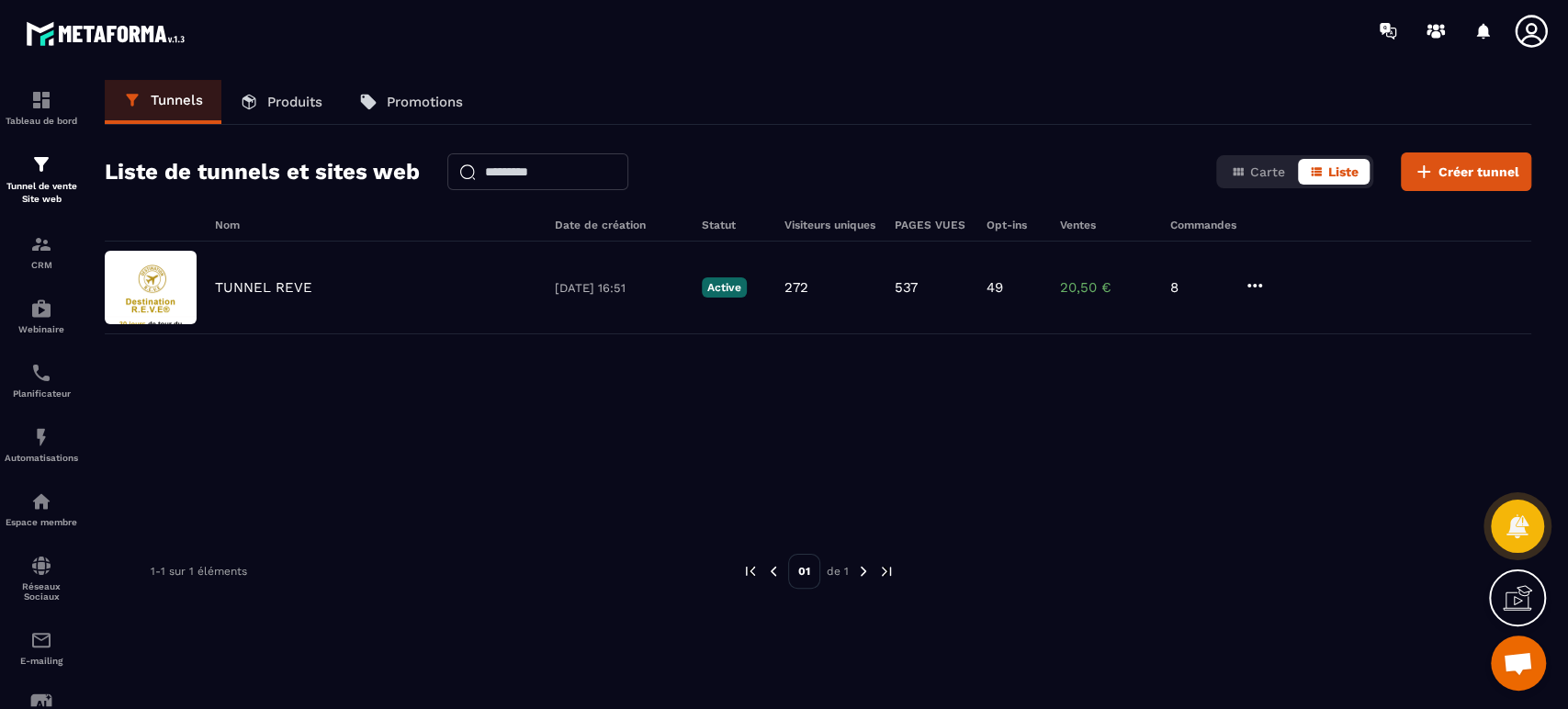
click at [297, 108] on p "Produits" at bounding box center [294, 102] width 55 height 16
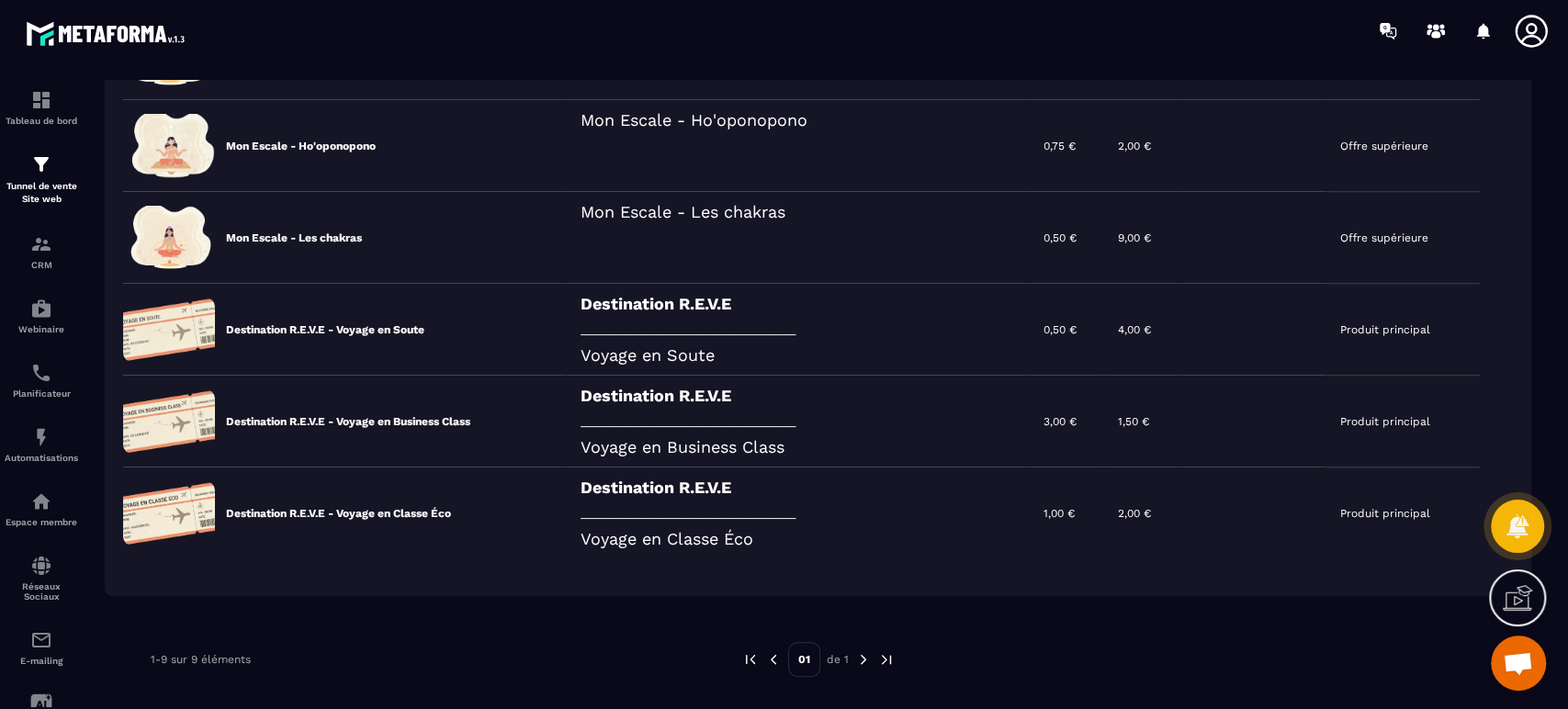
scroll to position [556, 0]
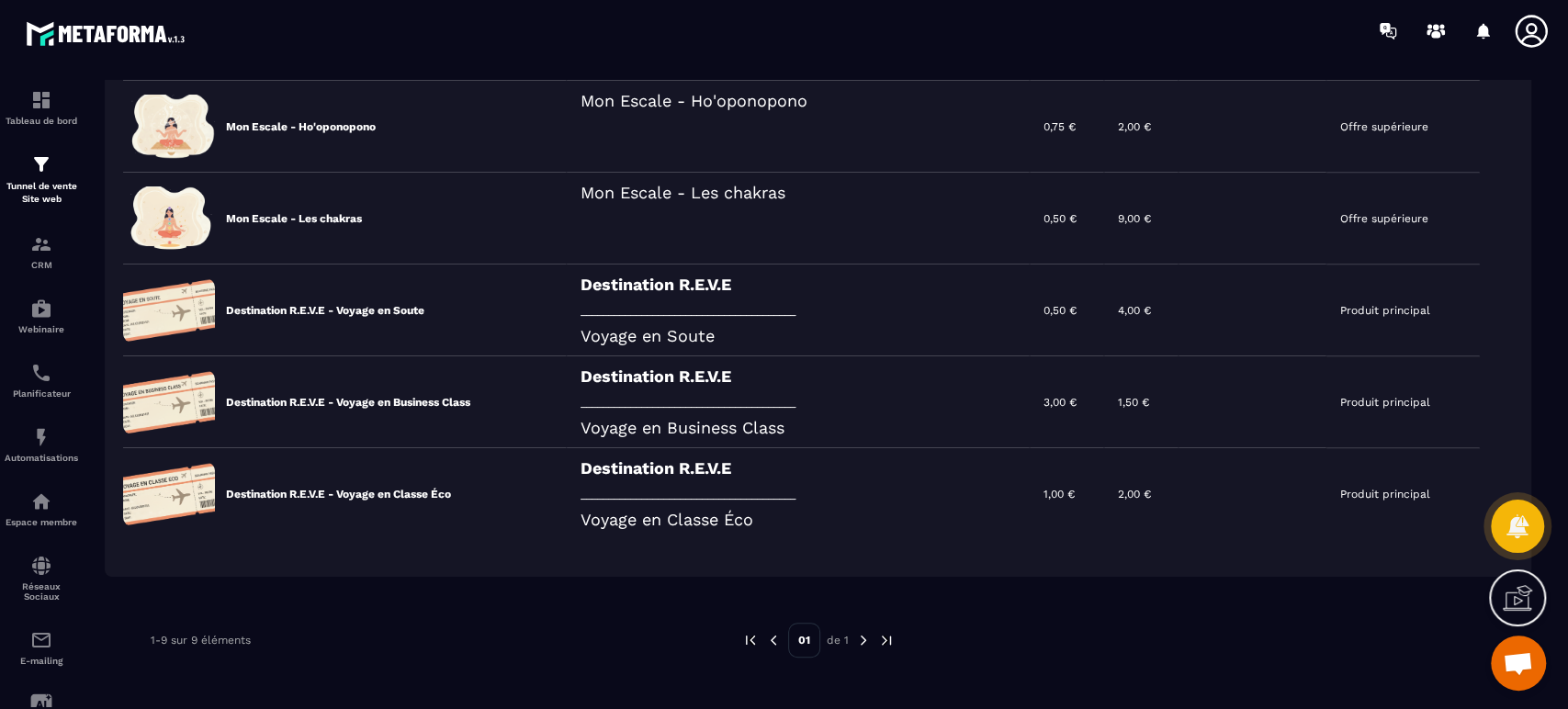
click at [0, 0] on img at bounding box center [0, 0] width 0 height 0
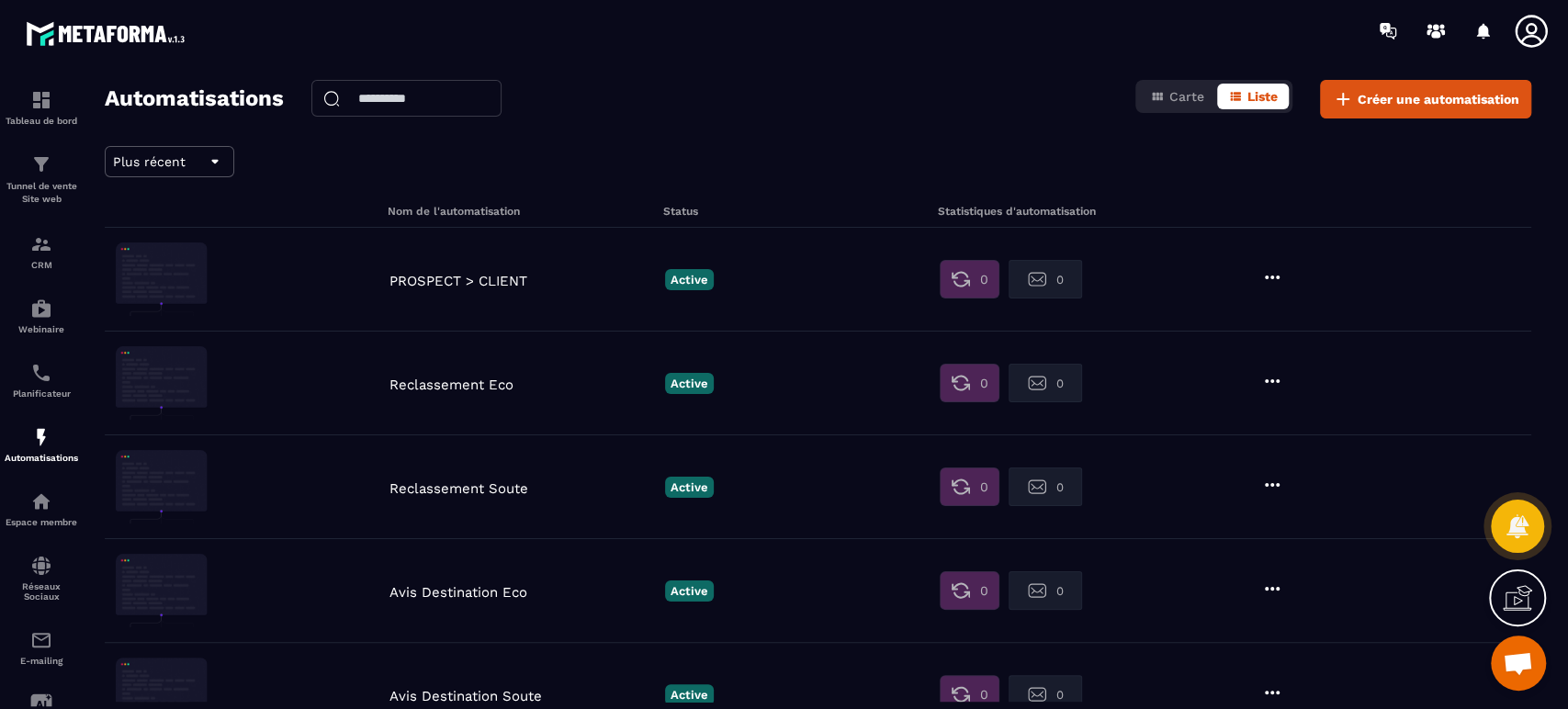
click at [459, 386] on p "Reclassement Eco" at bounding box center [522, 385] width 266 height 16
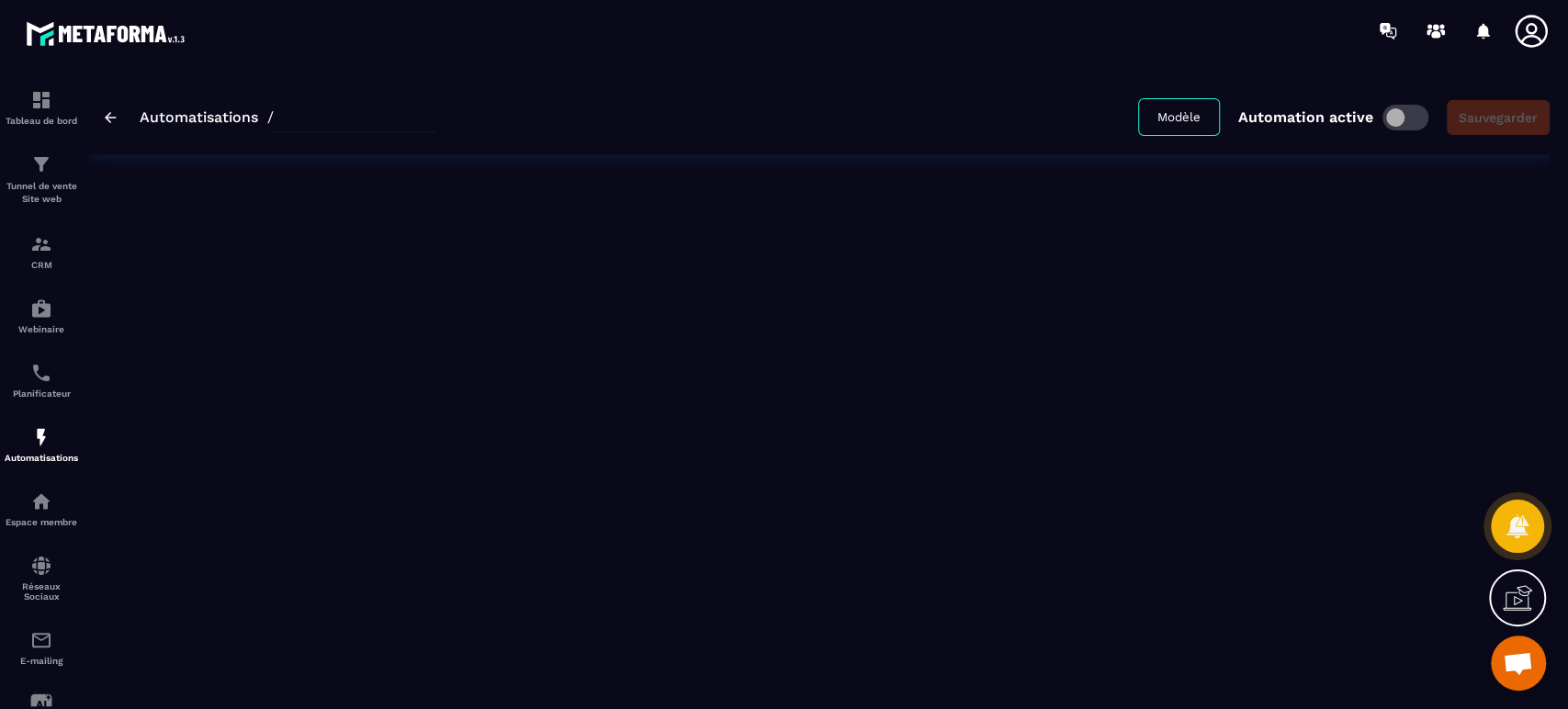
type input "**********"
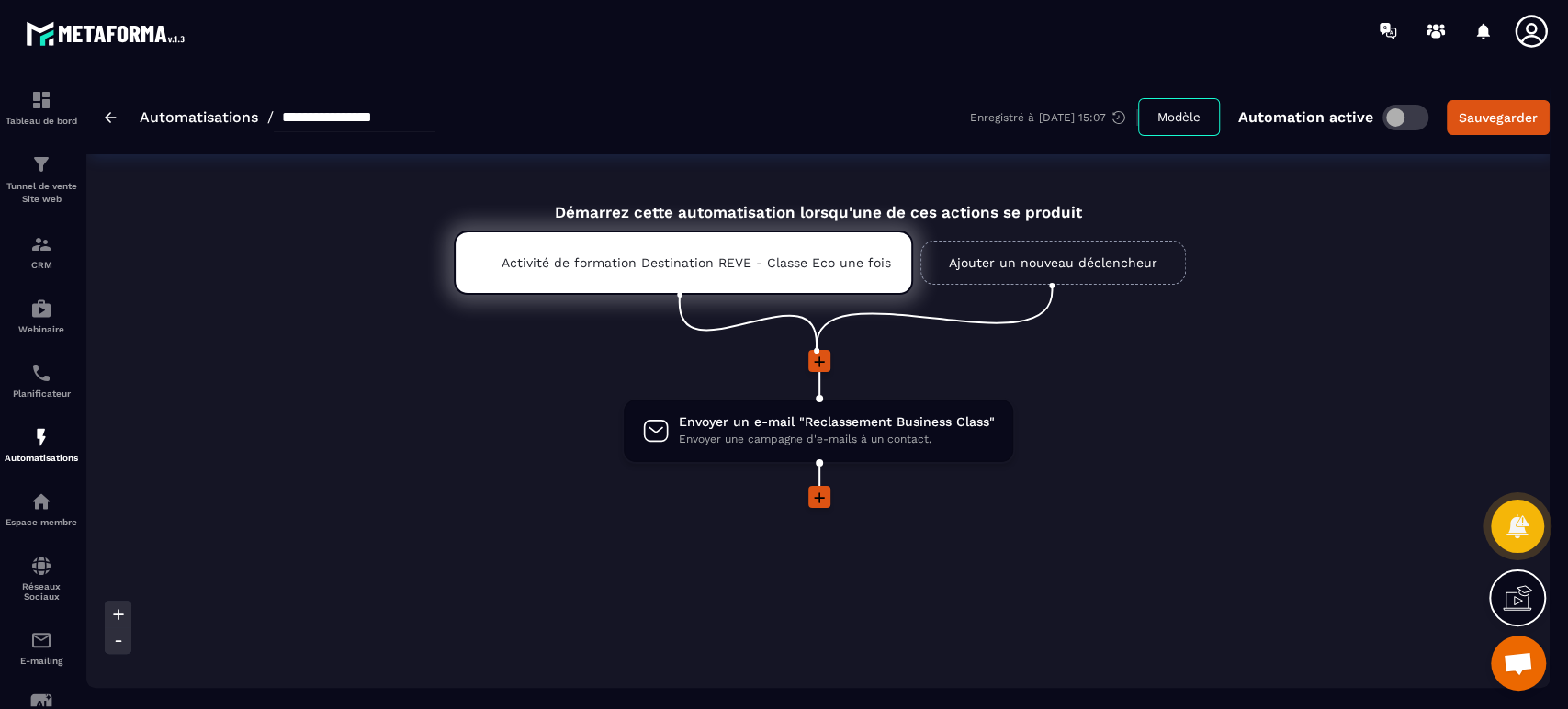
click at [838, 435] on span "Envoyer une campagne d'e-mails à un contact." at bounding box center [837, 440] width 316 height 17
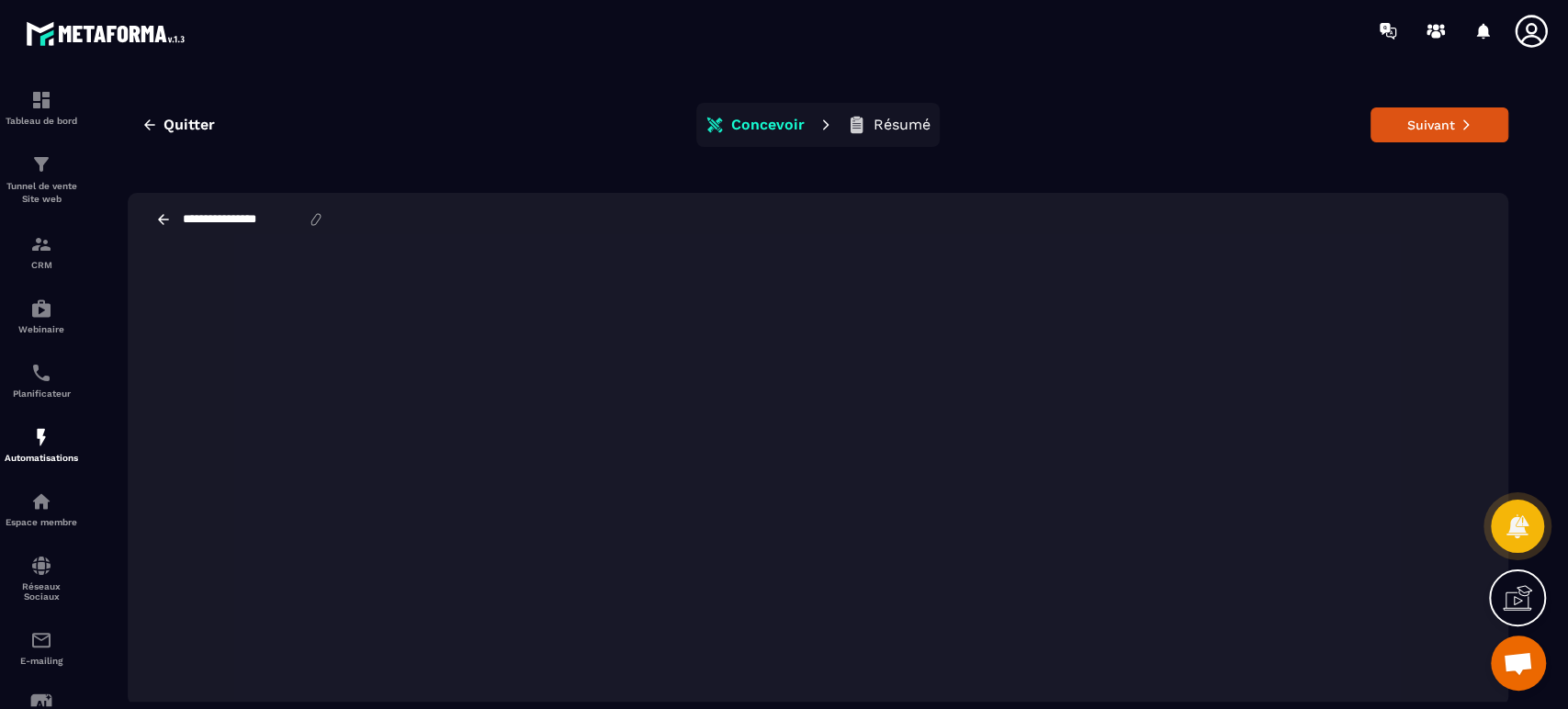
click at [163, 216] on icon at bounding box center [163, 219] width 16 height 16
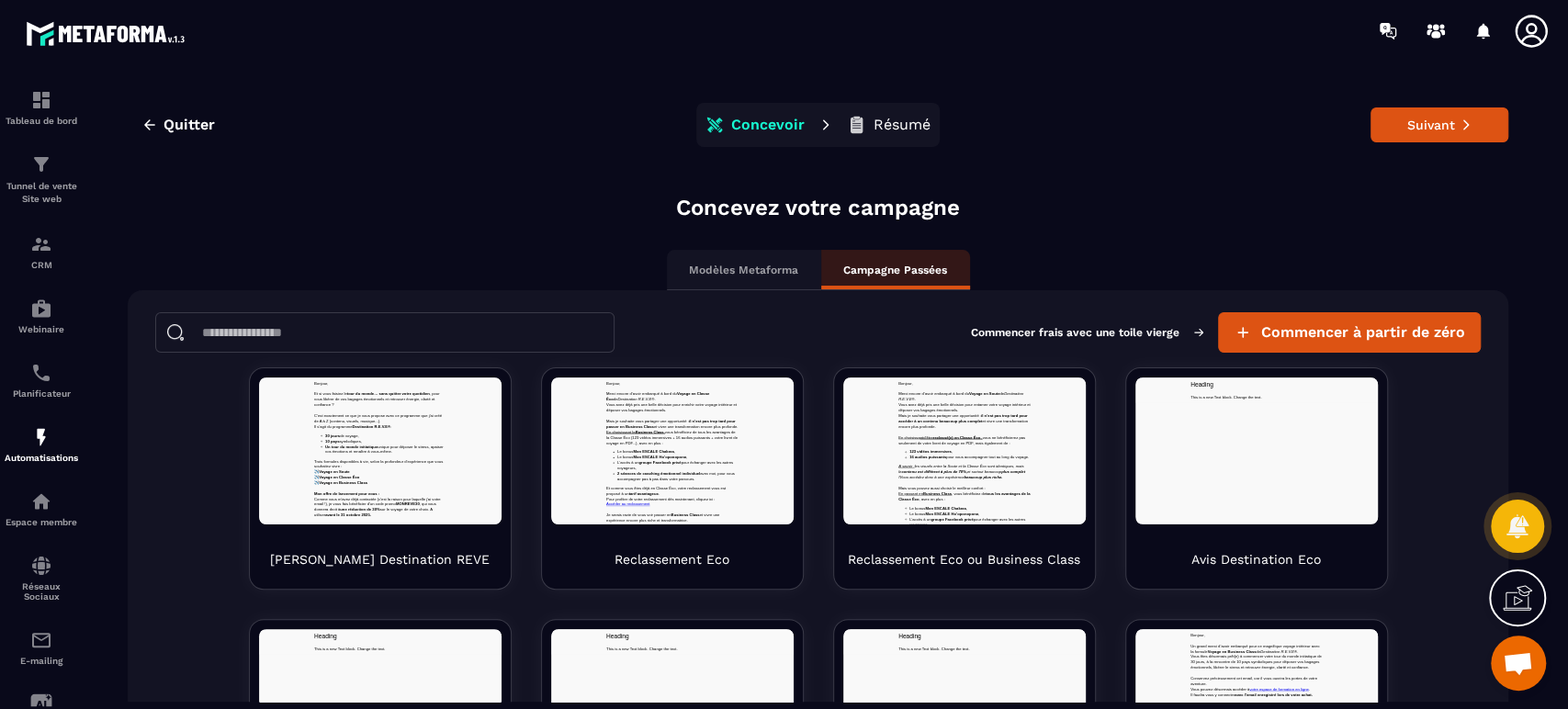
click at [50, 181] on p "Tunnel de vente Site web" at bounding box center [42, 193] width 74 height 26
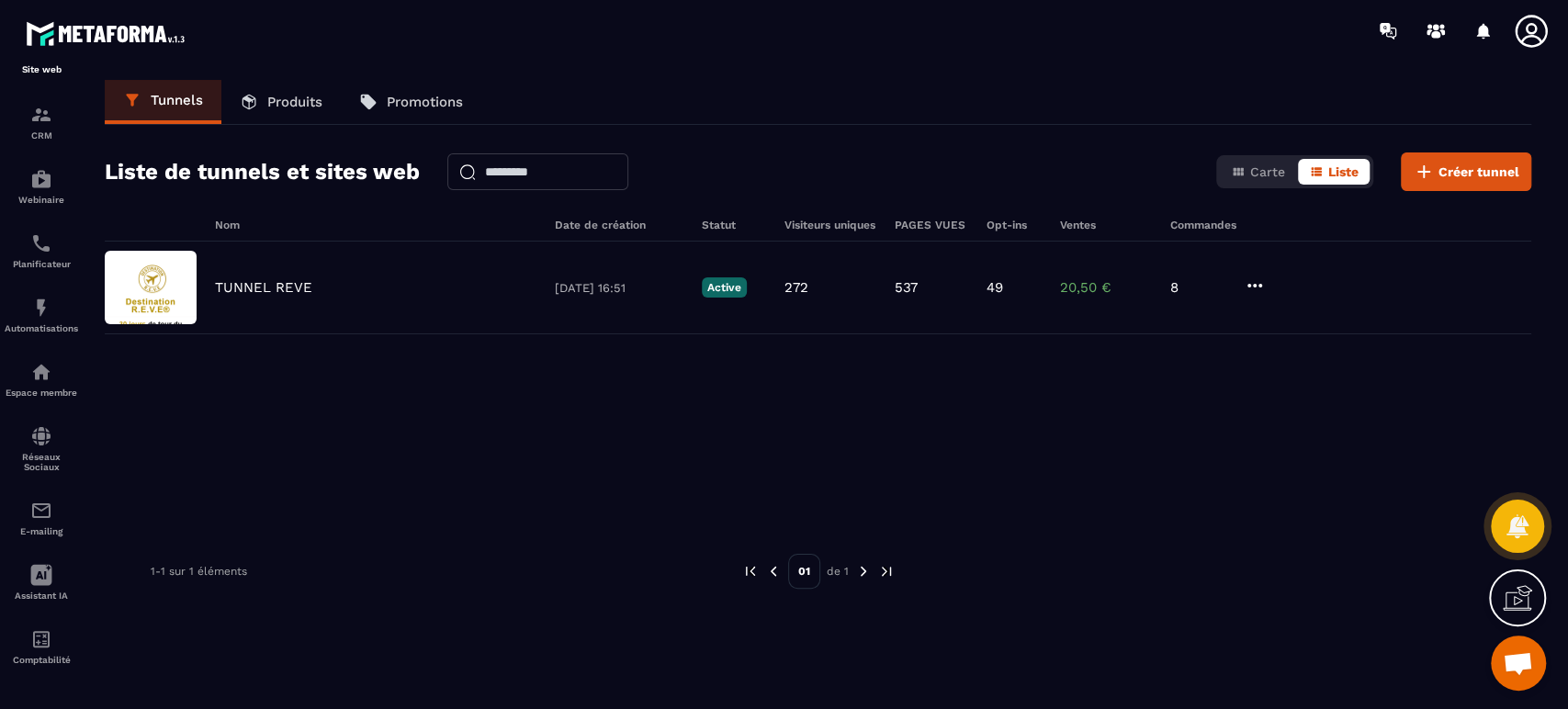
scroll to position [135, 0]
click at [0, 0] on img at bounding box center [0, 0] width 0 height 0
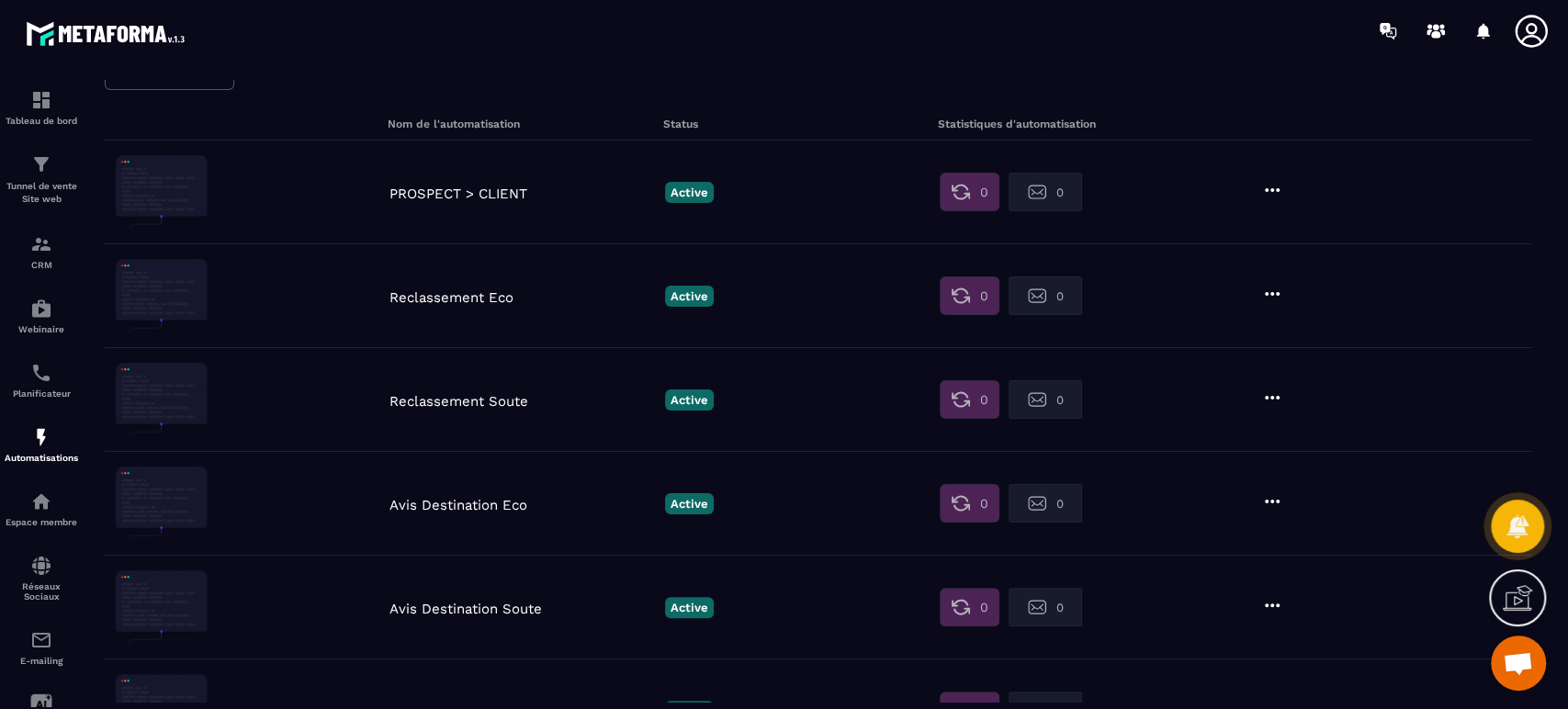
scroll to position [67, 0]
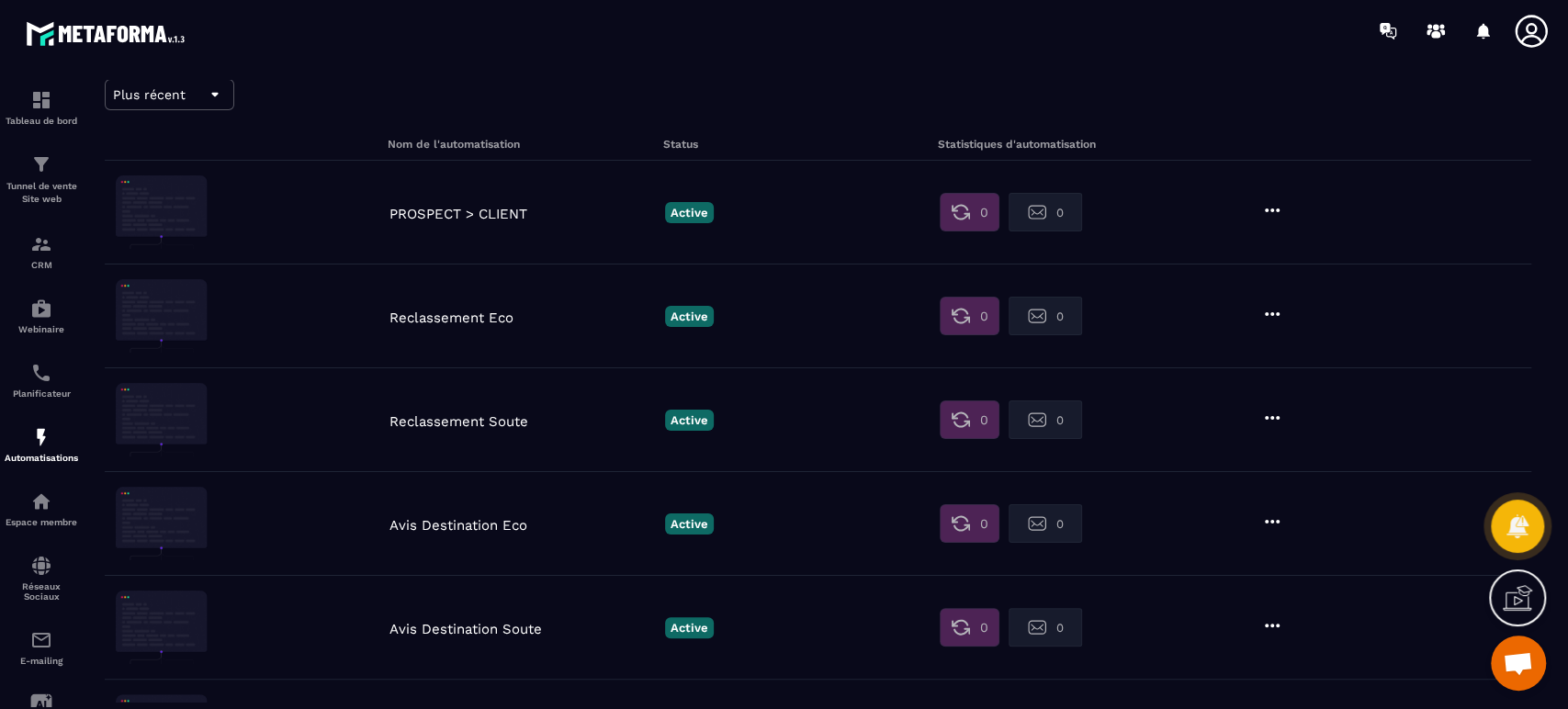
click at [475, 319] on p "Reclassement Eco" at bounding box center [522, 318] width 266 height 16
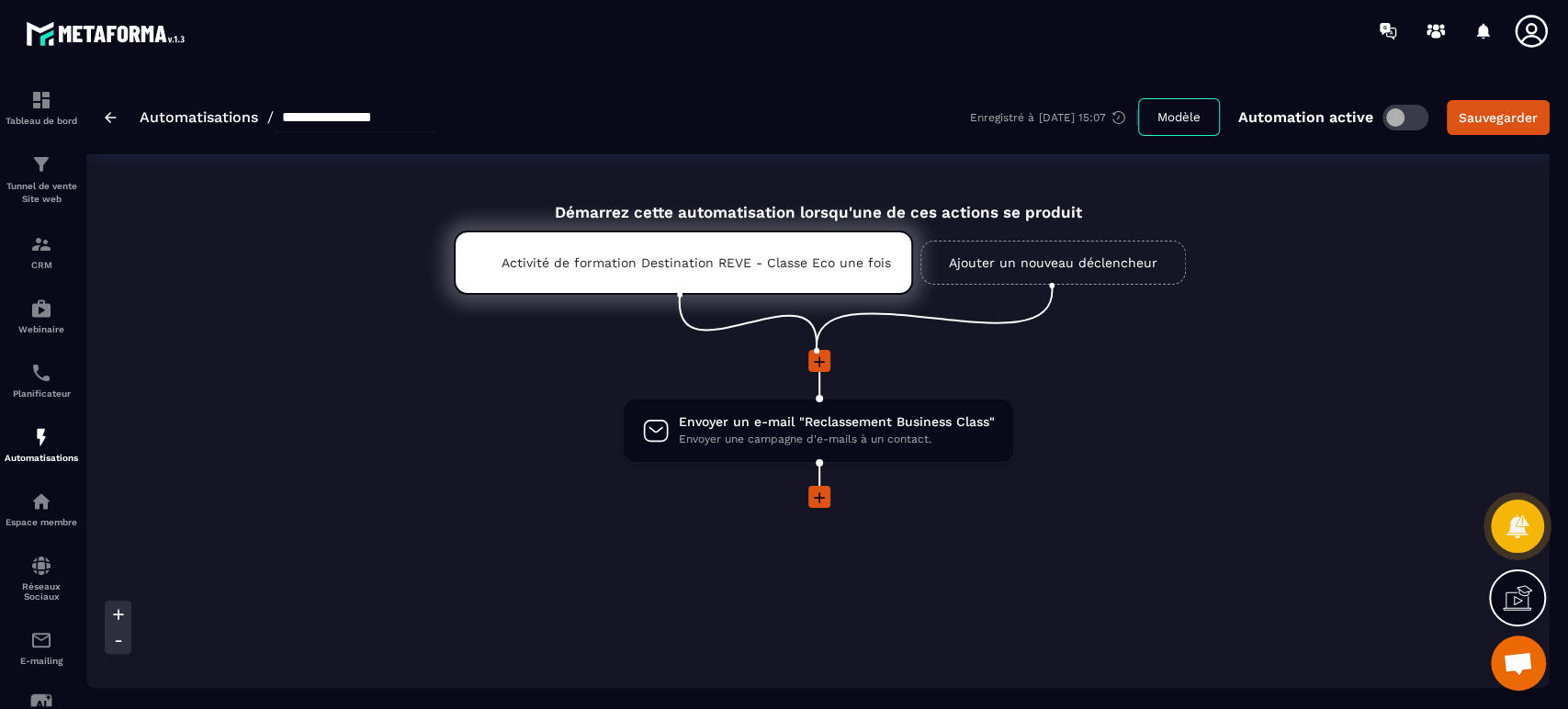
click at [891, 425] on span "Envoyer un e-mail "Reclassement Business Class"" at bounding box center [837, 422] width 316 height 17
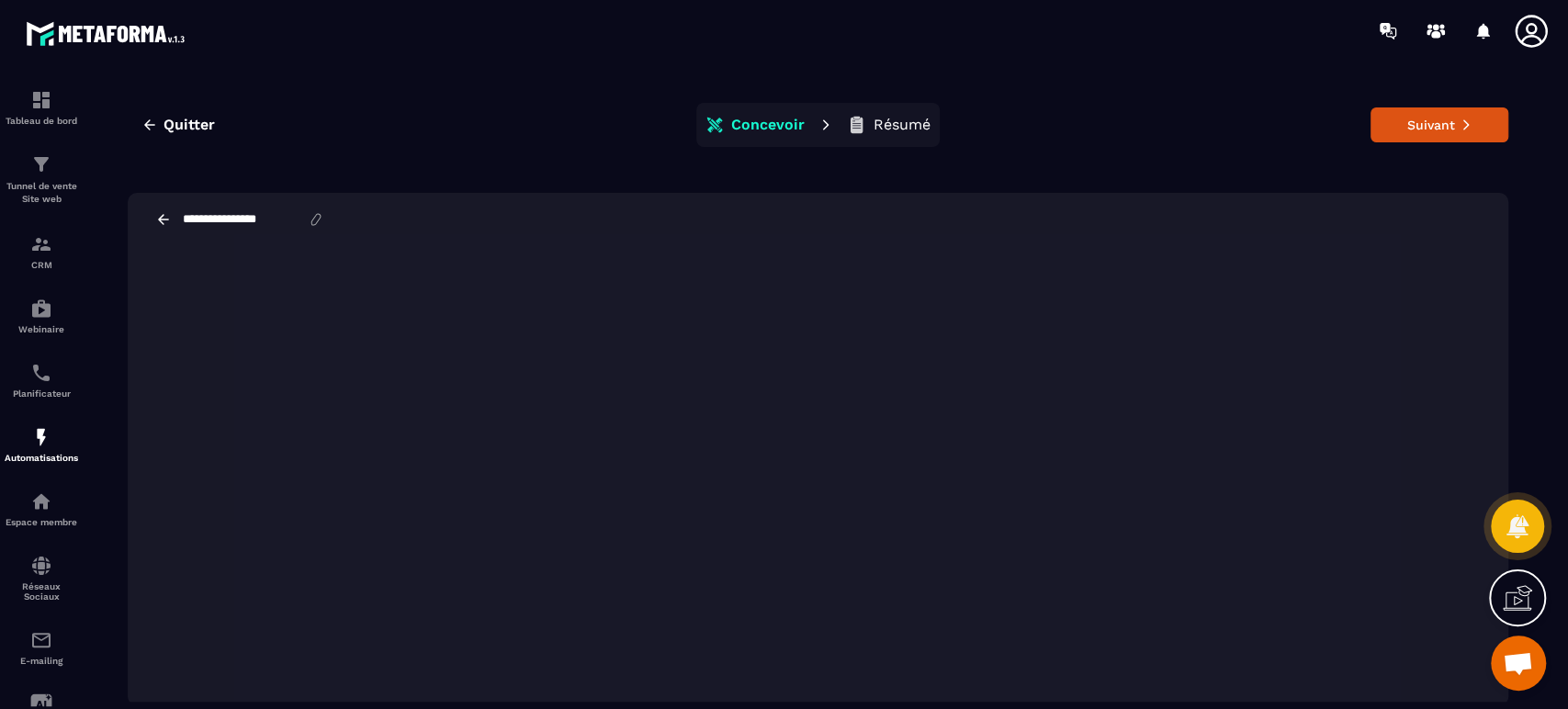
click at [153, 120] on icon "button" at bounding box center [149, 124] width 16 height 16
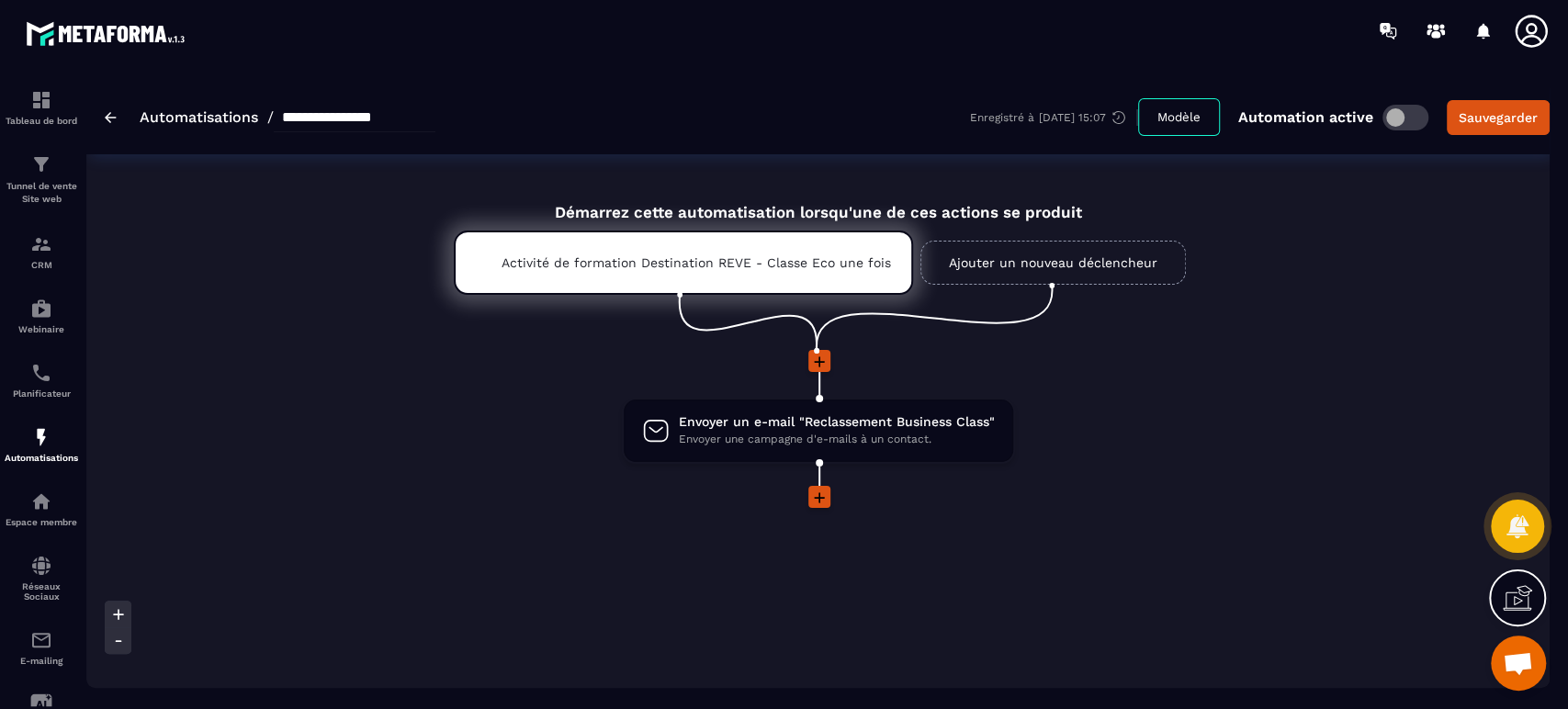
click at [868, 433] on span "Envoyer une campagne d'e-mails à un contact." at bounding box center [837, 440] width 316 height 17
